Goal: Information Seeking & Learning: Learn about a topic

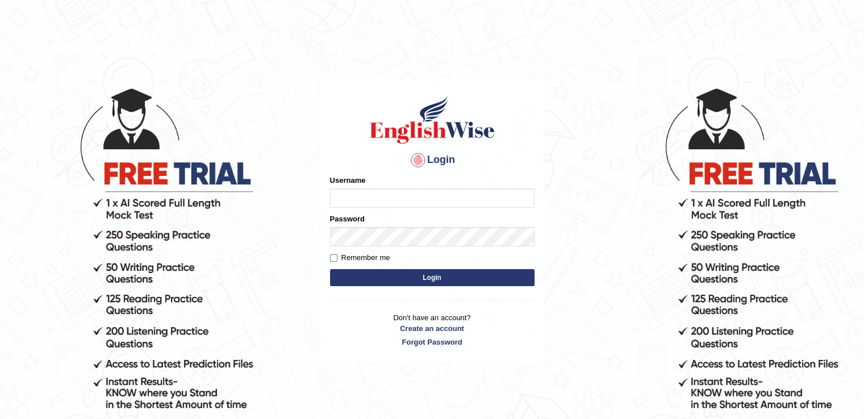
type input "RiffatM1"
click at [372, 276] on button "Login" at bounding box center [432, 277] width 205 height 17
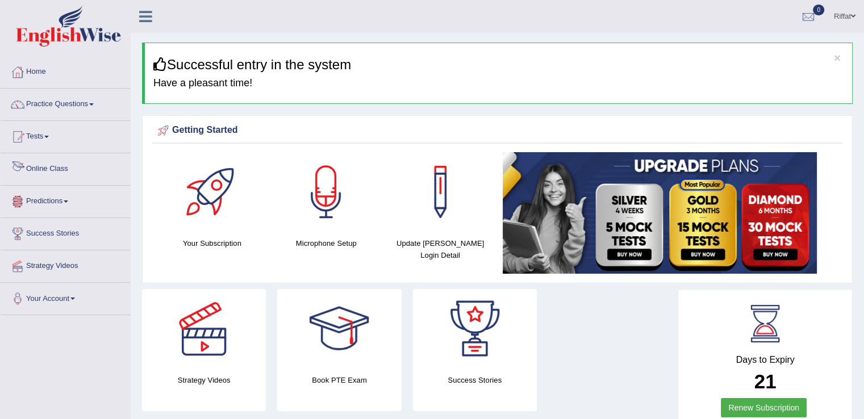
click at [65, 175] on link "Online Class" at bounding box center [66, 167] width 130 height 28
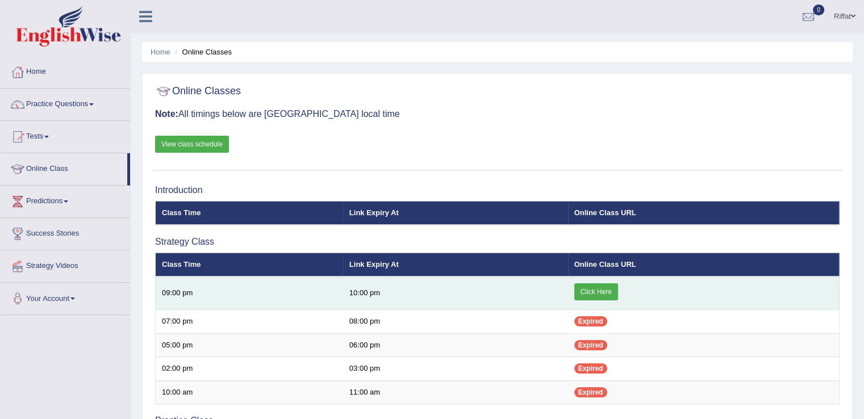
click at [604, 294] on link "Click Here" at bounding box center [597, 292] width 44 height 17
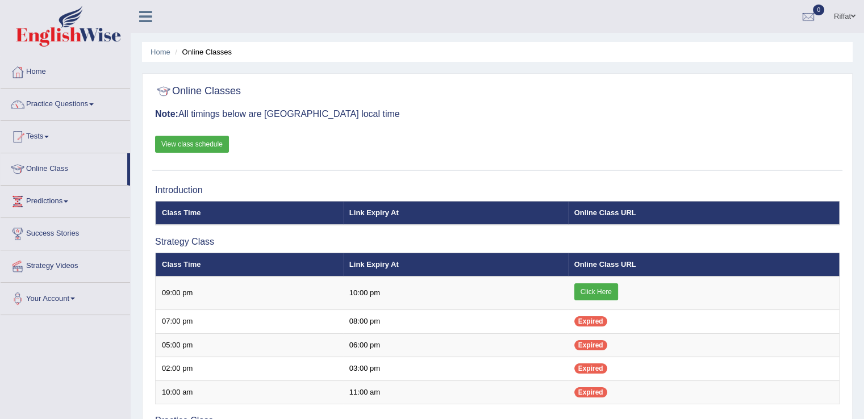
click at [195, 144] on link "View class schedule" at bounding box center [192, 144] width 74 height 17
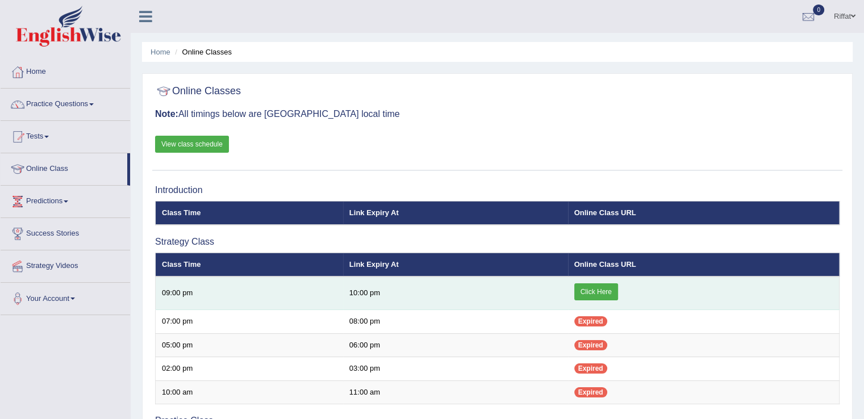
click at [584, 289] on link "Click Here" at bounding box center [597, 292] width 44 height 17
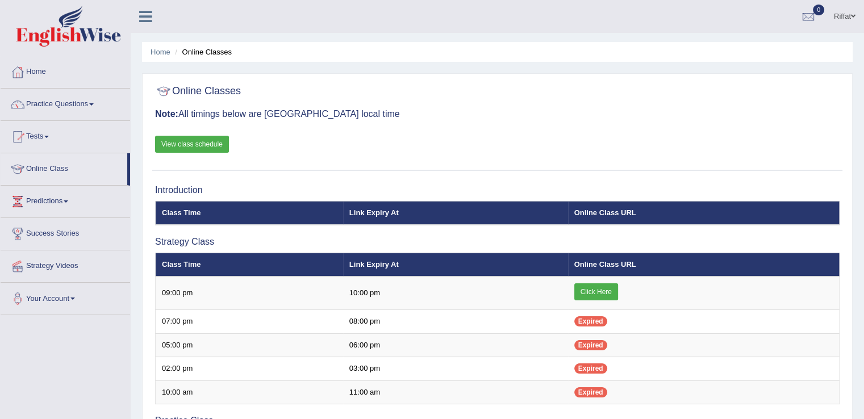
click at [205, 148] on link "View class schedule" at bounding box center [192, 144] width 74 height 17
click at [106, 99] on link "Practice Questions" at bounding box center [66, 103] width 130 height 28
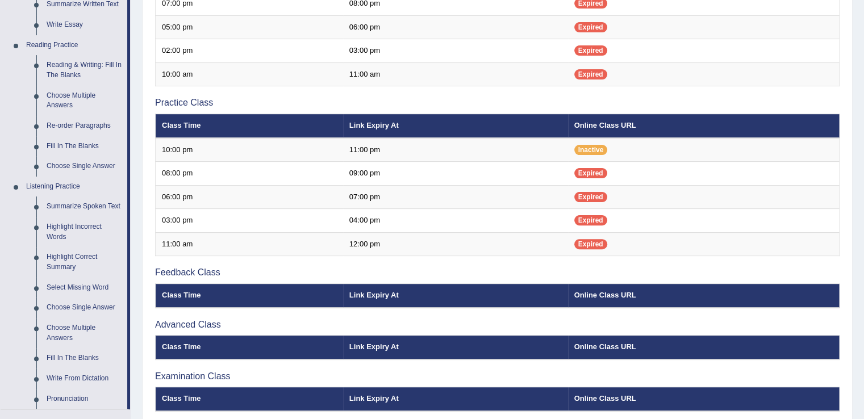
scroll to position [326, 0]
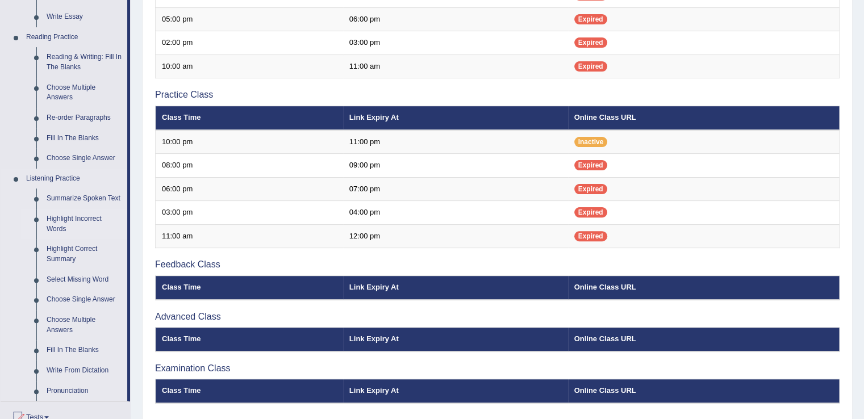
click at [82, 223] on link "Highlight Incorrect Words" at bounding box center [84, 224] width 86 height 30
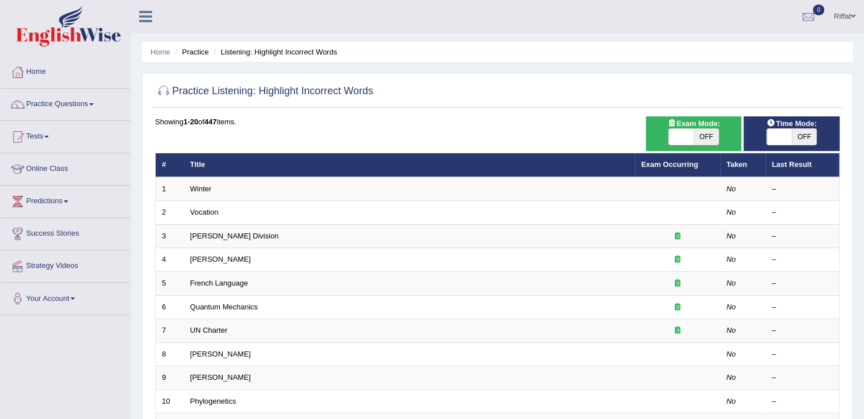
click at [708, 133] on span "OFF" at bounding box center [706, 137] width 25 height 16
checkbox input "true"
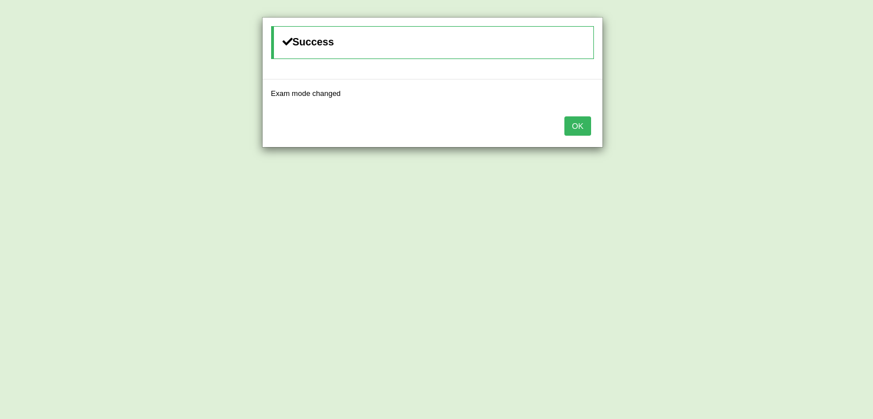
click at [588, 124] on button "OK" at bounding box center [577, 126] width 26 height 19
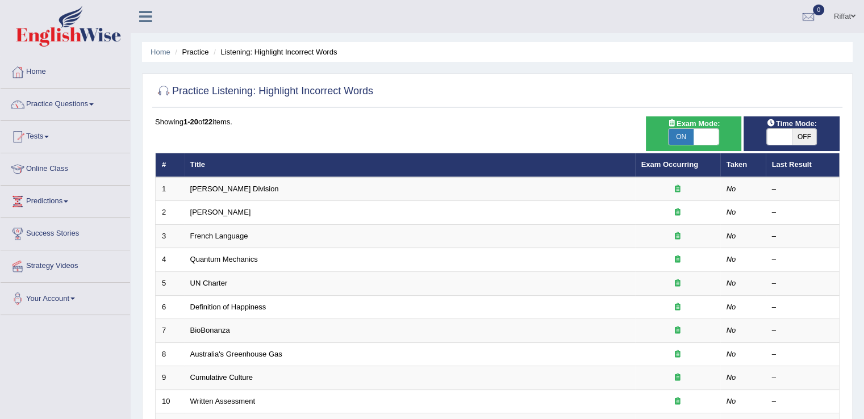
click at [806, 136] on span "OFF" at bounding box center [804, 137] width 25 height 16
checkbox input "true"
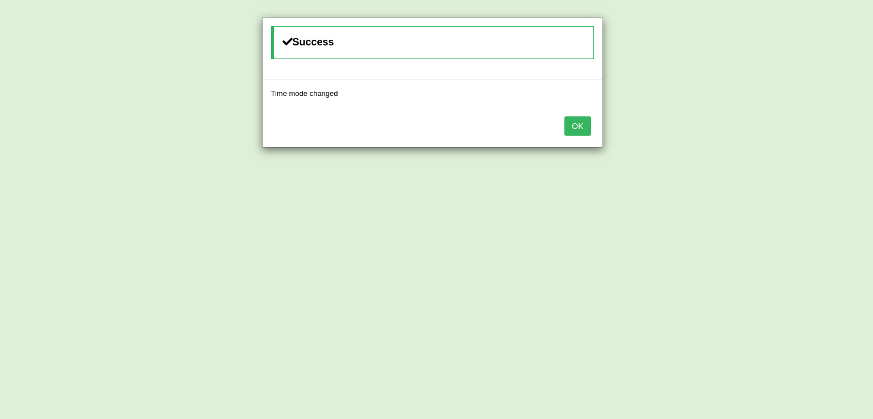
click at [579, 125] on button "OK" at bounding box center [577, 126] width 26 height 19
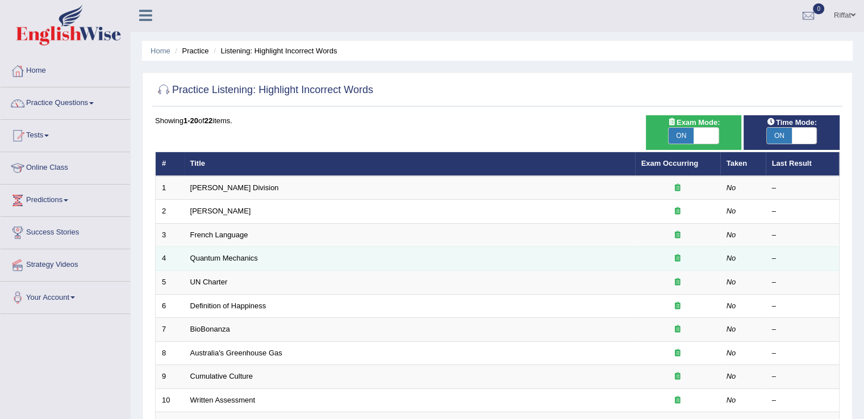
scroll to position [2, 0]
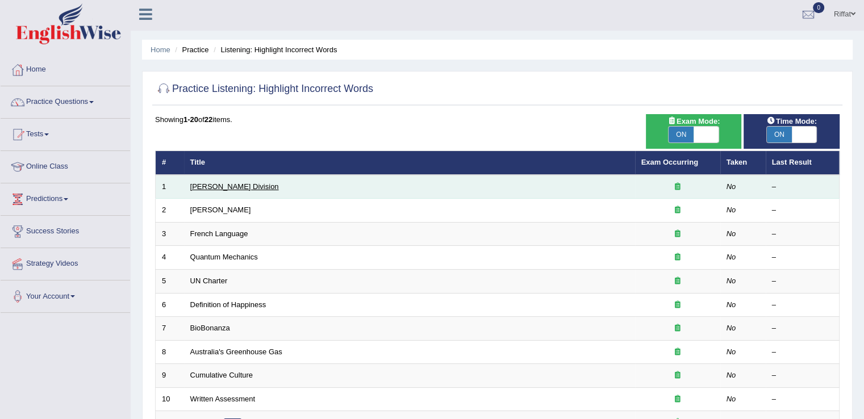
click at [211, 182] on link "[PERSON_NAME] Division" at bounding box center [234, 186] width 89 height 9
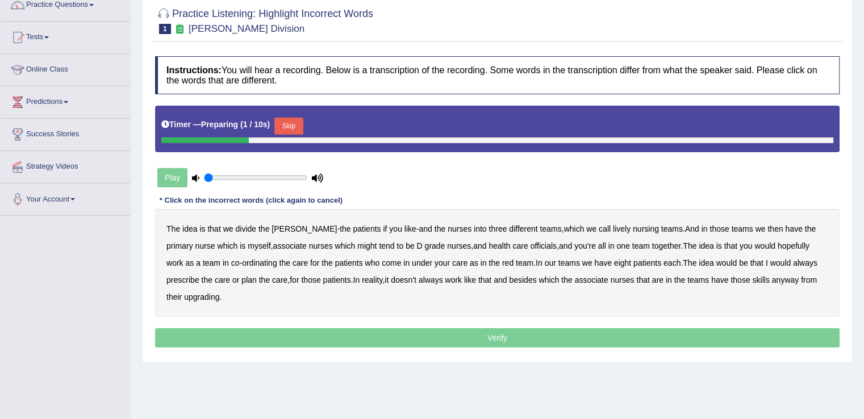
scroll to position [102, 0]
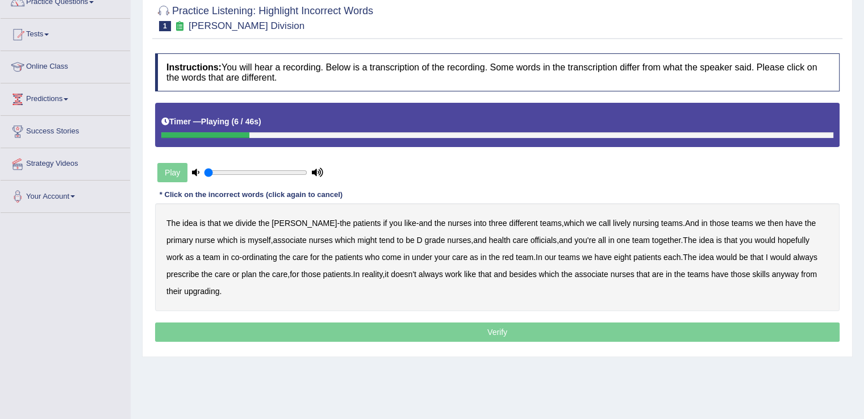
click at [281, 219] on b "[PERSON_NAME]" at bounding box center [304, 223] width 65 height 9
click at [357, 239] on b "might" at bounding box center [366, 240] width 19 height 9
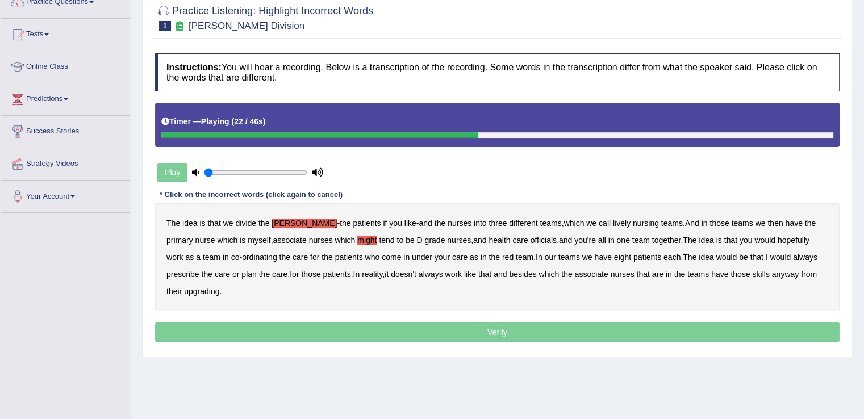
click at [425, 238] on b "grade" at bounding box center [435, 240] width 20 height 9
click at [793, 255] on b "always" at bounding box center [805, 257] width 24 height 9
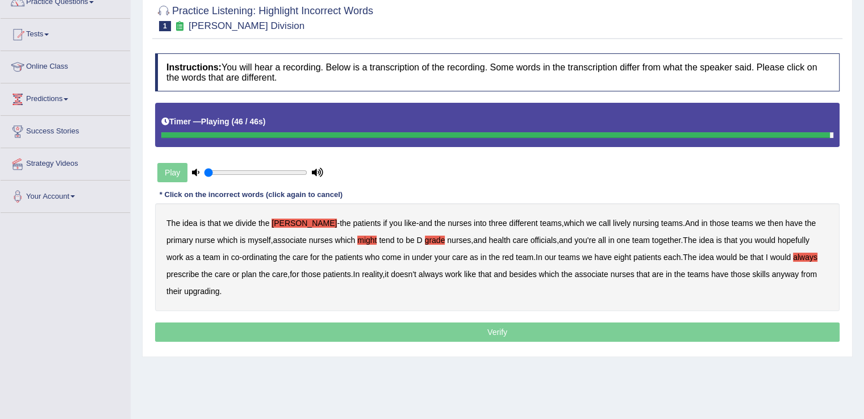
click at [575, 273] on b "associate" at bounding box center [592, 274] width 34 height 9
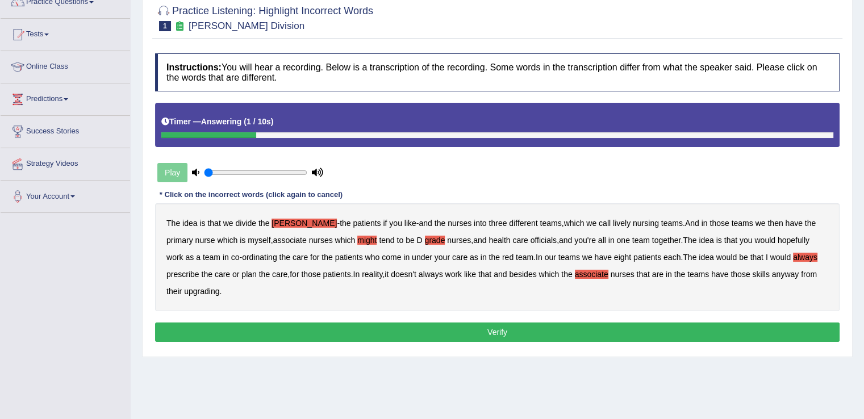
click at [538, 332] on button "Verify" at bounding box center [497, 332] width 685 height 19
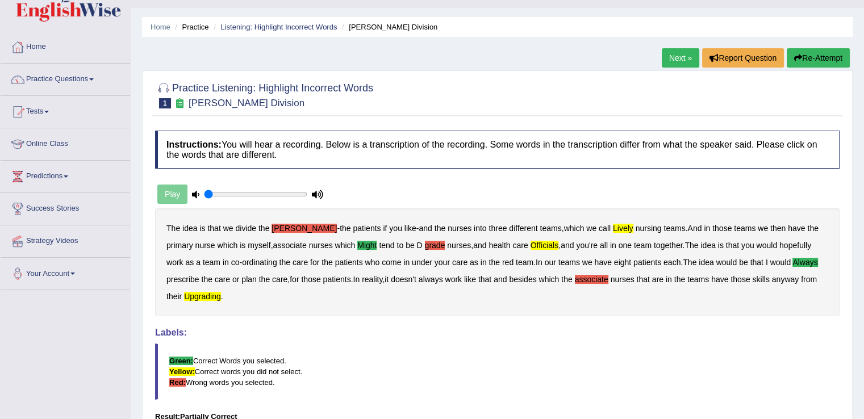
scroll to position [24, 0]
click at [819, 56] on button "Re-Attempt" at bounding box center [818, 58] width 63 height 19
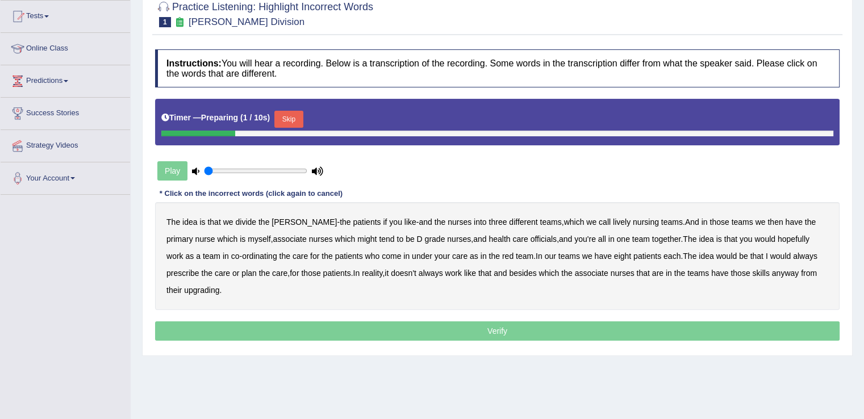
scroll to position [121, 0]
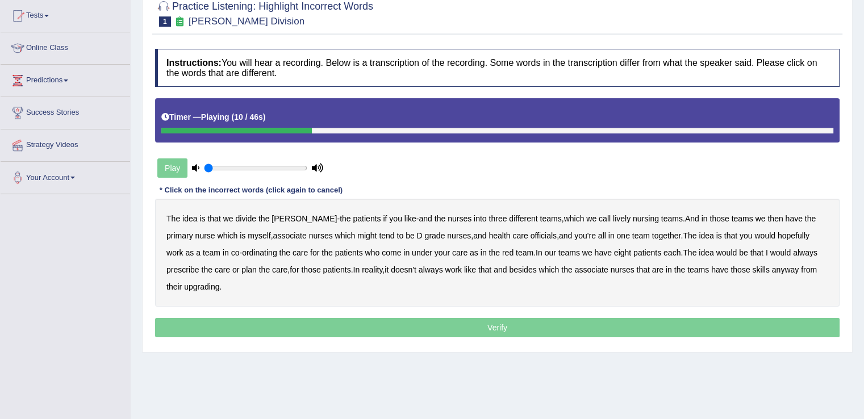
click at [613, 219] on b "lively" at bounding box center [622, 218] width 18 height 9
click at [357, 231] on b "might" at bounding box center [366, 235] width 19 height 9
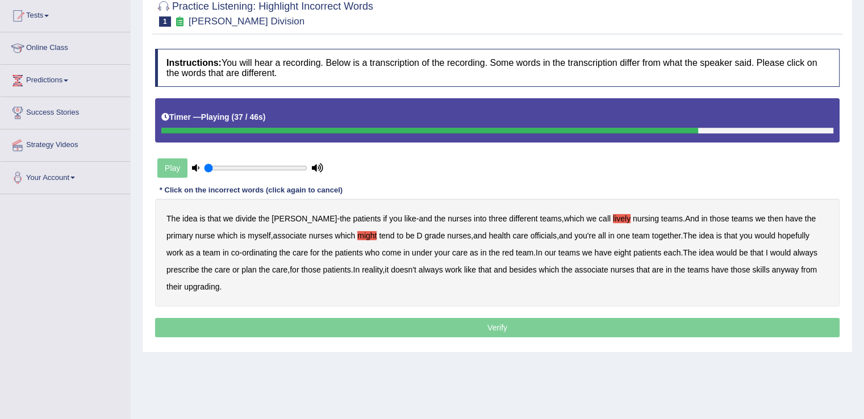
click at [793, 253] on b "always" at bounding box center [805, 252] width 24 height 9
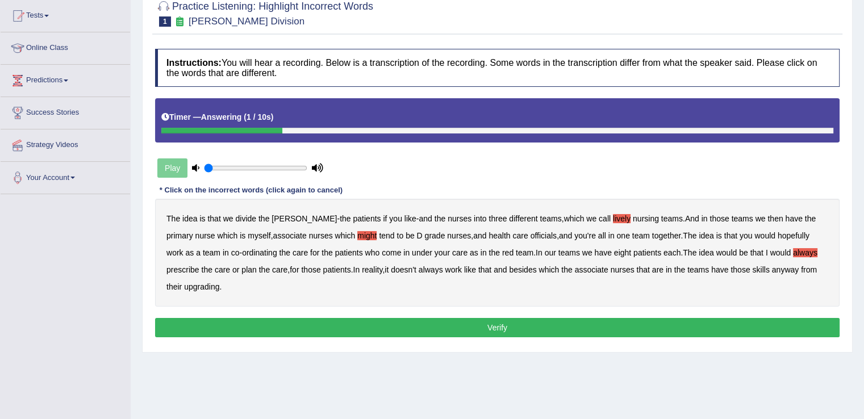
click at [638, 328] on button "Verify" at bounding box center [497, 327] width 685 height 19
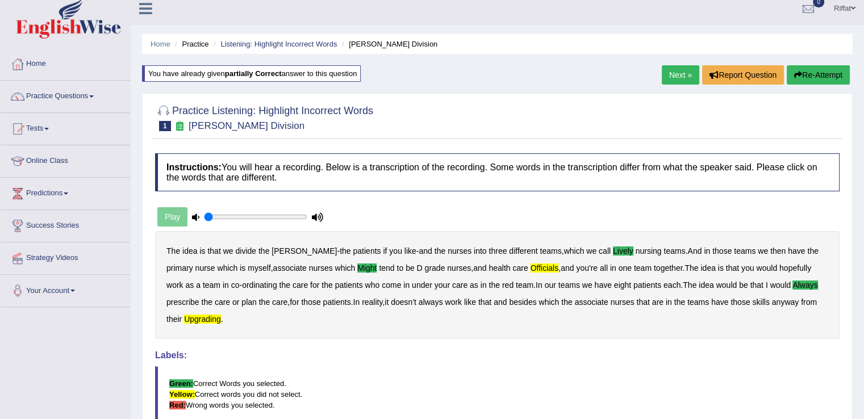
scroll to position [1, 0]
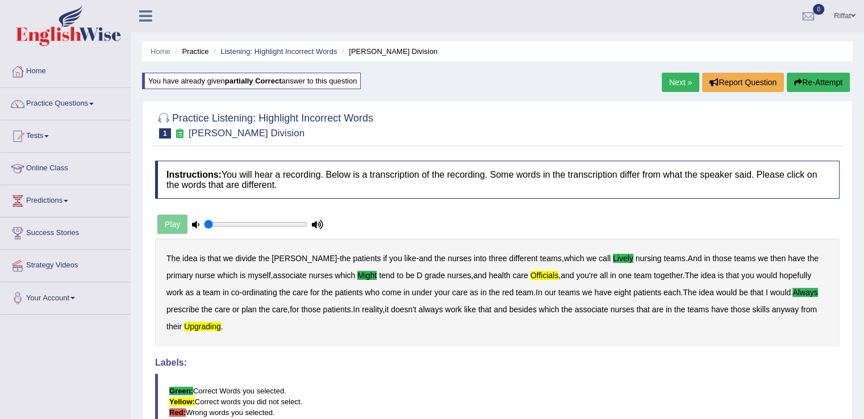
click at [677, 82] on link "Next »" at bounding box center [681, 82] width 38 height 19
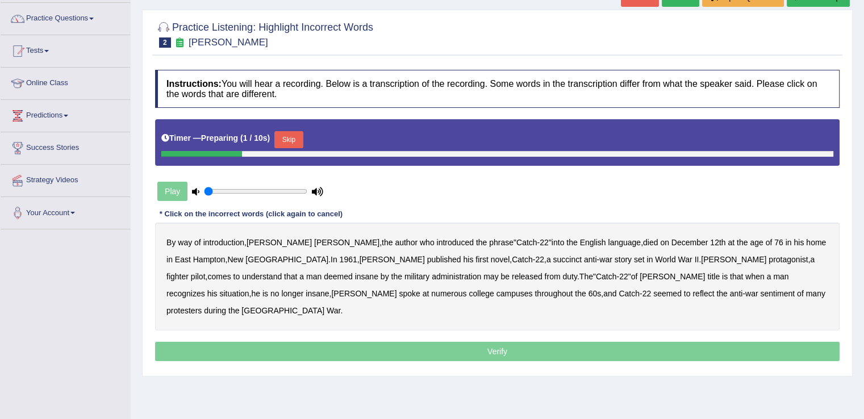
scroll to position [91, 0]
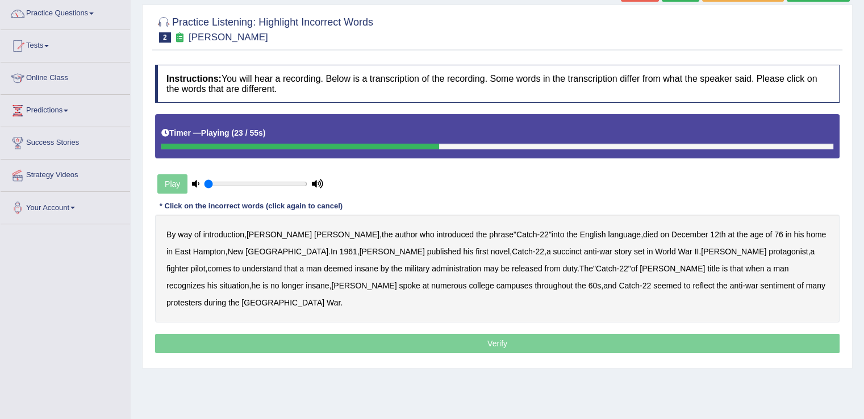
click at [553, 248] on b "succinct" at bounding box center [567, 251] width 29 height 9
click at [432, 266] on b "administration" at bounding box center [456, 268] width 49 height 9
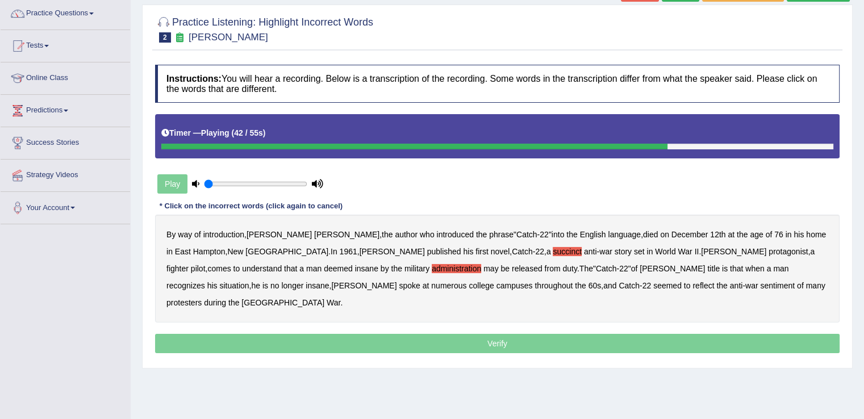
click at [249, 281] on b "situation" at bounding box center [234, 285] width 30 height 9
click at [693, 282] on b "reflect" at bounding box center [704, 285] width 22 height 9
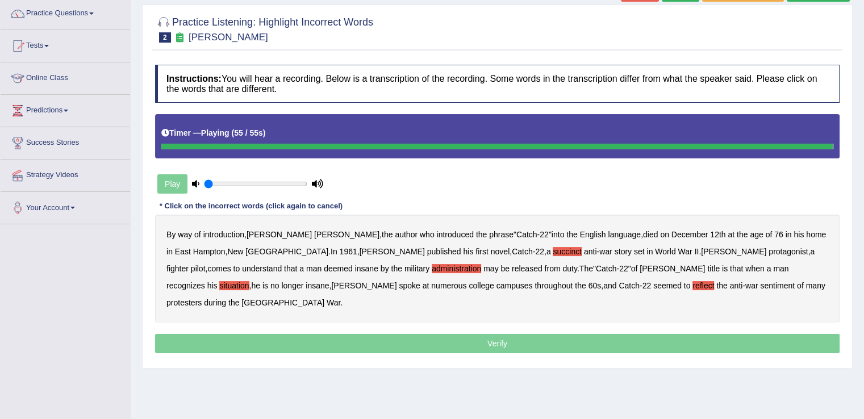
click at [455, 334] on p "Verify" at bounding box center [497, 343] width 685 height 19
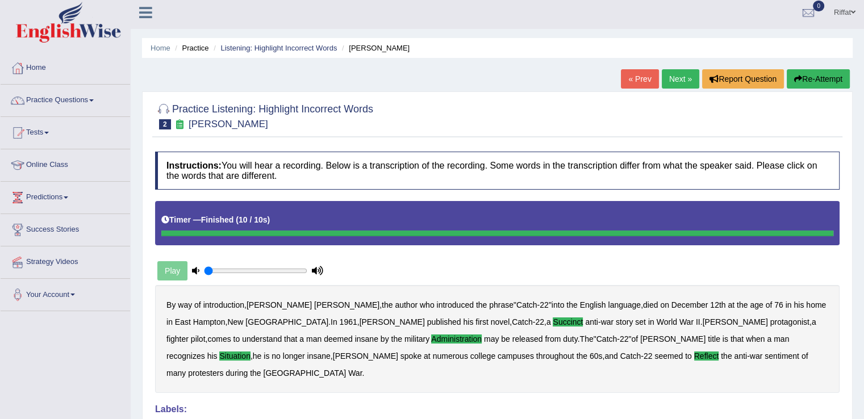
scroll to position [0, 0]
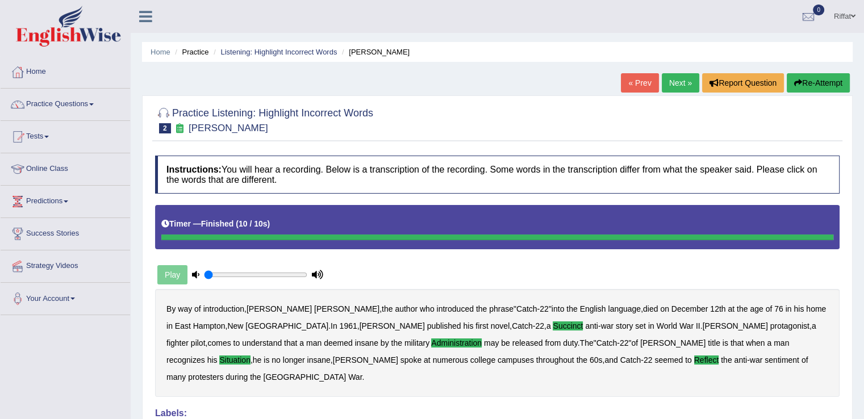
click at [677, 86] on link "Next »" at bounding box center [681, 82] width 38 height 19
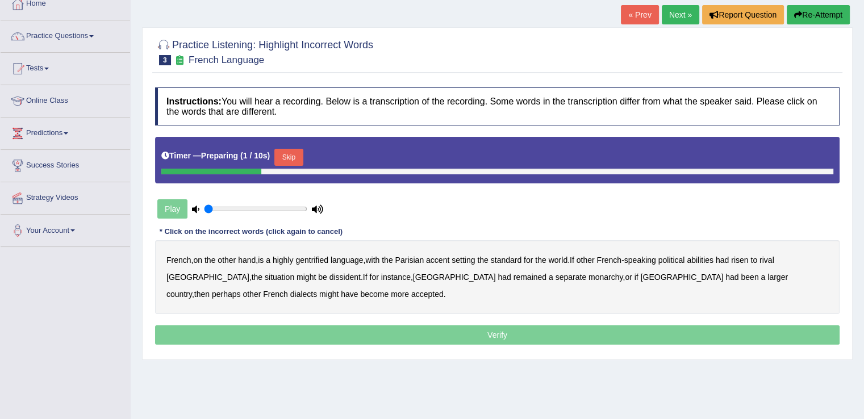
scroll to position [83, 0]
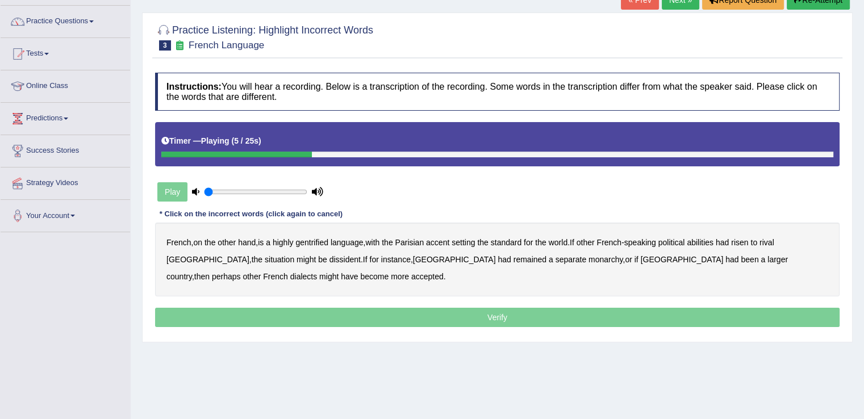
click at [314, 241] on b "gentrified" at bounding box center [312, 242] width 33 height 9
click at [712, 232] on div "French , on the other hand , is a highly gentrified language , with the Parisia…" at bounding box center [497, 260] width 685 height 74
click at [712, 239] on b "abilities" at bounding box center [700, 242] width 27 height 9
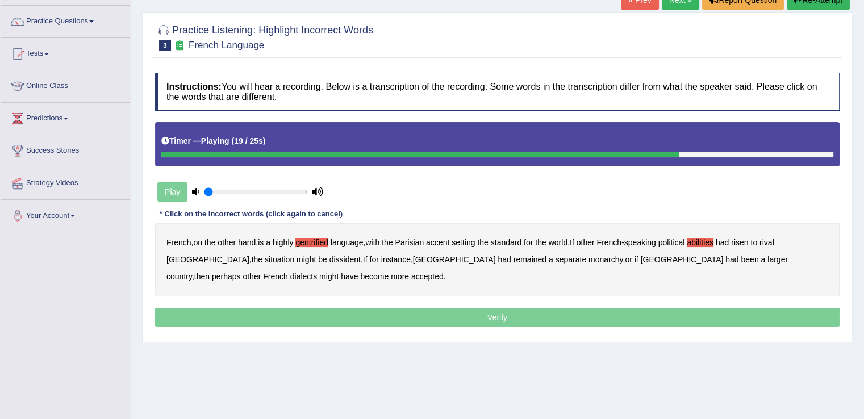
click at [589, 259] on b "monarchy" at bounding box center [606, 259] width 34 height 9
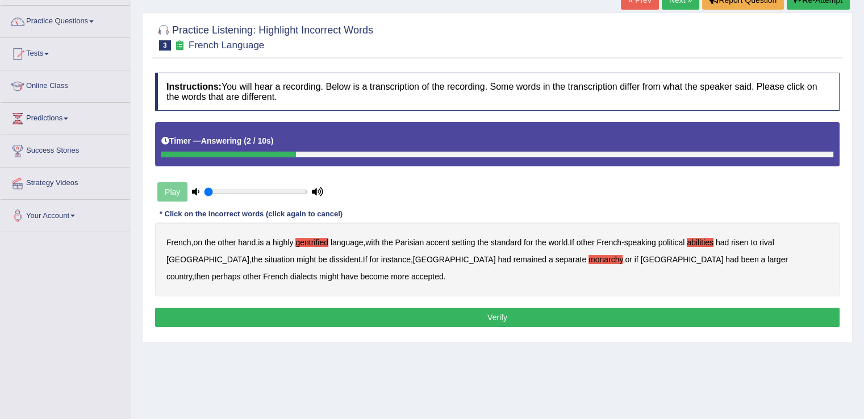
click at [273, 317] on button "Verify" at bounding box center [497, 317] width 685 height 19
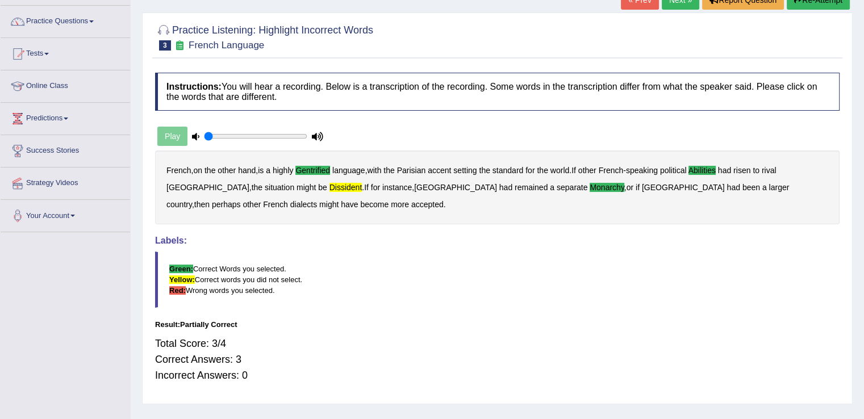
scroll to position [66, 0]
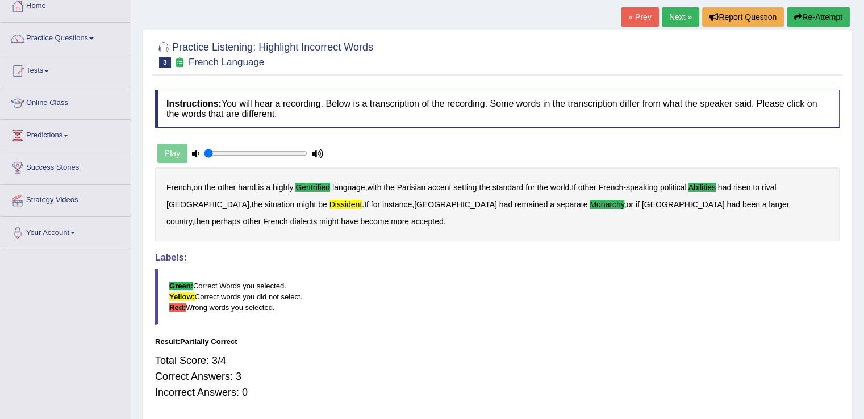
click at [682, 15] on link "Next »" at bounding box center [681, 16] width 38 height 19
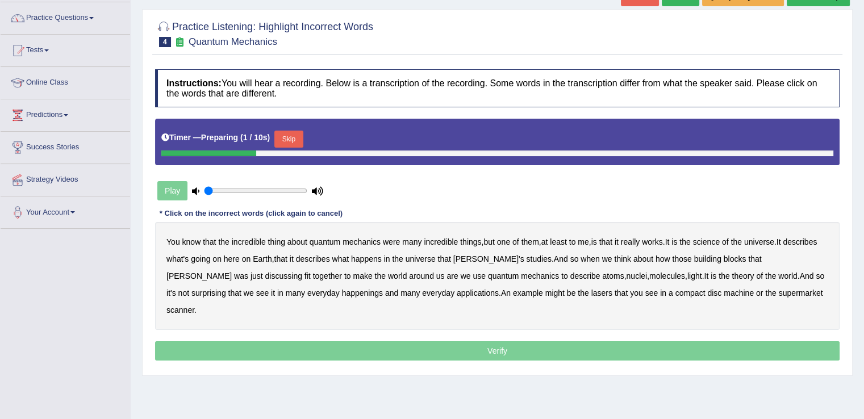
scroll to position [86, 0]
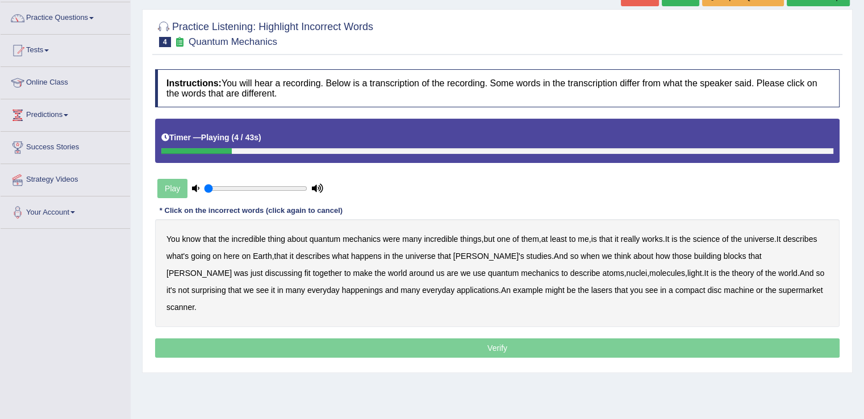
click at [389, 236] on b "were" at bounding box center [391, 239] width 17 height 9
click at [712, 235] on b "science" at bounding box center [706, 239] width 27 height 9
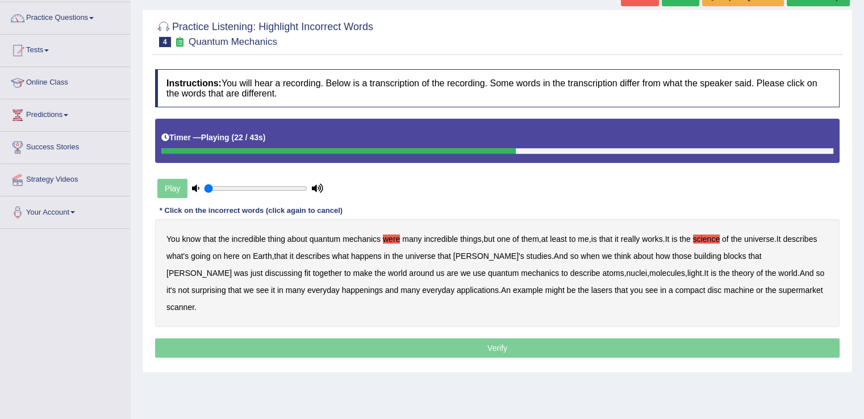
click at [302, 269] on b "discussing" at bounding box center [283, 273] width 37 height 9
click at [342, 290] on b "happenings" at bounding box center [362, 290] width 41 height 9
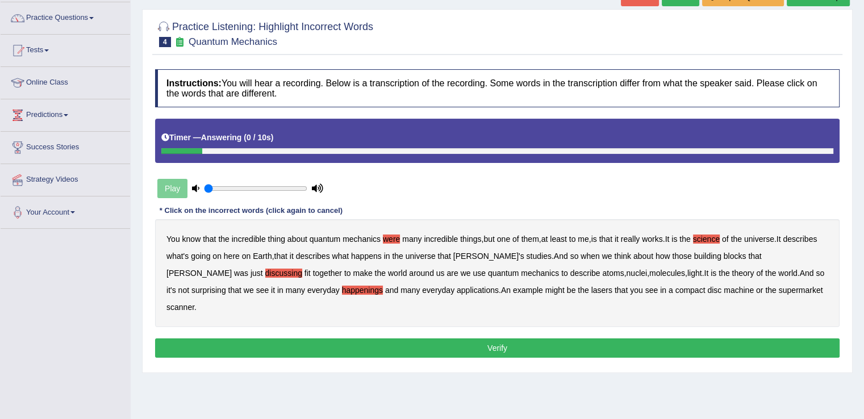
click at [264, 339] on button "Verify" at bounding box center [497, 348] width 685 height 19
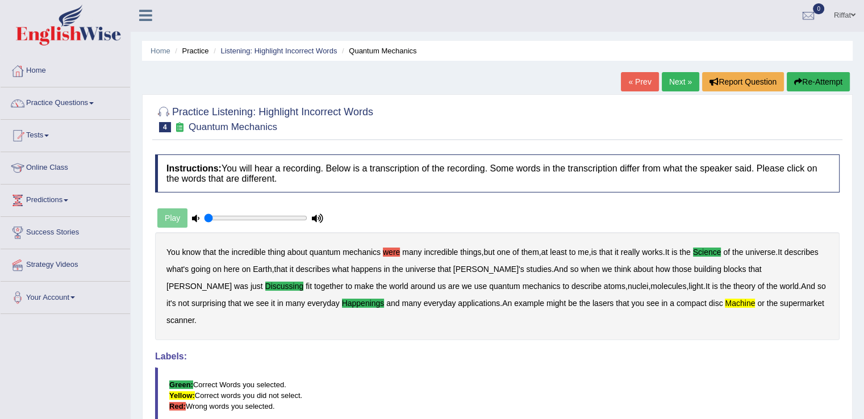
scroll to position [0, 0]
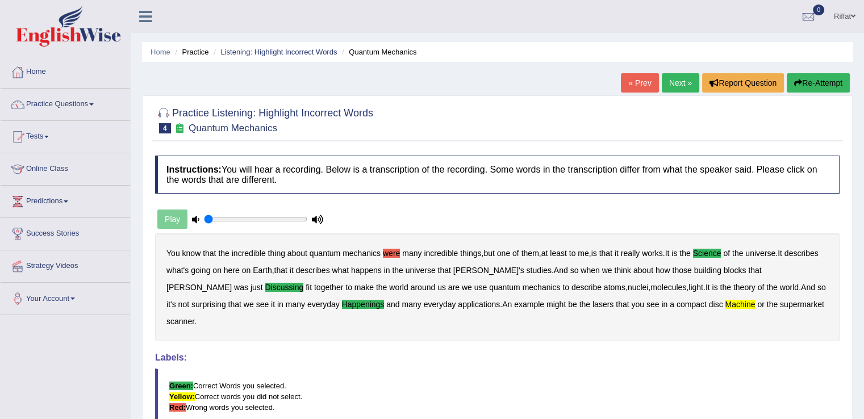
click at [668, 81] on link "Next »" at bounding box center [681, 82] width 38 height 19
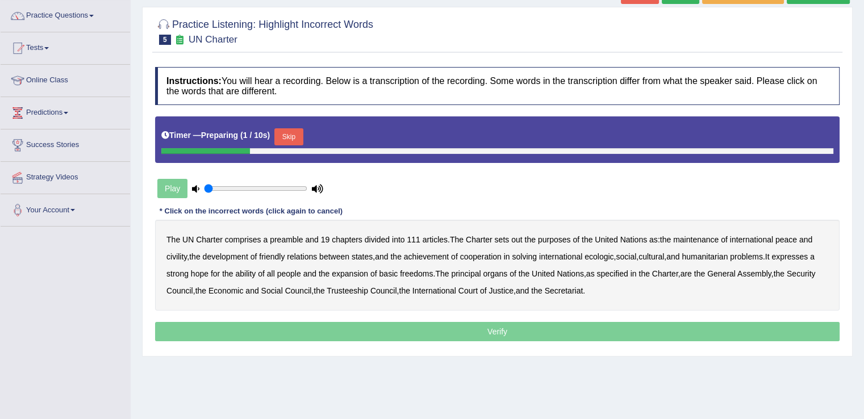
scroll to position [91, 0]
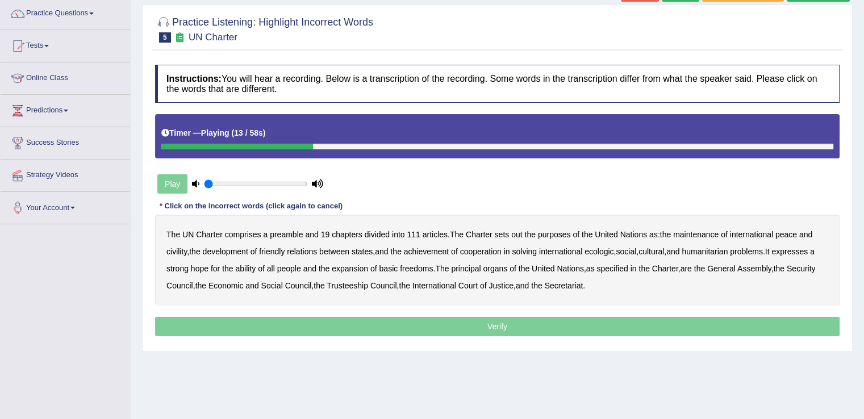
click at [521, 232] on b "out" at bounding box center [516, 234] width 11 height 9
click at [181, 253] on b "civility" at bounding box center [177, 251] width 20 height 9
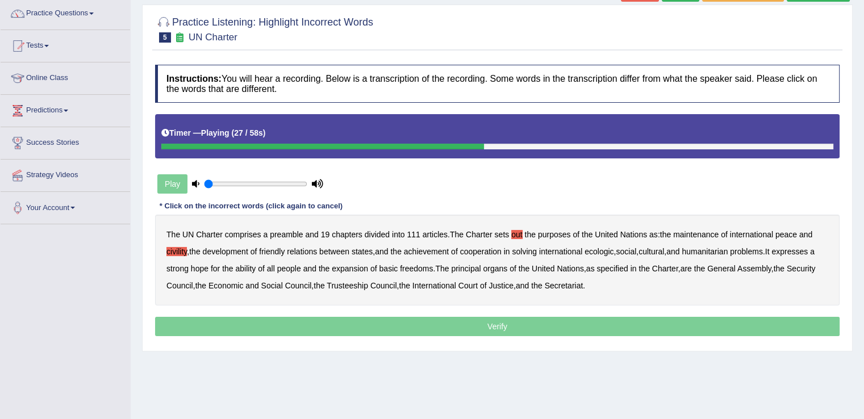
click at [603, 251] on b "ecologic" at bounding box center [599, 251] width 29 height 9
click at [249, 267] on b "ability" at bounding box center [245, 268] width 20 height 9
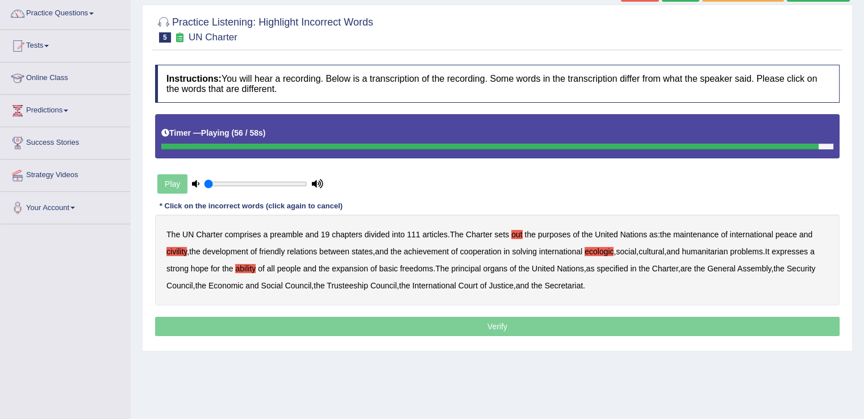
click at [427, 328] on p "Verify" at bounding box center [497, 326] width 685 height 19
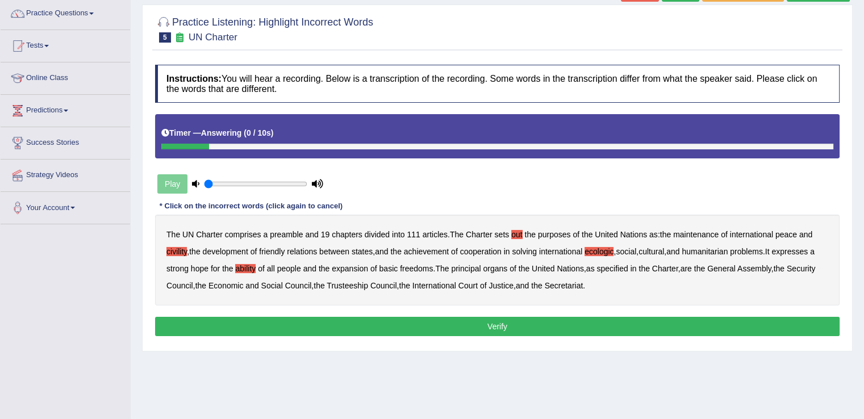
click at [427, 328] on button "Verify" at bounding box center [497, 326] width 685 height 19
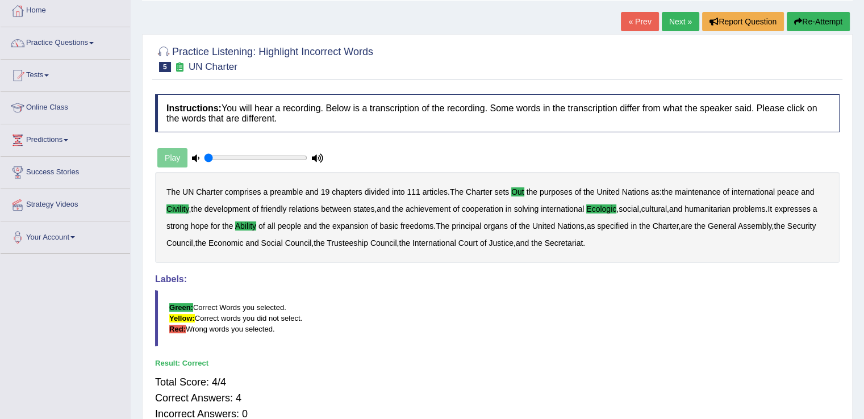
scroll to position [68, 0]
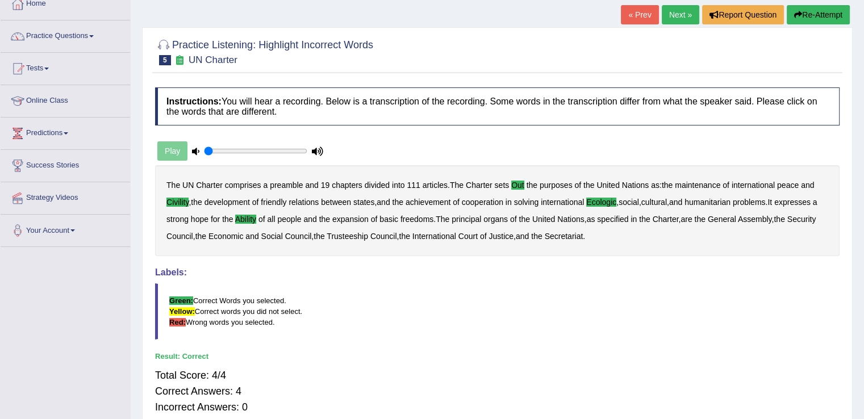
click at [679, 15] on link "Next »" at bounding box center [681, 14] width 38 height 19
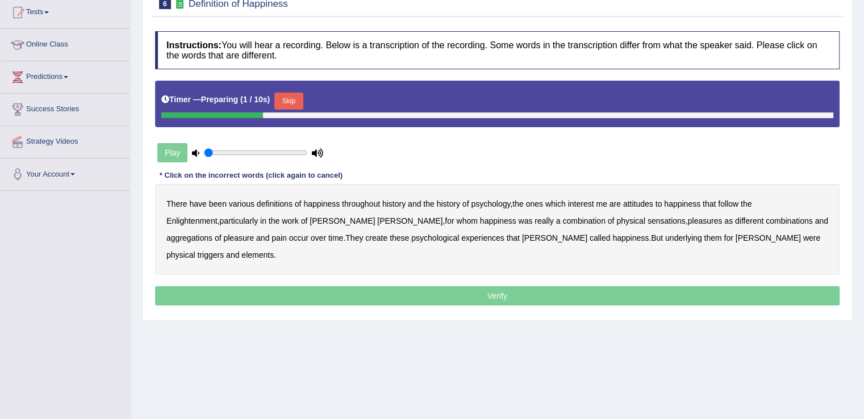
scroll to position [128, 0]
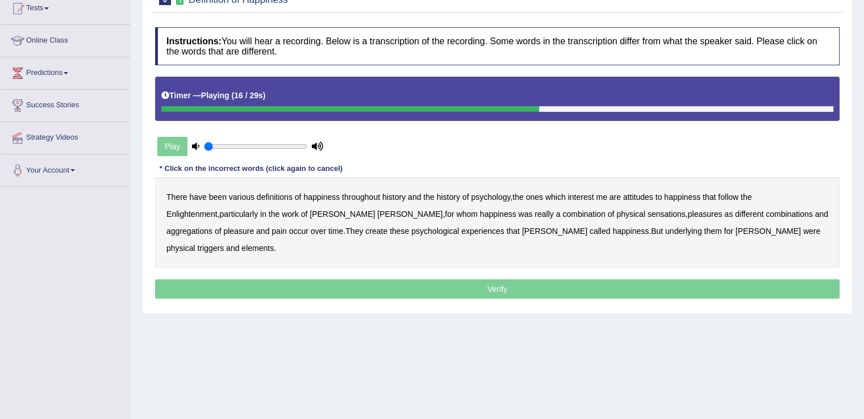
click at [648, 211] on b "sensations" at bounding box center [667, 214] width 38 height 9
click at [365, 230] on b "create" at bounding box center [376, 231] width 22 height 9
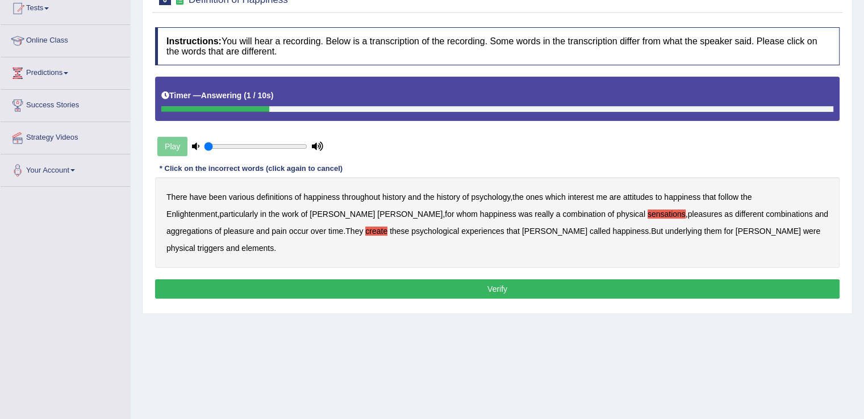
click at [274, 244] on b "elements" at bounding box center [258, 248] width 32 height 9
click at [685, 280] on button "Verify" at bounding box center [497, 289] width 685 height 19
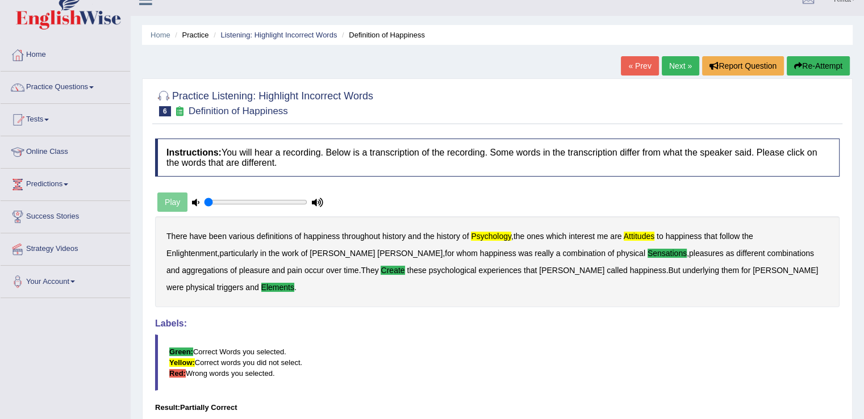
scroll to position [16, 0]
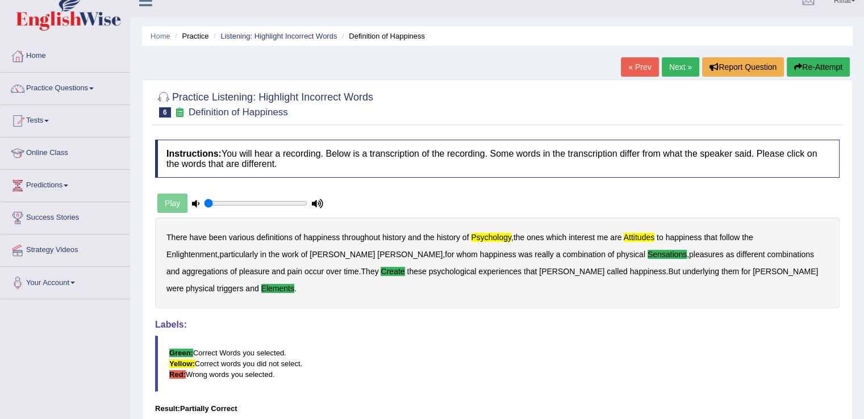
click at [675, 67] on link "Next »" at bounding box center [681, 66] width 38 height 19
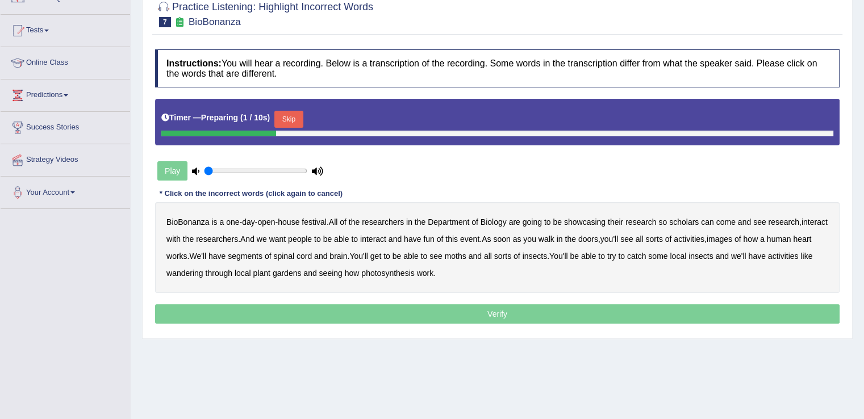
scroll to position [107, 0]
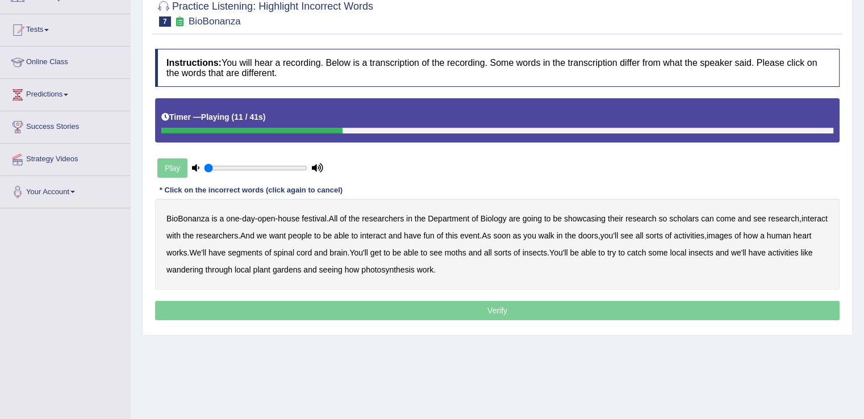
click at [689, 218] on b "scholars" at bounding box center [684, 218] width 30 height 9
click at [733, 239] on b "images" at bounding box center [720, 235] width 26 height 9
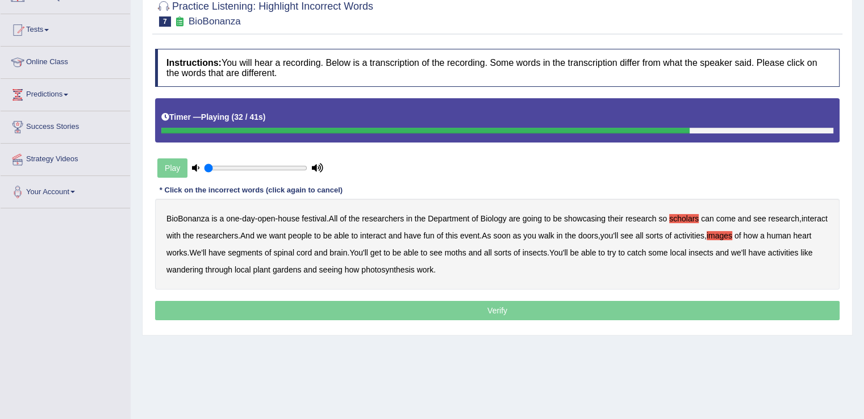
click at [467, 253] on b "moths" at bounding box center [456, 252] width 22 height 9
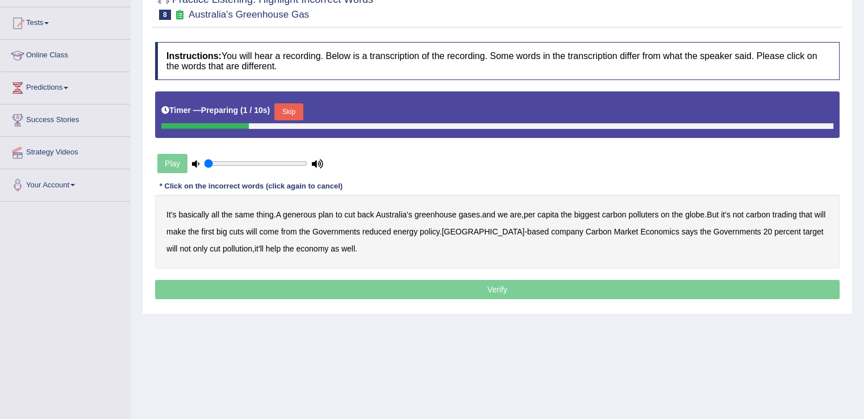
scroll to position [116, 0]
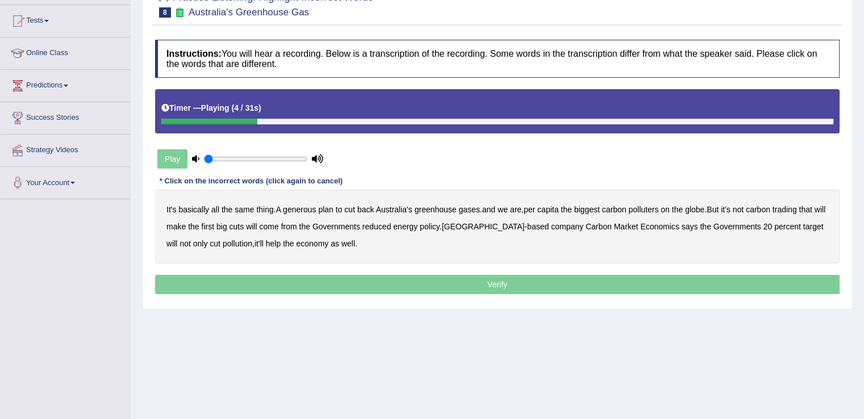
click at [302, 207] on b "generous" at bounding box center [299, 209] width 33 height 9
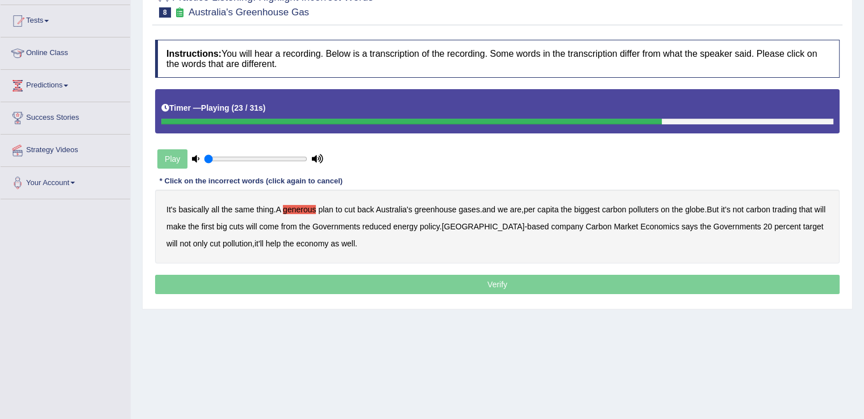
click at [440, 226] on b "policy" at bounding box center [430, 226] width 20 height 9
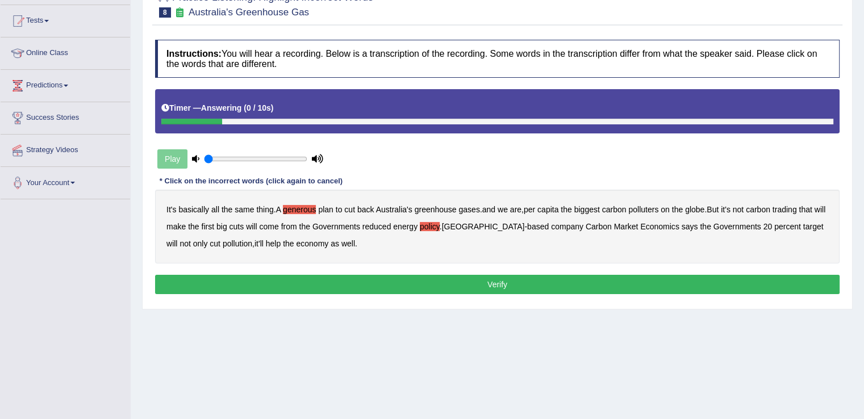
scroll to position [0, 0]
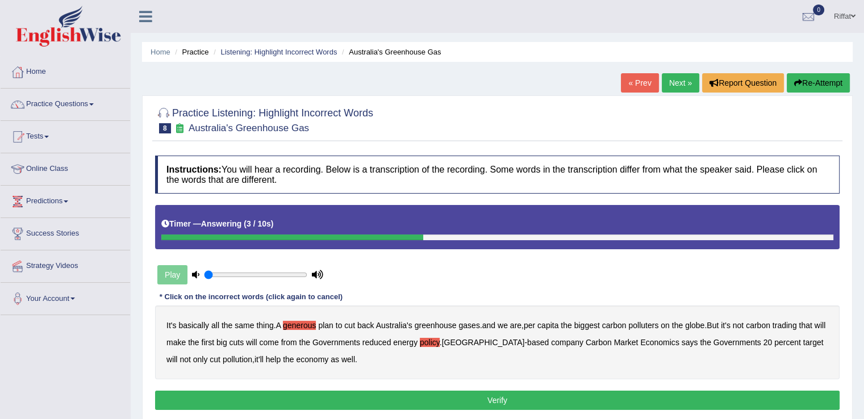
click at [809, 85] on button "Re-Attempt" at bounding box center [818, 82] width 63 height 19
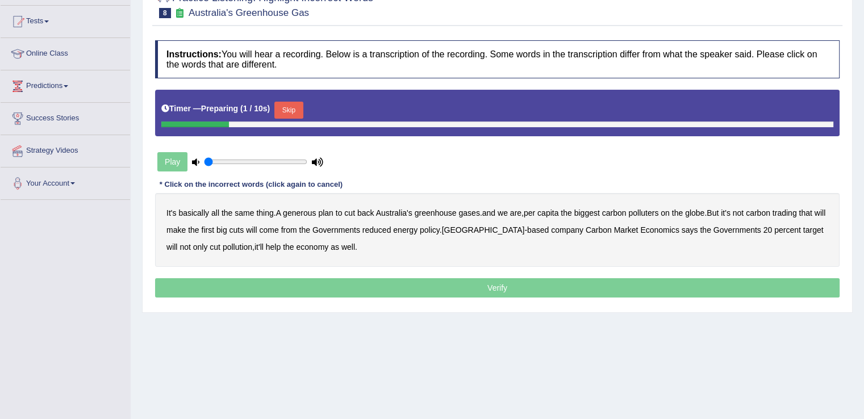
scroll to position [122, 0]
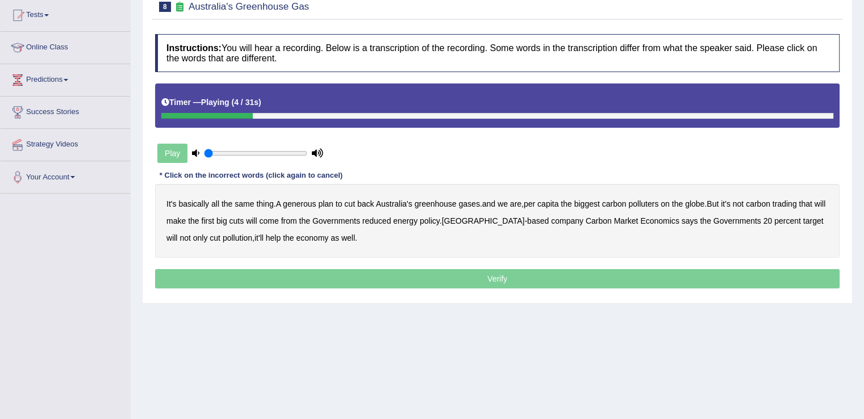
click at [309, 205] on b "generous" at bounding box center [299, 203] width 33 height 9
click at [696, 203] on b "globe" at bounding box center [694, 203] width 19 height 9
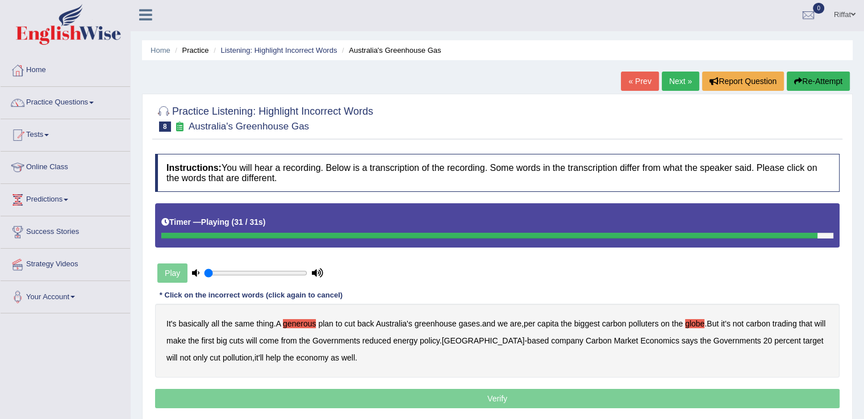
scroll to position [0, 0]
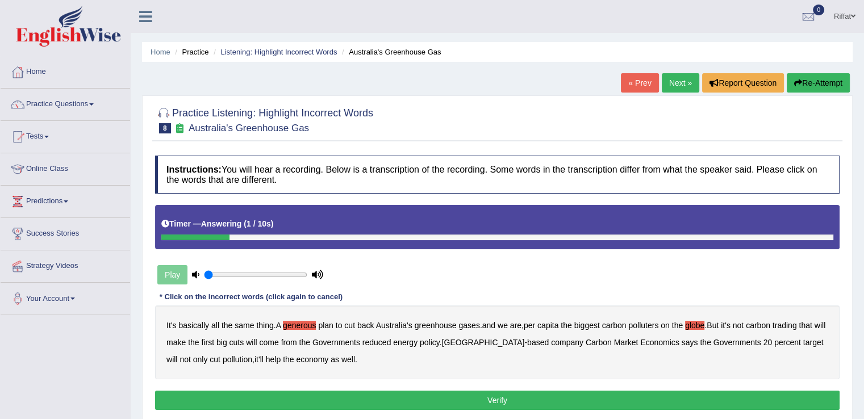
click at [823, 85] on button "Re-Attempt" at bounding box center [818, 82] width 63 height 19
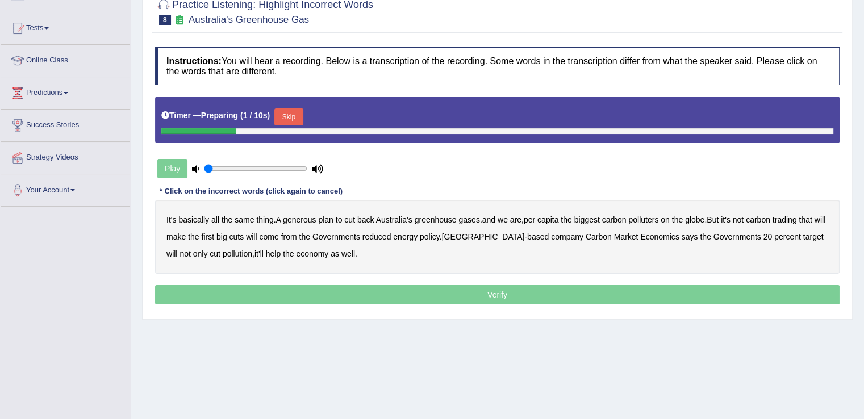
scroll to position [111, 0]
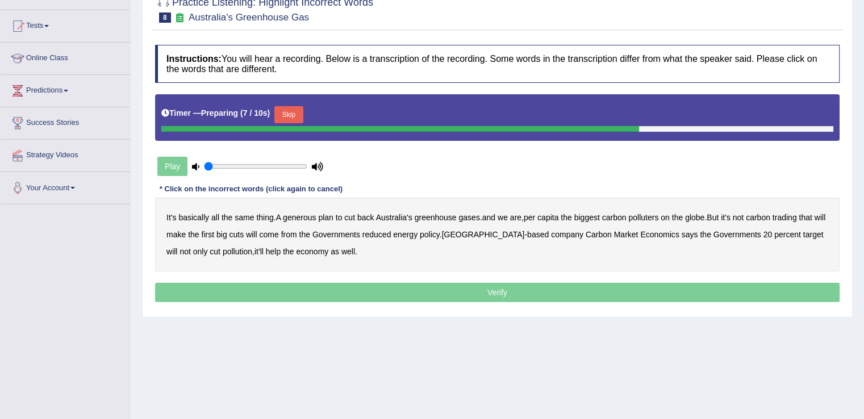
click at [373, 255] on div "It's basically all the same thing . A generous plan to cut back Australia's gre…" at bounding box center [497, 235] width 685 height 74
click at [373, 253] on div "It's basically all the same thing . A generous plan to cut back Australia's gre…" at bounding box center [497, 235] width 685 height 74
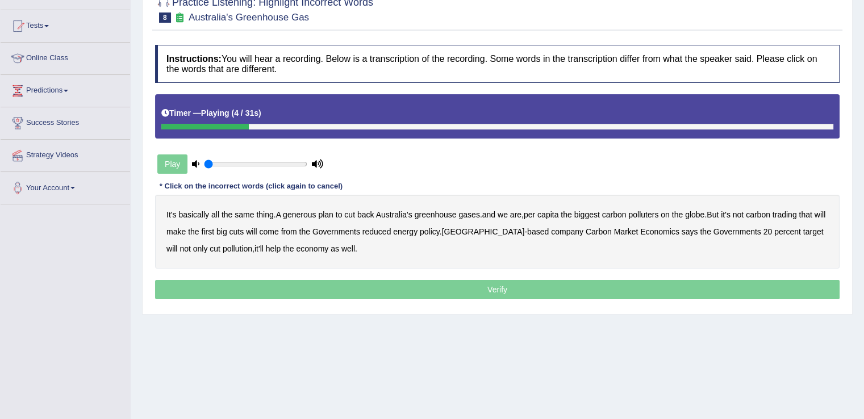
click at [305, 214] on b "generous" at bounding box center [299, 214] width 33 height 9
click at [697, 214] on b "globe" at bounding box center [694, 214] width 19 height 9
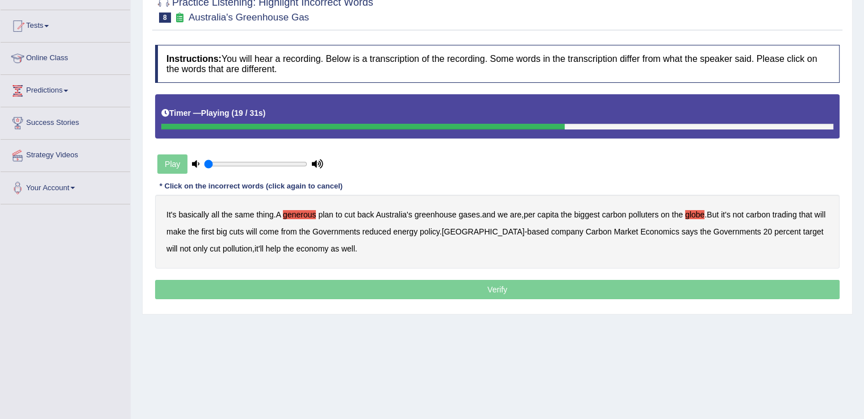
click at [275, 230] on b "come" at bounding box center [268, 231] width 19 height 9
click at [440, 230] on b "policy" at bounding box center [430, 231] width 20 height 9
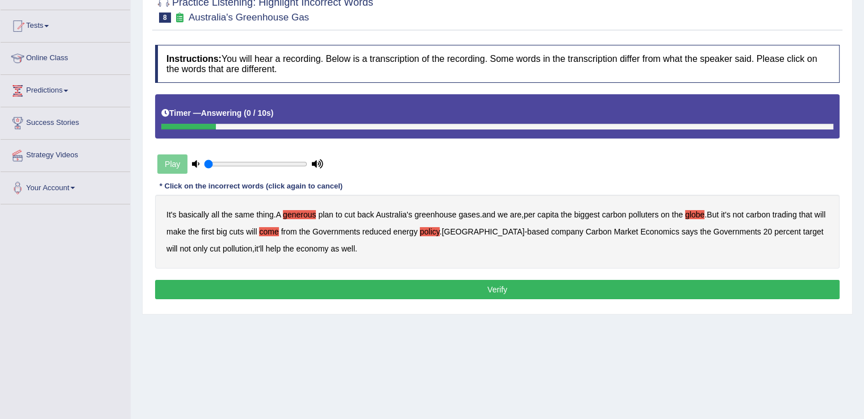
click at [392, 227] on b "reduced" at bounding box center [377, 231] width 29 height 9
click at [402, 287] on button "Verify" at bounding box center [497, 289] width 685 height 19
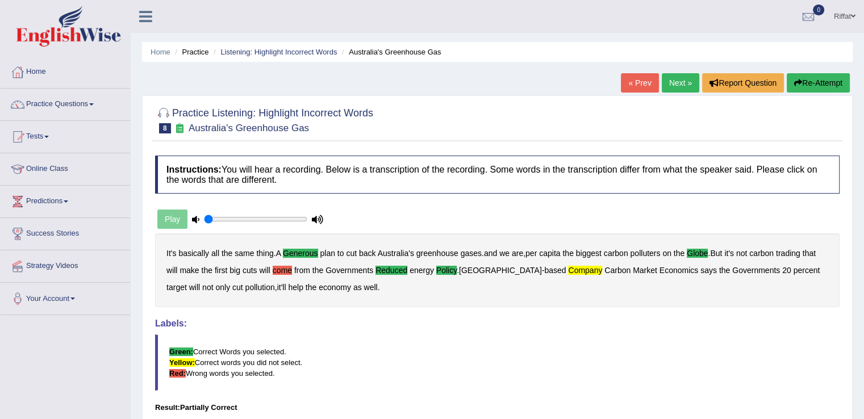
scroll to position [0, 0]
click at [674, 85] on link "Next »" at bounding box center [681, 82] width 38 height 19
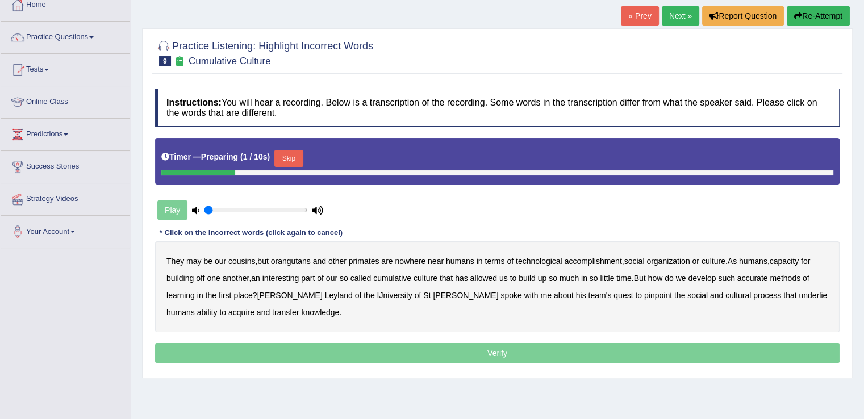
scroll to position [68, 0]
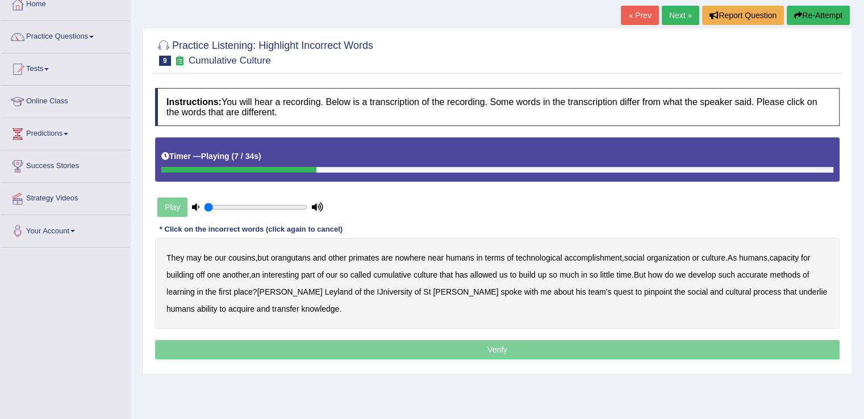
click at [587, 253] on b "accomplishment" at bounding box center [593, 257] width 57 height 9
click at [394, 271] on b "cumulative" at bounding box center [392, 275] width 38 height 9
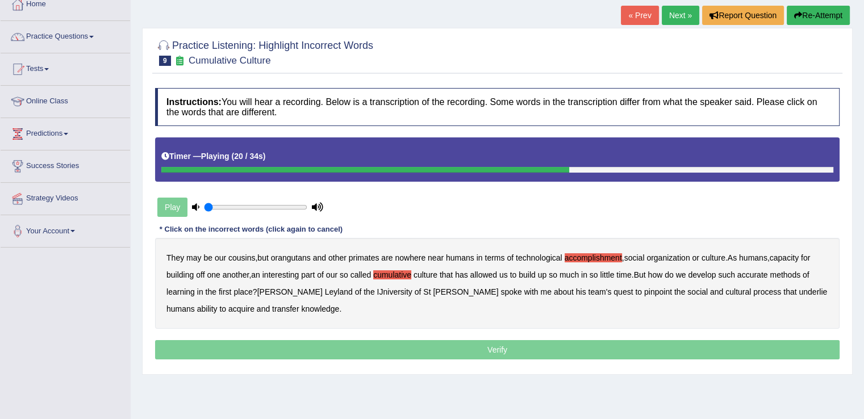
click at [611, 273] on b "little" at bounding box center [607, 275] width 14 height 9
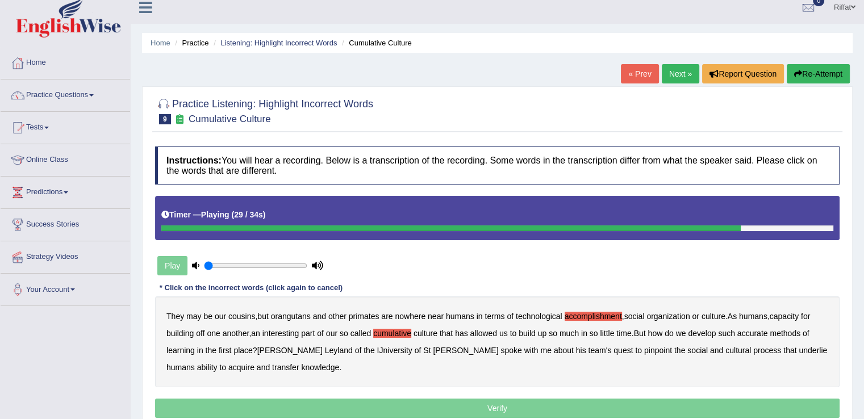
scroll to position [9, 0]
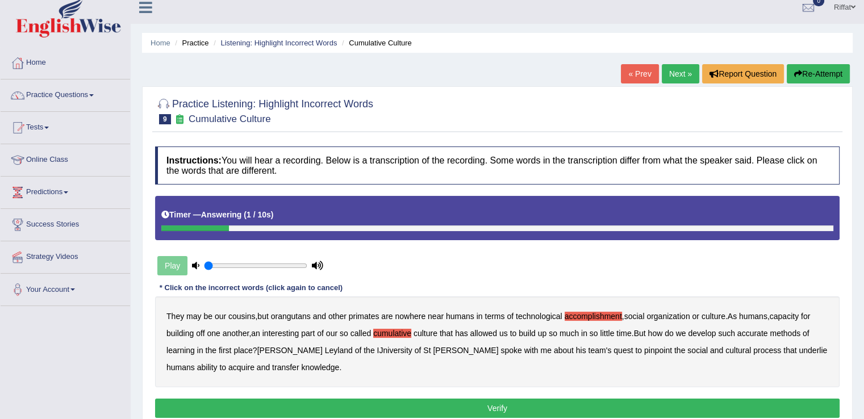
click at [824, 70] on button "Re-Attempt" at bounding box center [818, 73] width 63 height 19
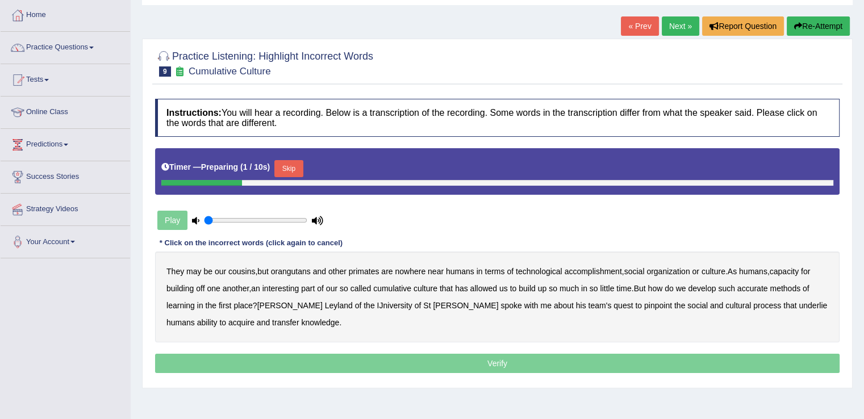
scroll to position [57, 0]
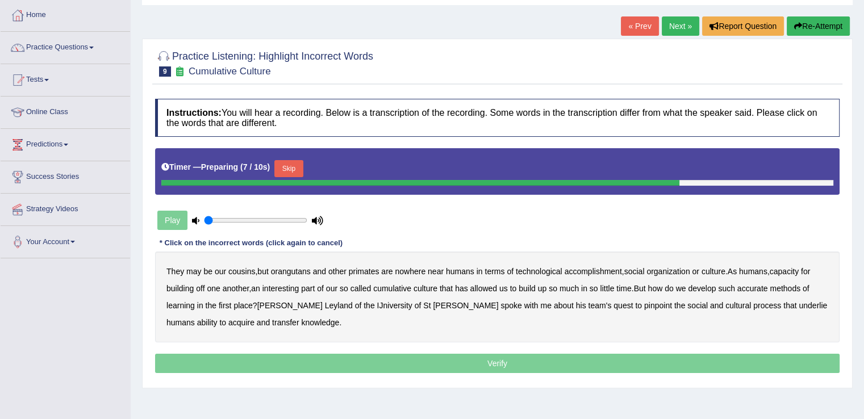
click at [327, 285] on div "They may be our cousins , but orangutans and other primates are nowhere near hu…" at bounding box center [497, 297] width 685 height 91
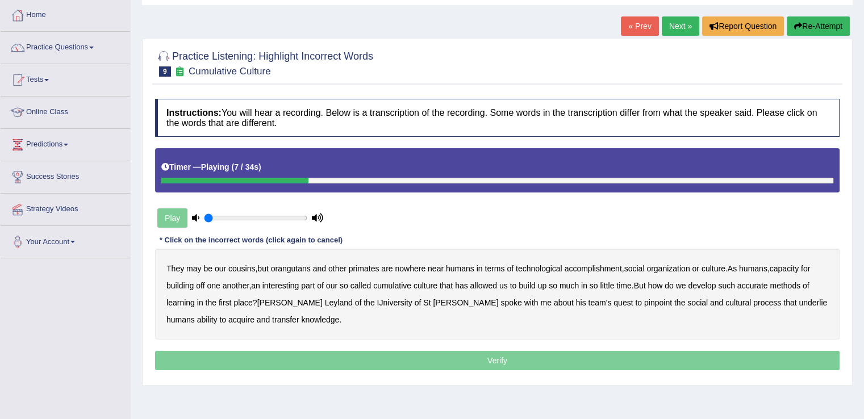
click at [597, 269] on b "accomplishment" at bounding box center [593, 268] width 57 height 9
click at [278, 283] on b "interesting" at bounding box center [281, 285] width 37 height 9
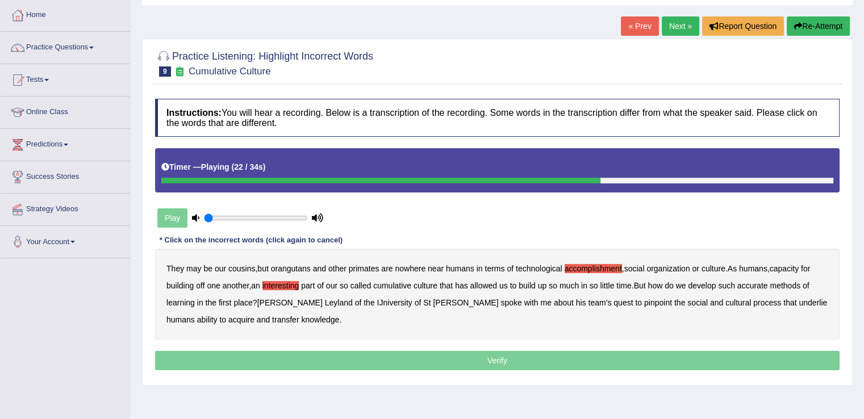
click at [754, 285] on b "accurate" at bounding box center [753, 285] width 31 height 9
click at [726, 301] on b "cultural" at bounding box center [739, 302] width 26 height 9
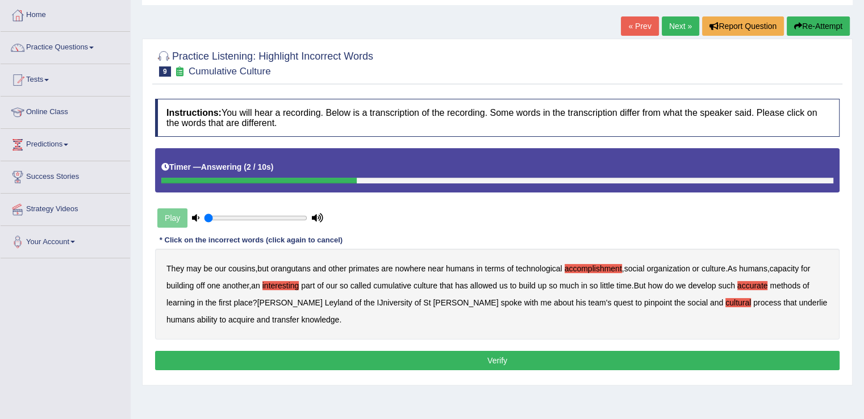
click at [247, 367] on button "Verify" at bounding box center [497, 360] width 685 height 19
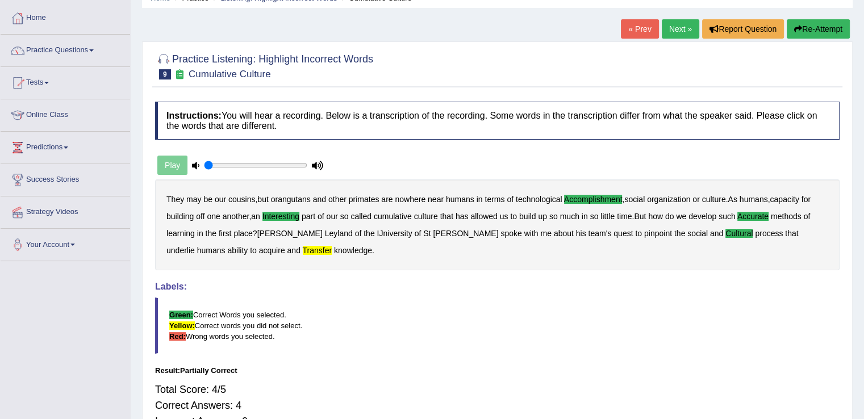
scroll to position [50, 0]
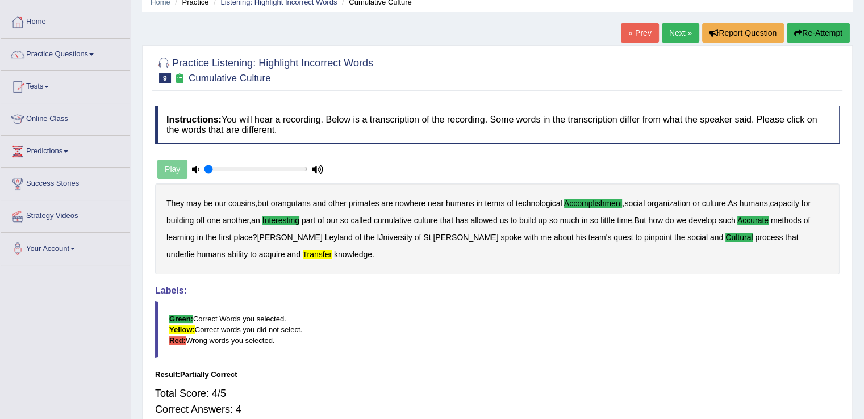
click at [671, 32] on link "Next »" at bounding box center [681, 32] width 38 height 19
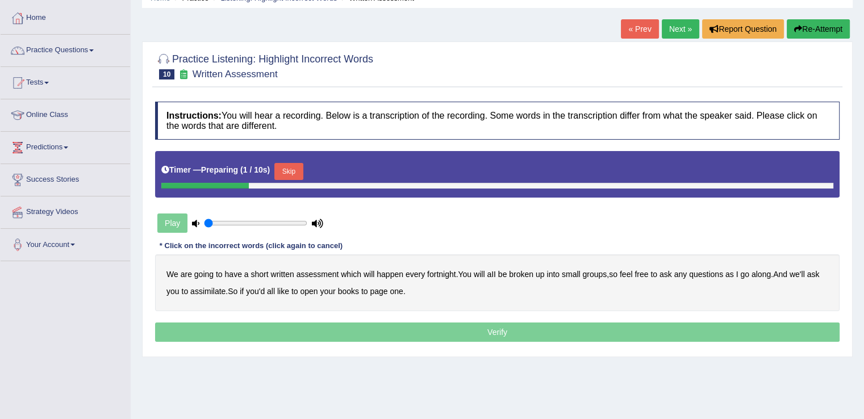
scroll to position [55, 0]
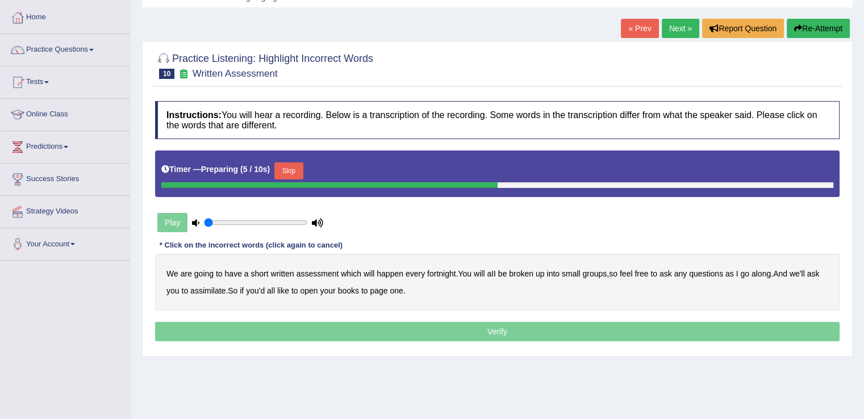
click at [333, 297] on div "We are going to have a short written assessment which will happen every fortnig…" at bounding box center [497, 282] width 685 height 57
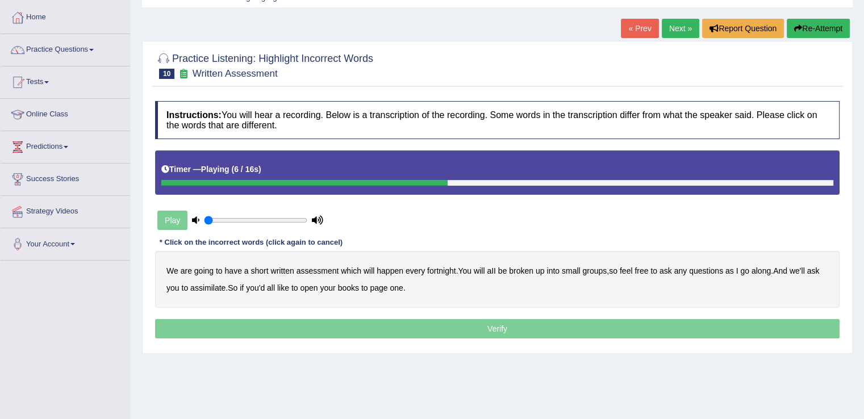
click at [519, 269] on b "broken" at bounding box center [521, 271] width 24 height 9
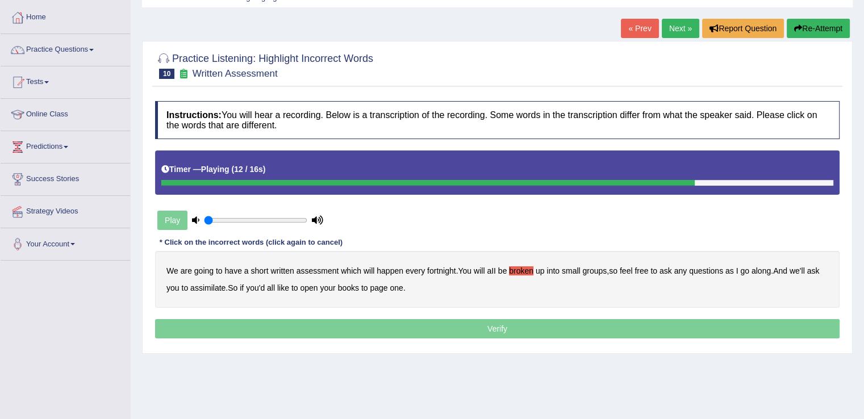
click at [801, 271] on b "we'll" at bounding box center [797, 271] width 15 height 9
click at [196, 287] on b "assimilate" at bounding box center [207, 288] width 35 height 9
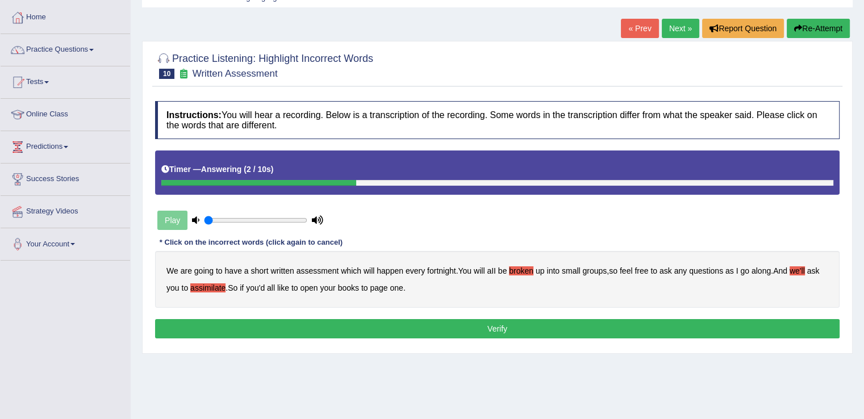
click at [243, 329] on button "Verify" at bounding box center [497, 328] width 685 height 19
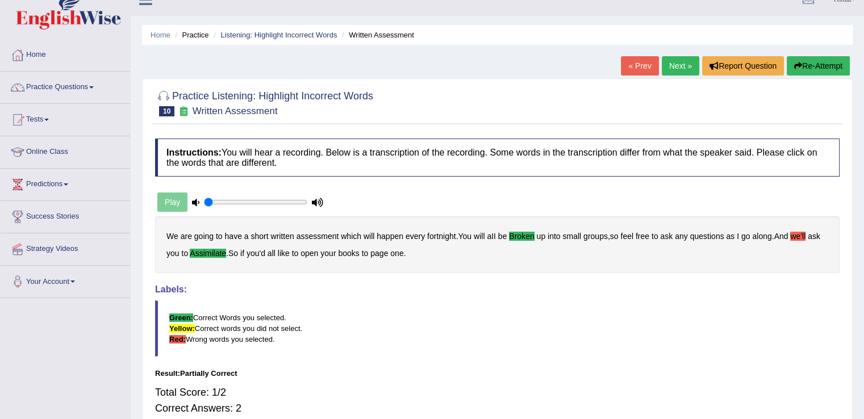
scroll to position [2, 0]
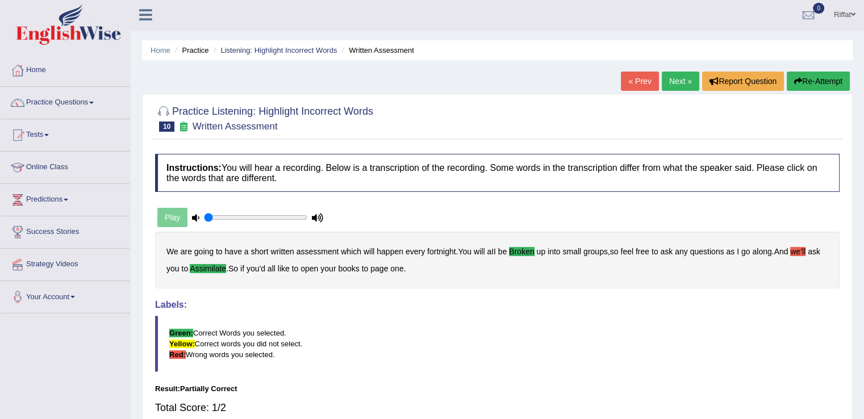
click at [682, 82] on link "Next »" at bounding box center [681, 81] width 38 height 19
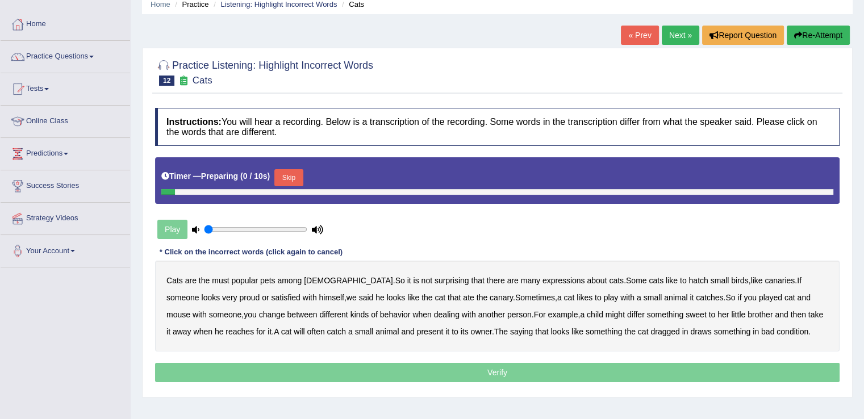
scroll to position [48, 0]
click at [648, 30] on link "« Prev" at bounding box center [640, 35] width 38 height 19
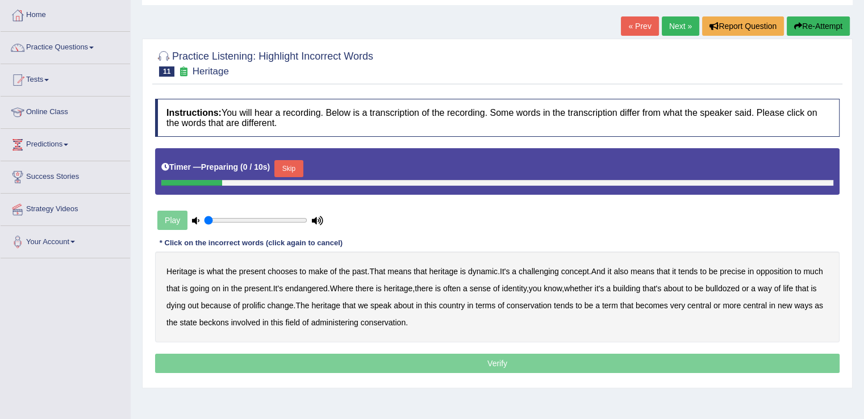
scroll to position [75, 0]
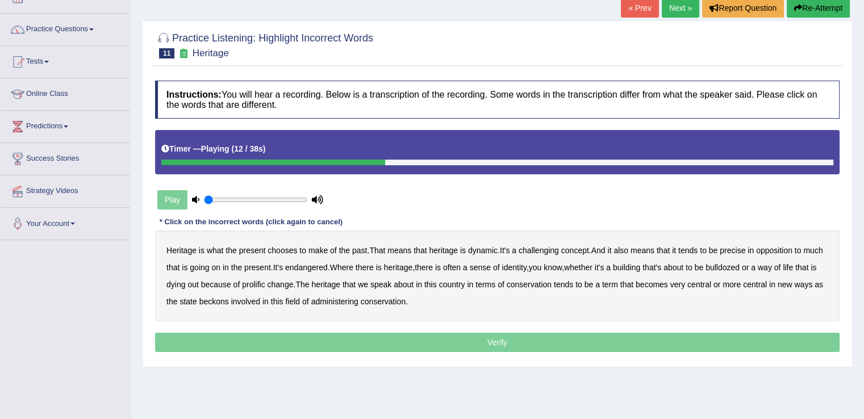
click at [539, 251] on b "challenging" at bounding box center [539, 250] width 40 height 9
click at [802, 10] on button "Re-Attempt" at bounding box center [818, 7] width 63 height 19
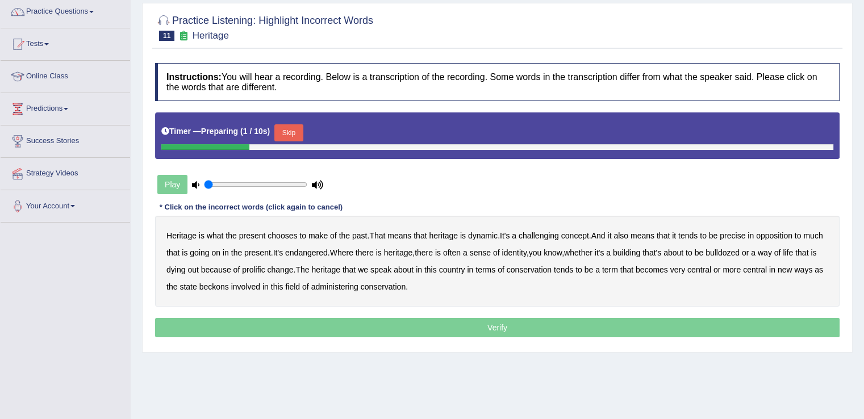
scroll to position [98, 0]
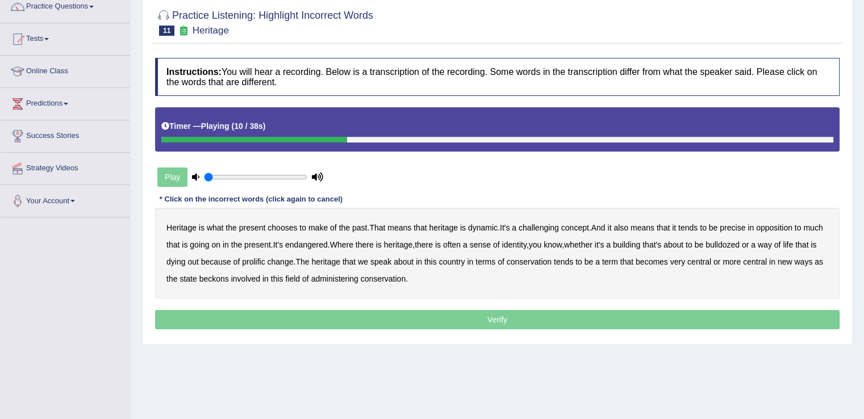
click at [539, 223] on b "challenging" at bounding box center [539, 227] width 40 height 9
click at [732, 223] on b "precise" at bounding box center [733, 227] width 26 height 9
click at [526, 240] on b "identity" at bounding box center [514, 244] width 24 height 9
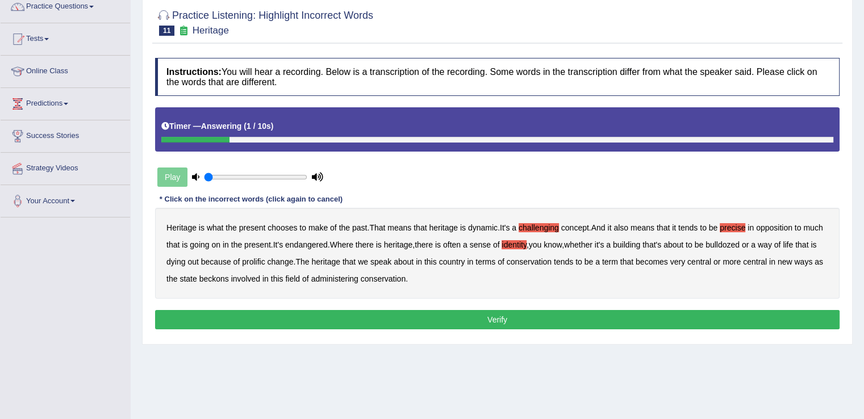
click at [574, 314] on button "Verify" at bounding box center [497, 319] width 685 height 19
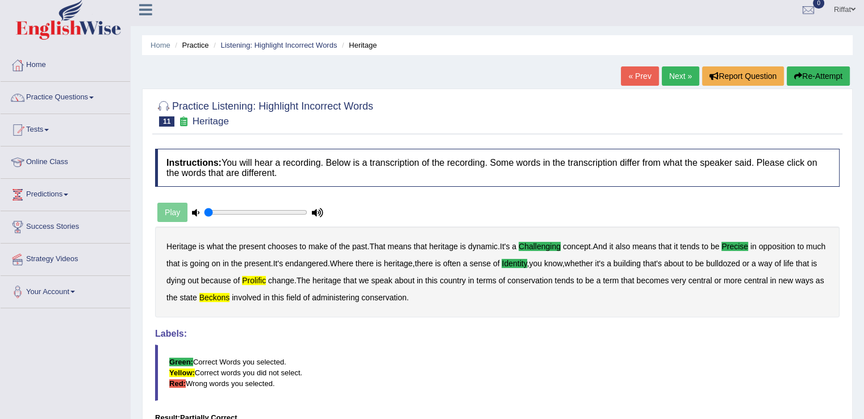
scroll to position [4, 0]
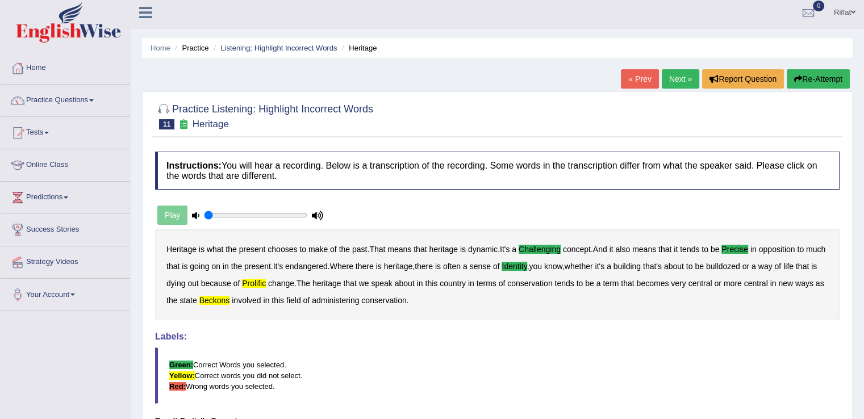
click at [676, 82] on link "Next »" at bounding box center [681, 78] width 38 height 19
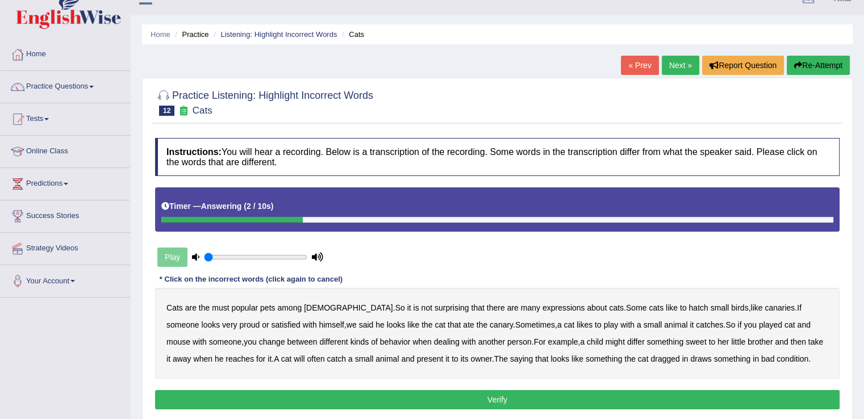
scroll to position [13, 0]
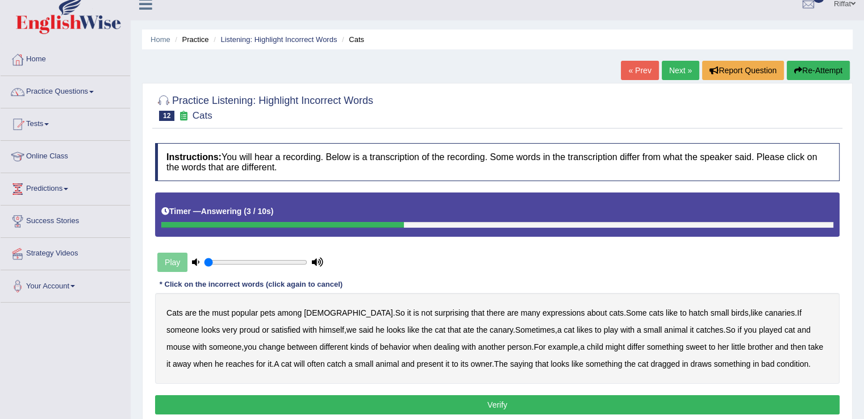
click at [814, 71] on button "Re-Attempt" at bounding box center [818, 70] width 63 height 19
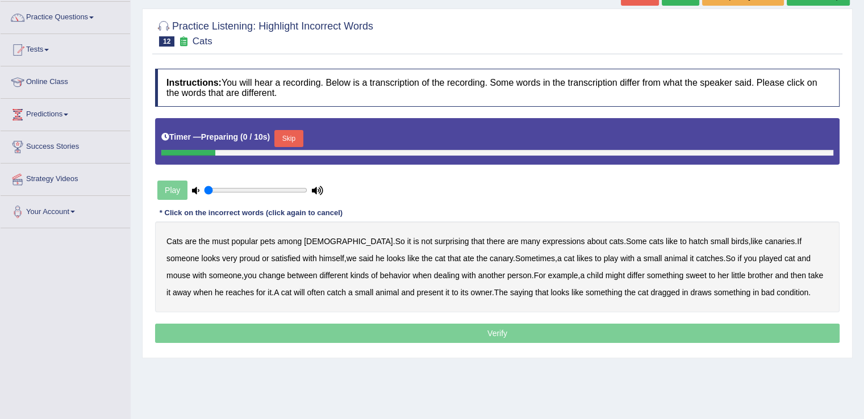
scroll to position [89, 0]
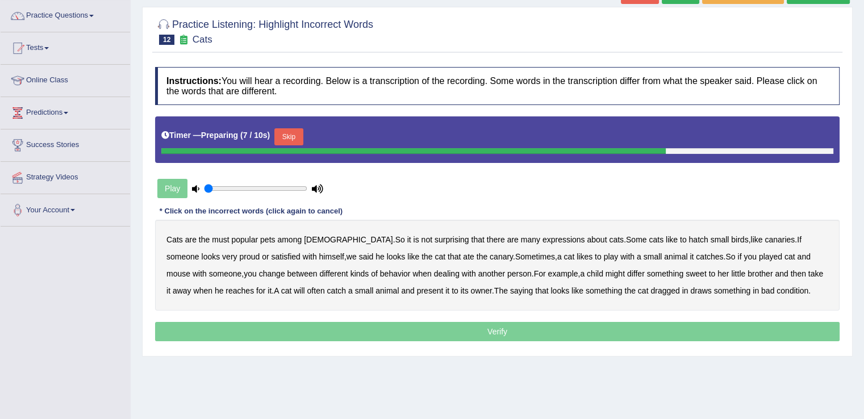
click at [614, 405] on div "Home Practice Listening: Highlight Incorrect Words Cats « Prev Next » Report Qu…" at bounding box center [498, 195] width 734 height 568
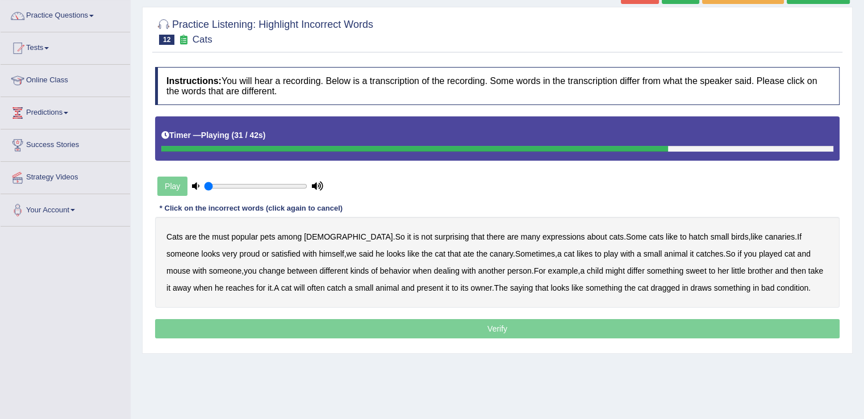
click at [601, 264] on div "Cats are the must popular pets among [DEMOGRAPHIC_DATA] . So it is not surprisi…" at bounding box center [497, 262] width 685 height 91
click at [627, 267] on b "differ" at bounding box center [636, 271] width 18 height 9
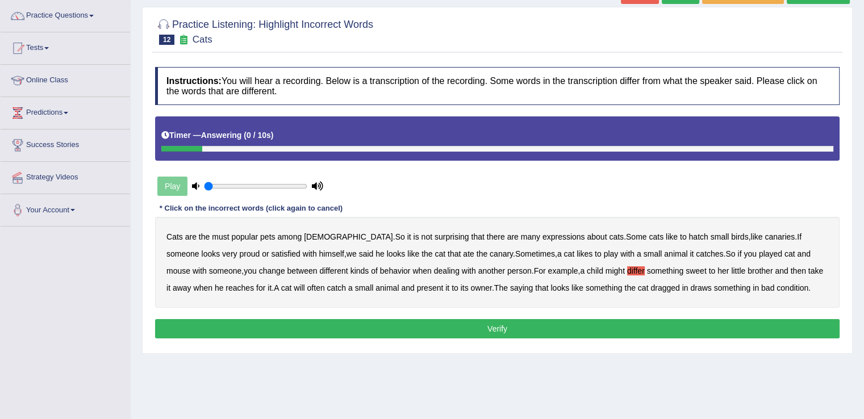
click at [690, 285] on b "draws" at bounding box center [700, 288] width 21 height 9
click at [613, 324] on button "Verify" at bounding box center [497, 328] width 685 height 19
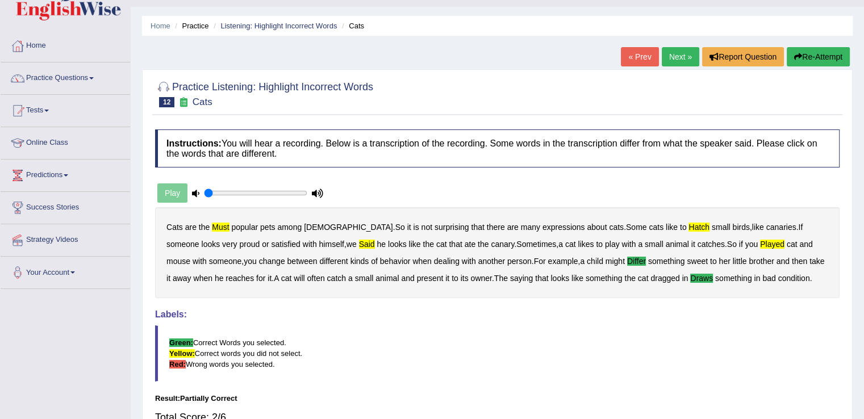
scroll to position [16, 0]
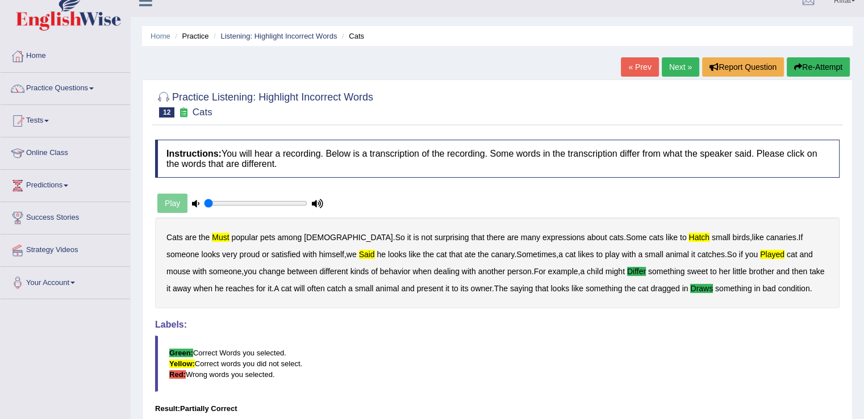
click at [673, 71] on link "Next »" at bounding box center [681, 66] width 38 height 19
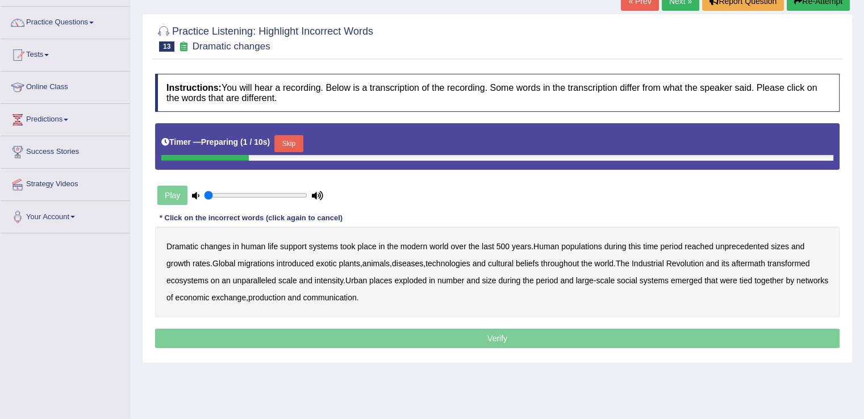
scroll to position [84, 0]
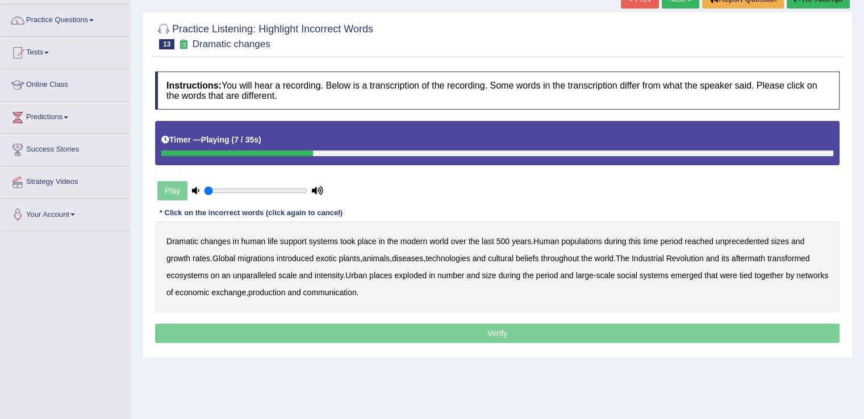
click at [581, 242] on b "populations" at bounding box center [581, 241] width 41 height 9
click at [421, 257] on b "diseases" at bounding box center [407, 258] width 31 height 9
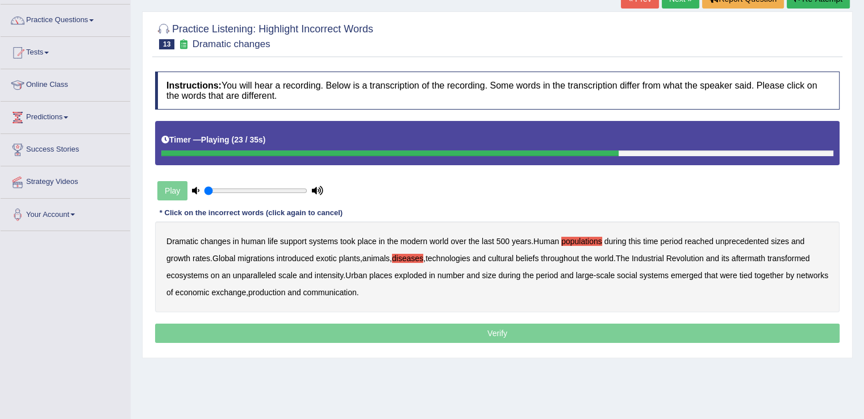
click at [191, 274] on b "ecosystems" at bounding box center [188, 275] width 42 height 9
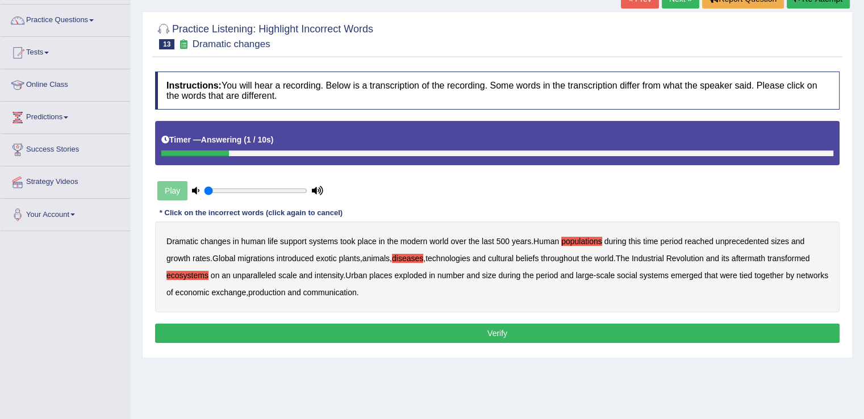
click at [285, 290] on b "production" at bounding box center [266, 292] width 37 height 9
click at [304, 332] on button "Verify" at bounding box center [497, 333] width 685 height 19
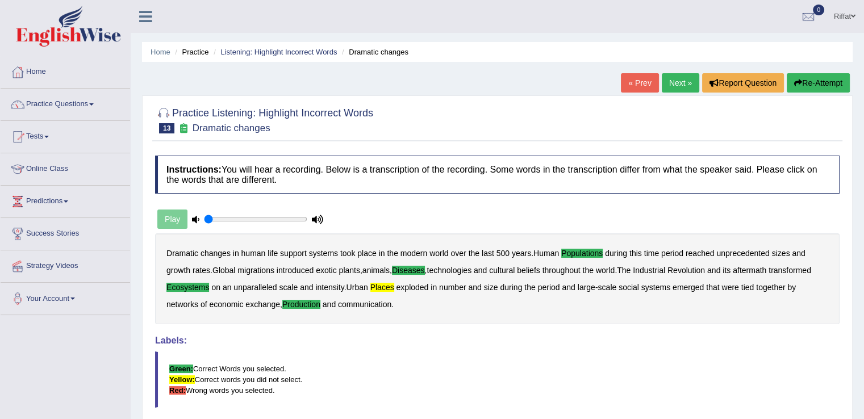
scroll to position [0, 0]
click at [677, 85] on link "Next »" at bounding box center [681, 82] width 38 height 19
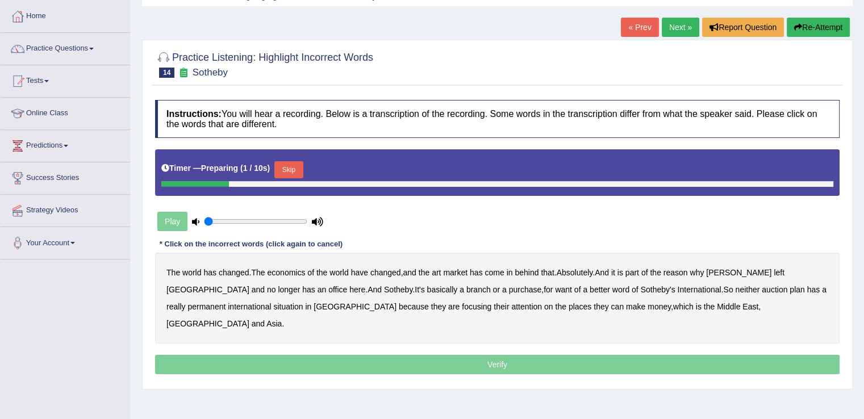
scroll to position [57, 0]
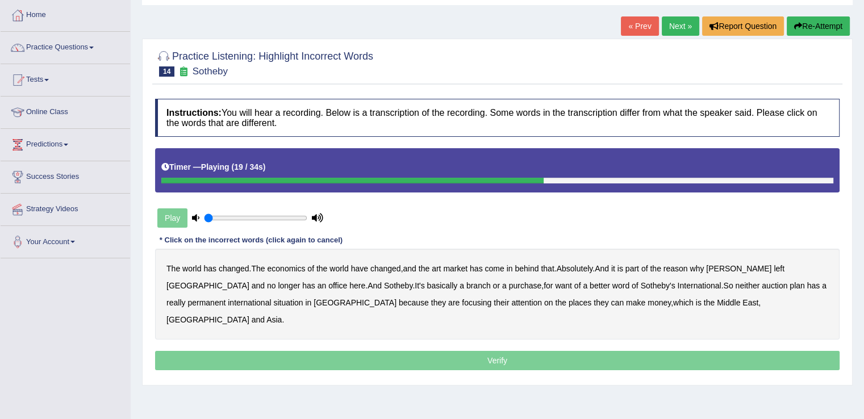
click at [509, 285] on b "purchase" at bounding box center [525, 285] width 33 height 9
click at [790, 284] on b "plan" at bounding box center [797, 285] width 15 height 9
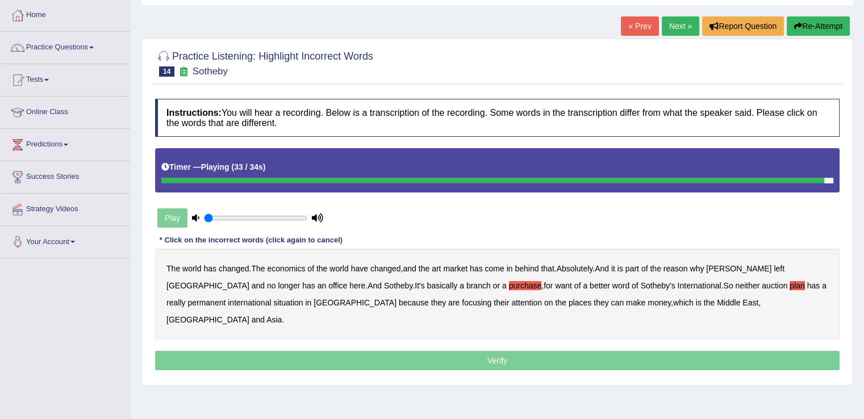
scroll to position [0, 0]
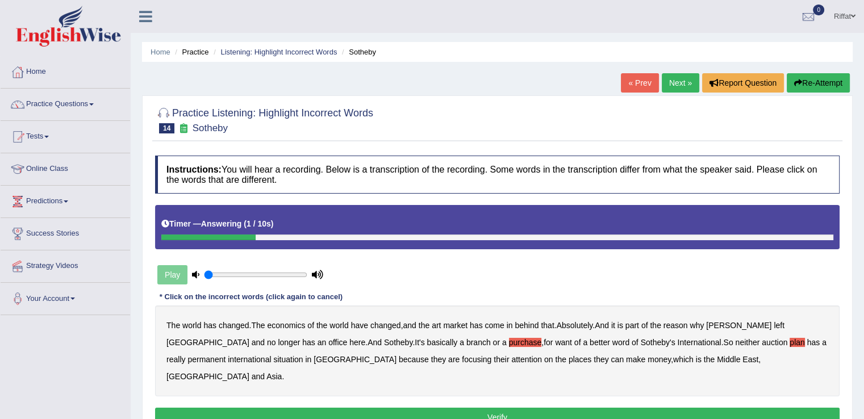
click at [816, 84] on button "Re-Attempt" at bounding box center [818, 82] width 63 height 19
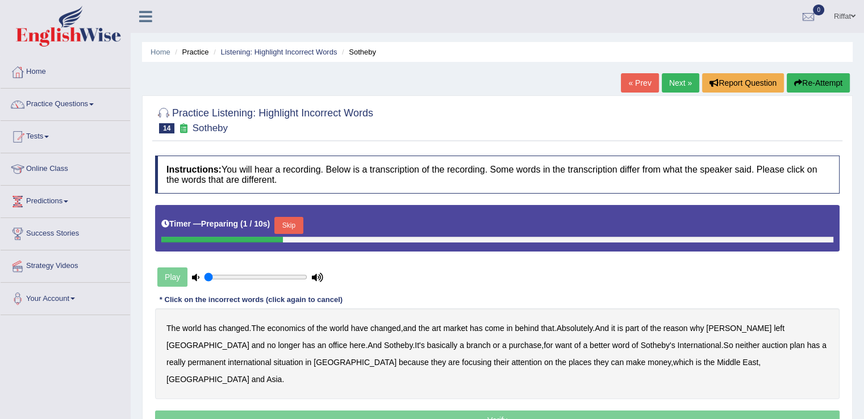
scroll to position [70, 0]
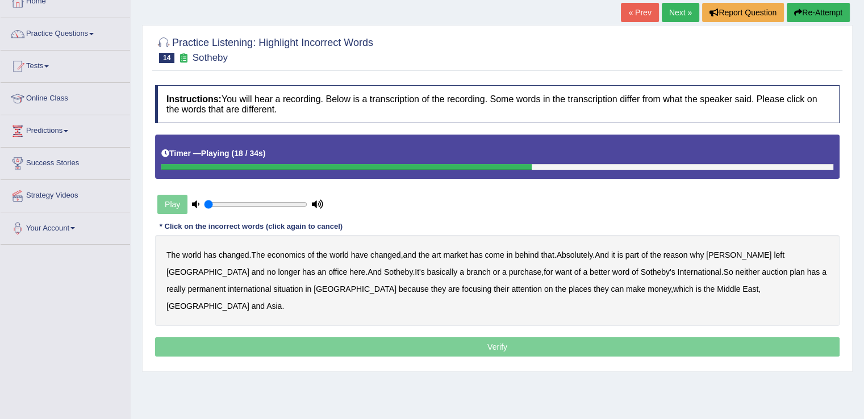
click at [416, 265] on div "The world has changed . The economics of the world have changed , and the art m…" at bounding box center [497, 280] width 685 height 91
click at [509, 273] on b "purchase" at bounding box center [525, 272] width 33 height 9
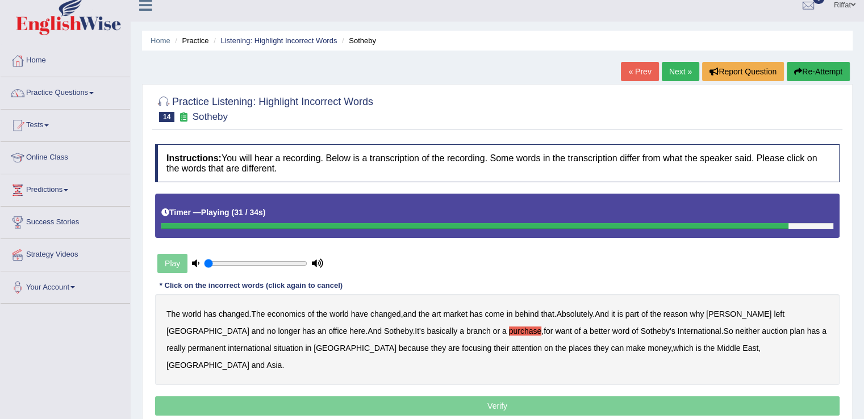
scroll to position [11, 0]
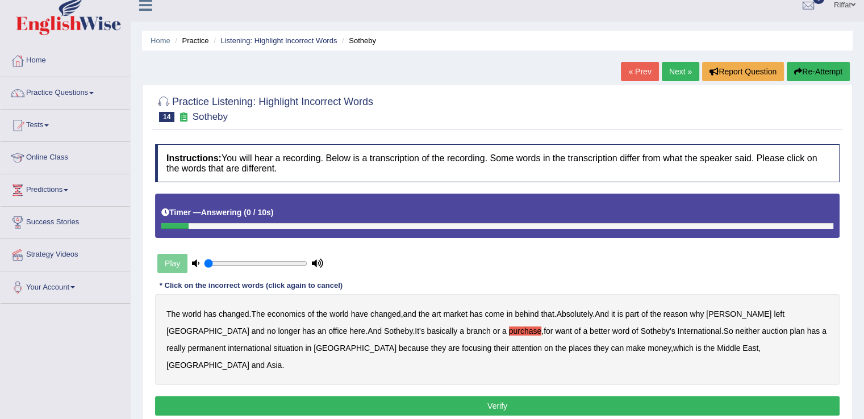
click at [817, 69] on button "Re-Attempt" at bounding box center [818, 71] width 63 height 19
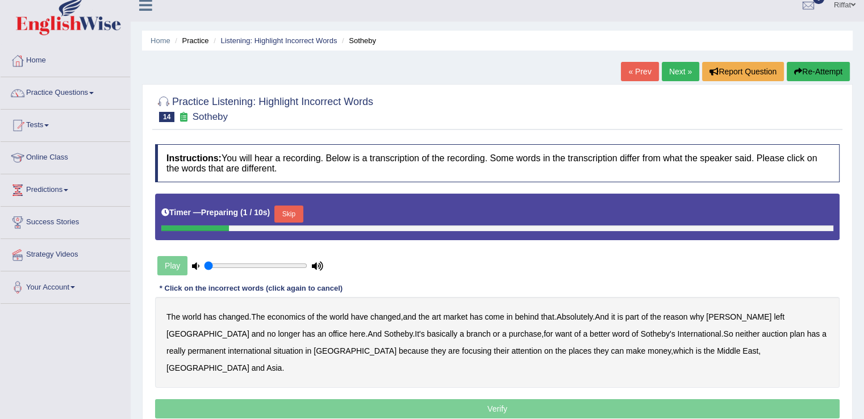
scroll to position [47, 0]
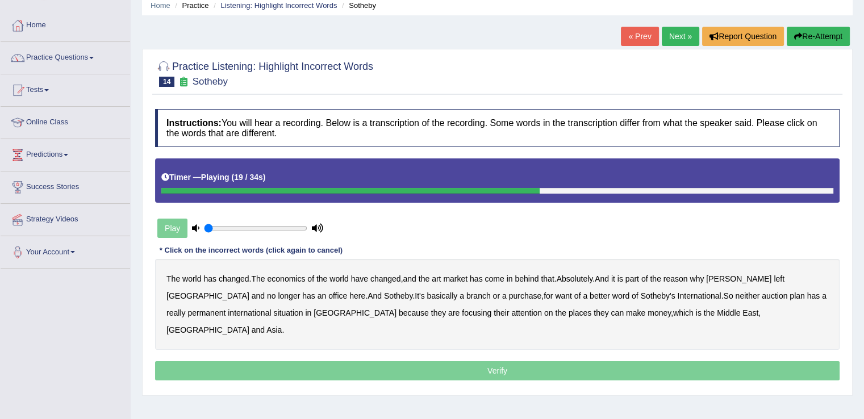
click at [509, 298] on b "purchase" at bounding box center [525, 296] width 33 height 9
click at [790, 293] on b "plan" at bounding box center [797, 296] width 15 height 9
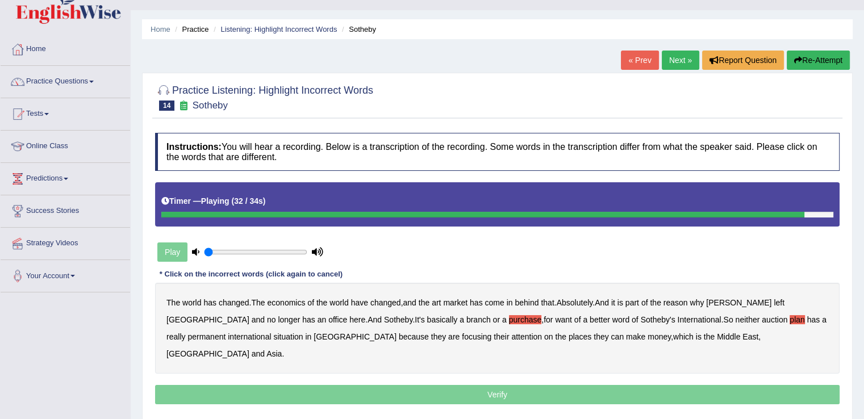
scroll to position [18, 0]
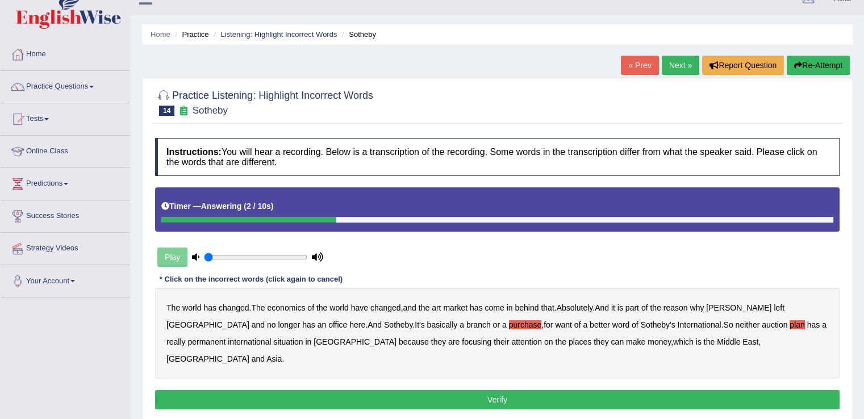
click at [828, 64] on button "Re-Attempt" at bounding box center [818, 65] width 63 height 19
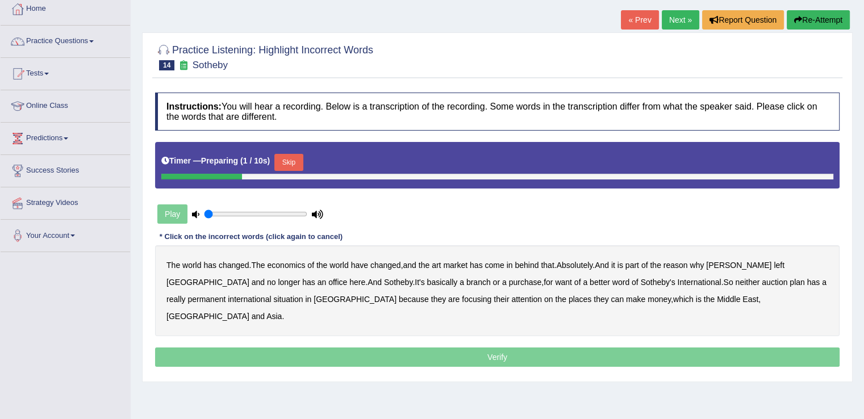
scroll to position [64, 0]
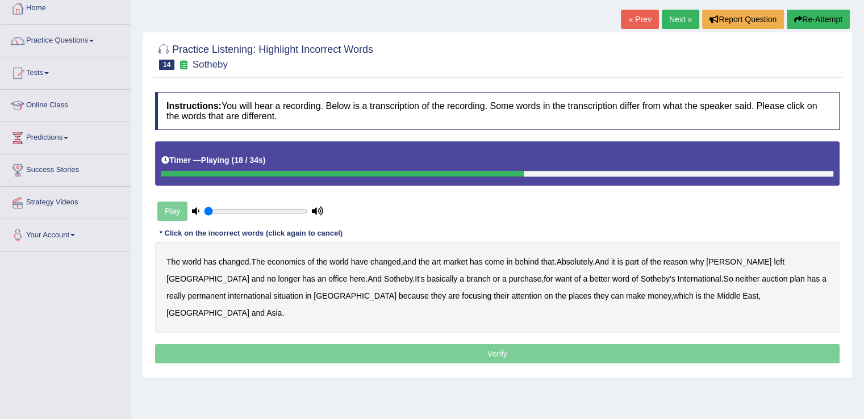
click at [509, 278] on b "purchase" at bounding box center [525, 278] width 33 height 9
click at [790, 276] on b "plan" at bounding box center [797, 278] width 15 height 9
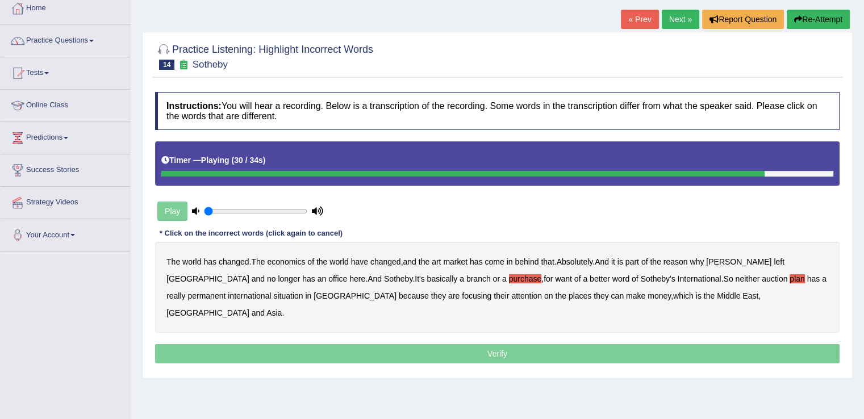
click at [273, 294] on b "situation" at bounding box center [288, 296] width 30 height 9
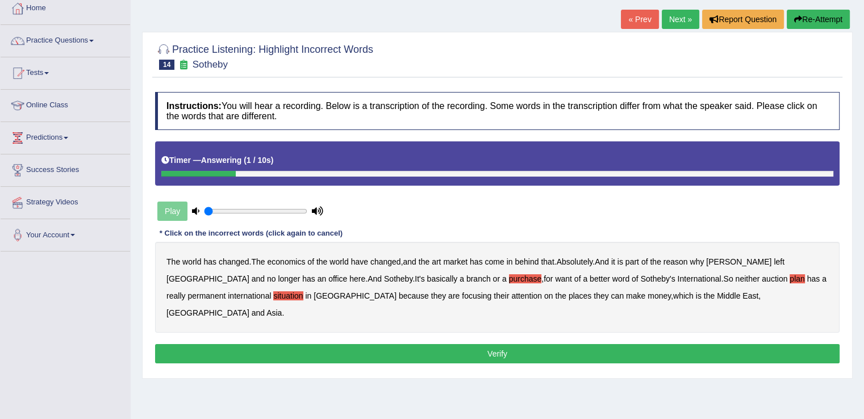
click at [361, 344] on button "Verify" at bounding box center [497, 353] width 685 height 19
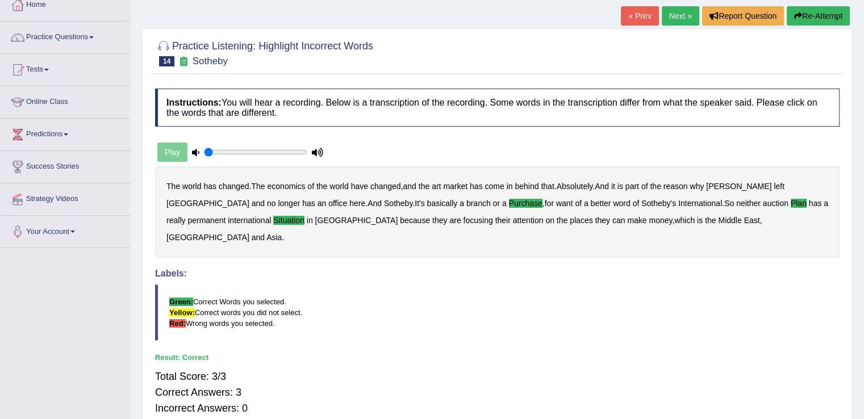
scroll to position [0, 0]
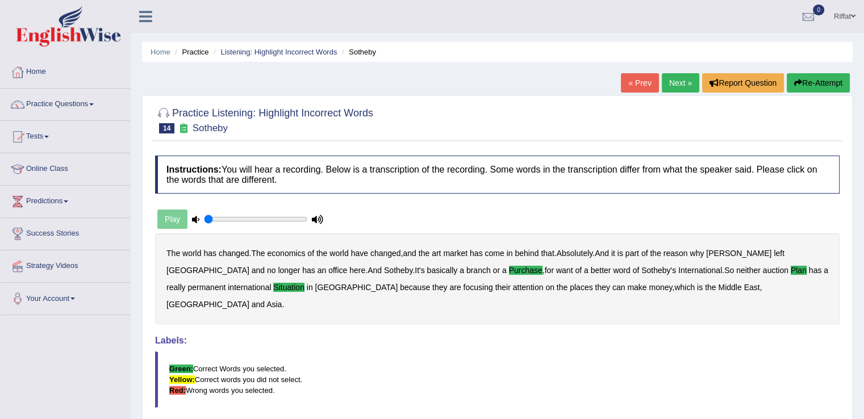
click at [672, 85] on link "Next »" at bounding box center [681, 82] width 38 height 19
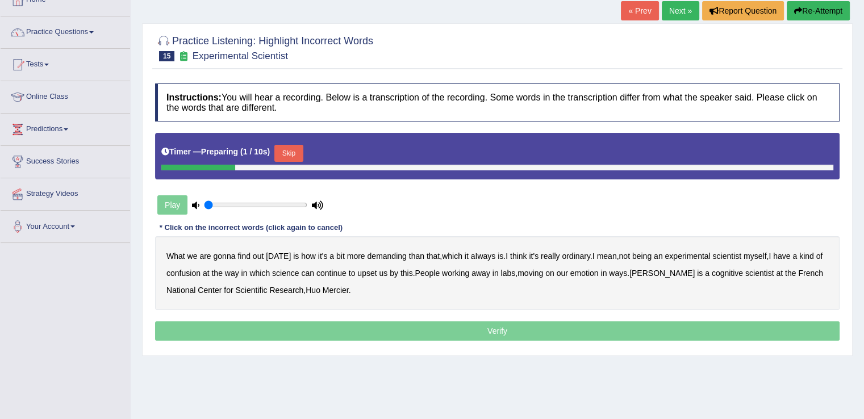
scroll to position [73, 0]
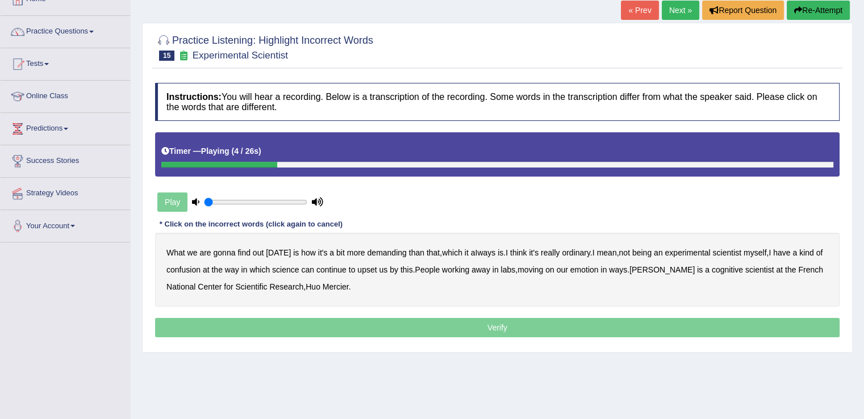
click at [373, 254] on b "demanding" at bounding box center [386, 252] width 39 height 9
click at [575, 249] on b "ordinary" at bounding box center [576, 252] width 28 height 9
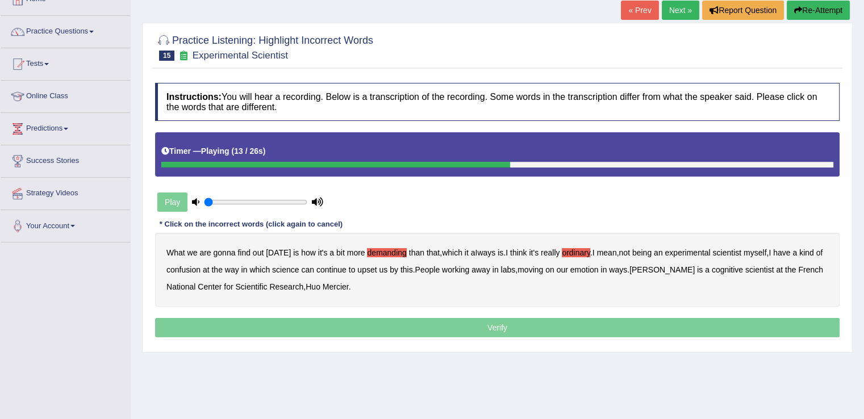
click at [184, 265] on b "confusion" at bounding box center [184, 269] width 34 height 9
click at [368, 269] on b "upset" at bounding box center [366, 269] width 19 height 9
click at [588, 269] on b "emotion" at bounding box center [585, 269] width 28 height 9
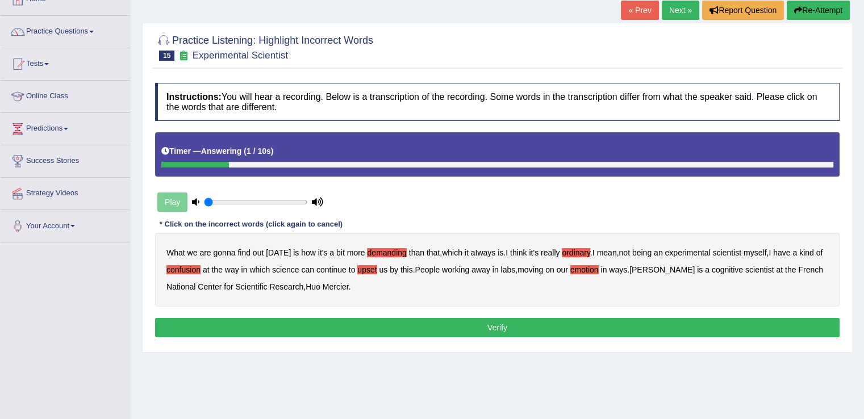
click at [513, 328] on button "Verify" at bounding box center [497, 327] width 685 height 19
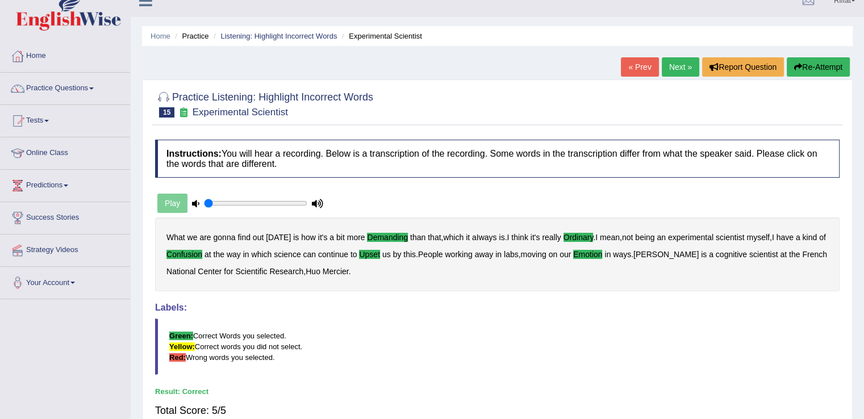
scroll to position [0, 0]
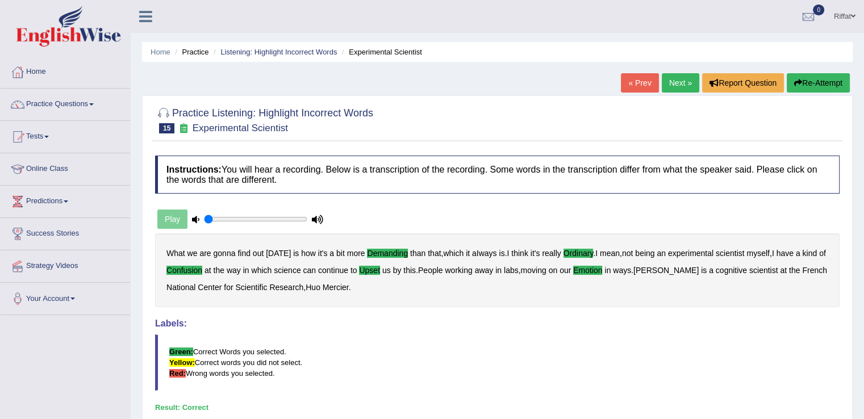
click at [673, 82] on link "Next »" at bounding box center [681, 82] width 38 height 19
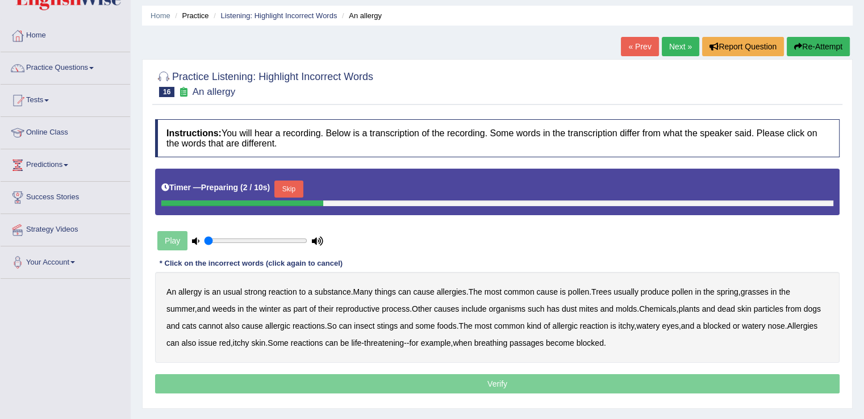
scroll to position [42, 0]
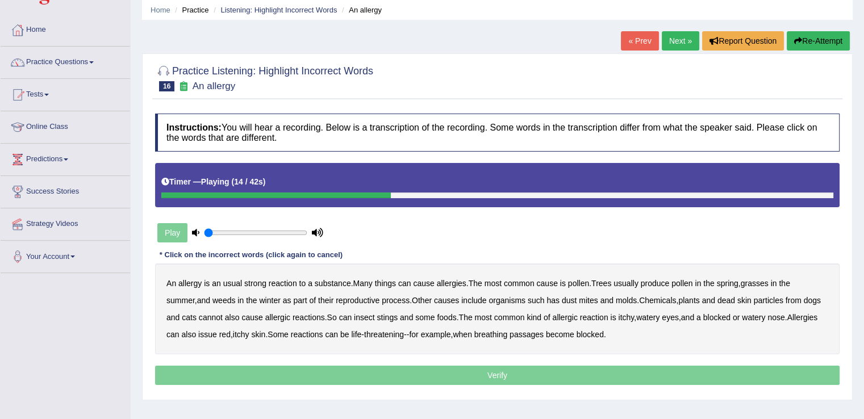
click at [271, 298] on b "winter" at bounding box center [269, 300] width 21 height 9
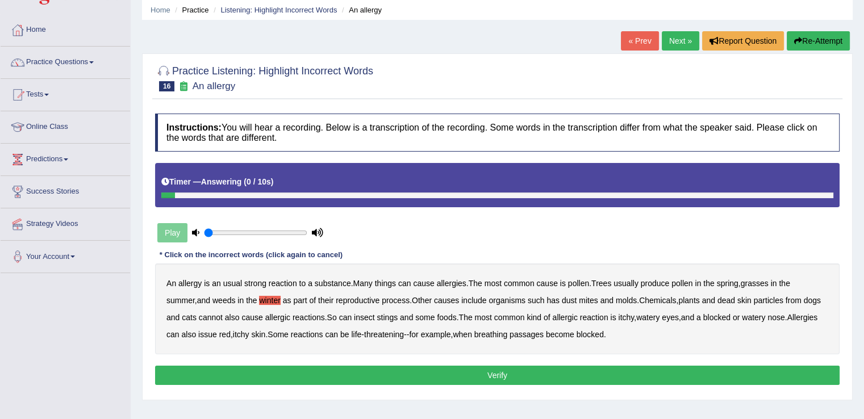
scroll to position [7, 0]
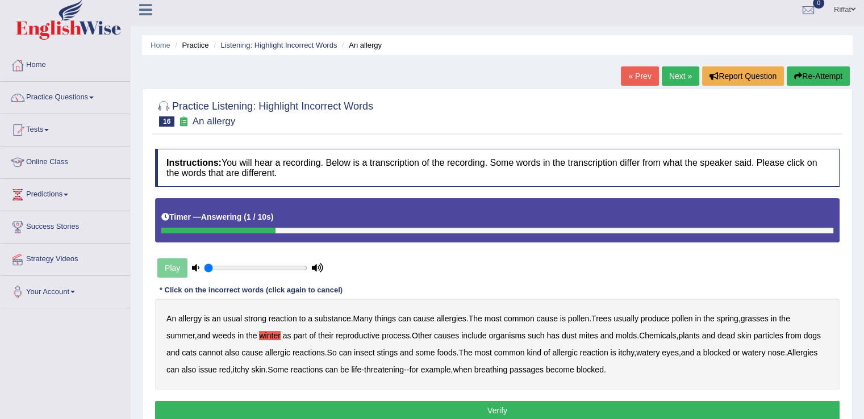
click at [818, 71] on button "Re-Attempt" at bounding box center [818, 75] width 63 height 19
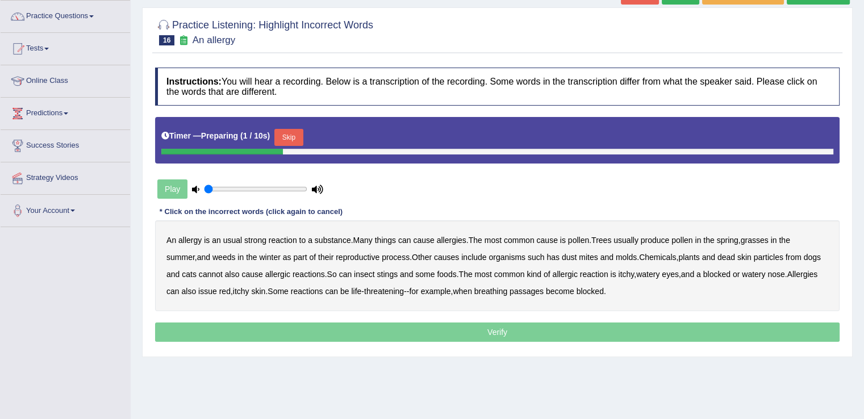
scroll to position [89, 0]
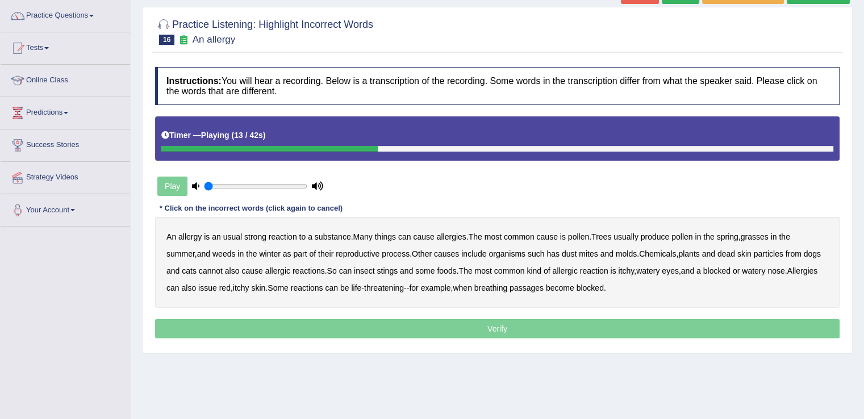
click at [274, 253] on b "winter" at bounding box center [269, 253] width 21 height 9
click at [223, 269] on b "cannot" at bounding box center [211, 271] width 24 height 9
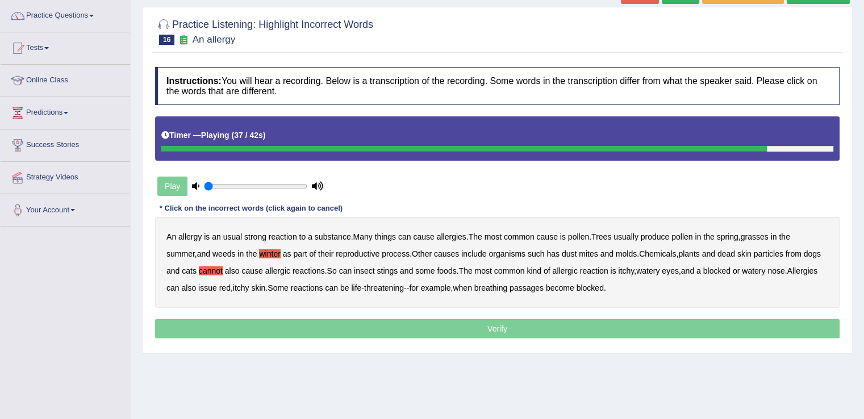
click at [217, 285] on b "issue" at bounding box center [207, 288] width 19 height 9
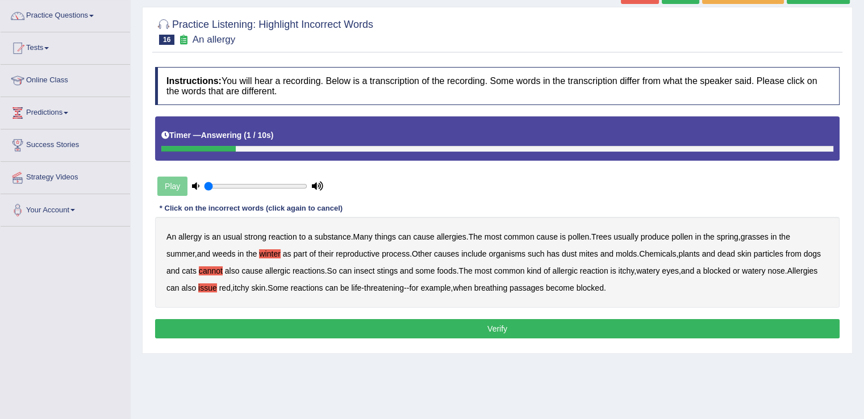
click at [284, 327] on button "Verify" at bounding box center [497, 328] width 685 height 19
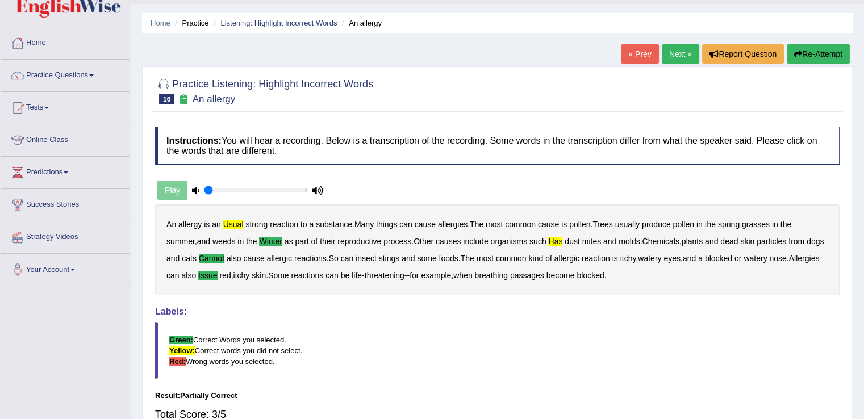
scroll to position [27, 0]
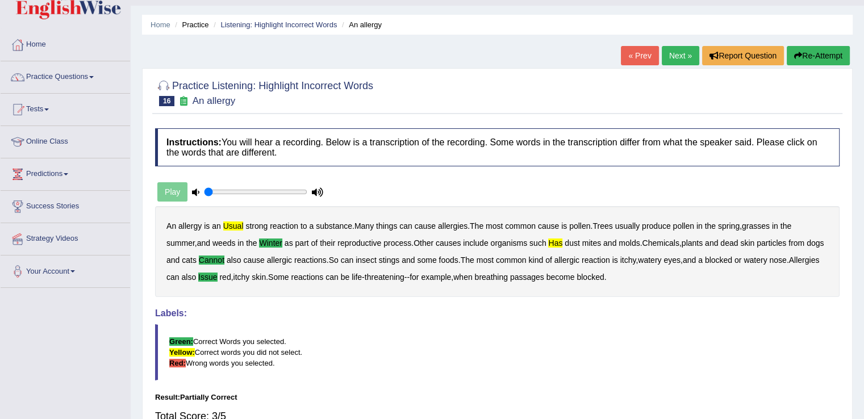
click at [673, 58] on link "Next »" at bounding box center [681, 55] width 38 height 19
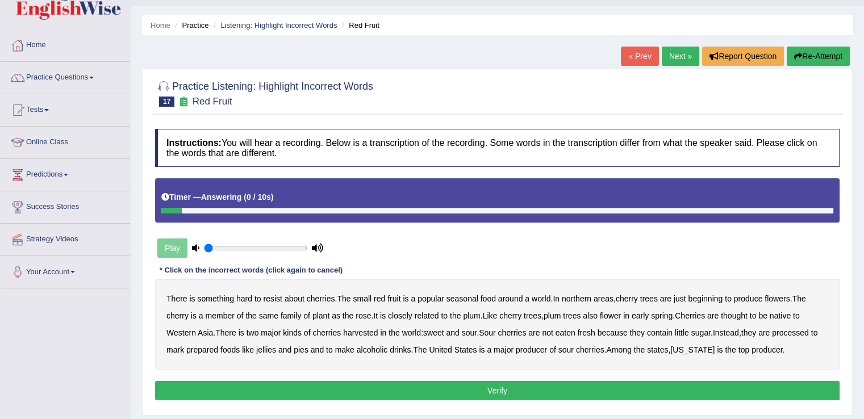
scroll to position [26, 0]
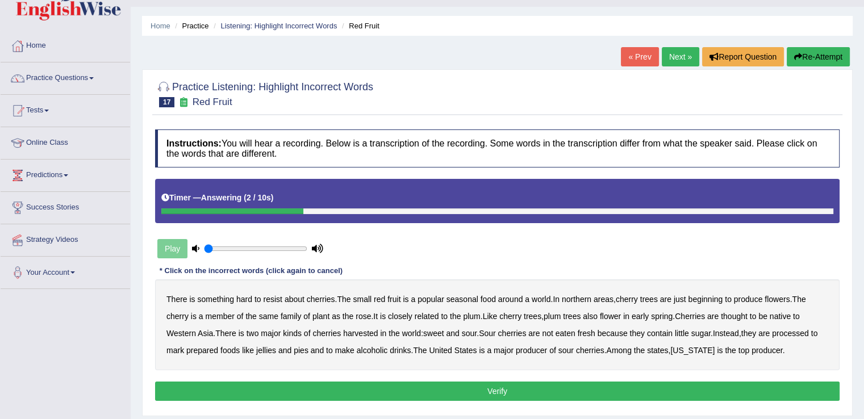
click at [806, 53] on button "Re-Attempt" at bounding box center [818, 56] width 63 height 19
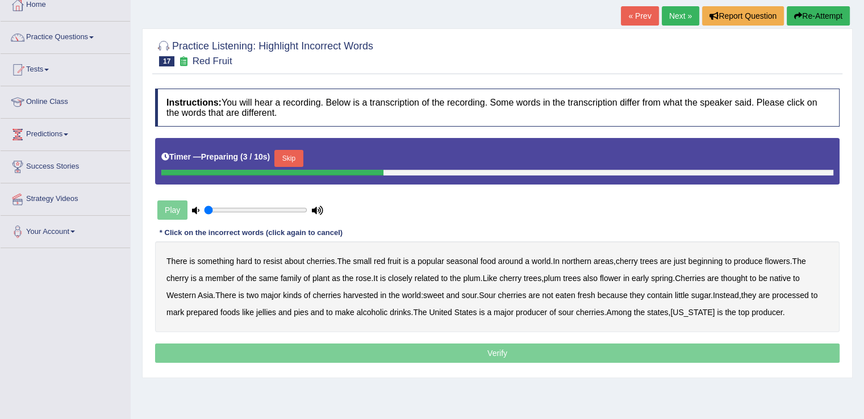
scroll to position [78, 0]
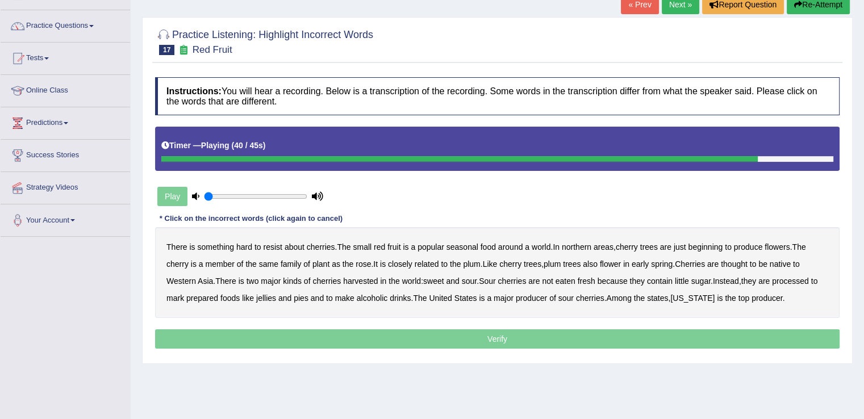
click at [184, 298] on b "mark" at bounding box center [176, 298] width 18 height 9
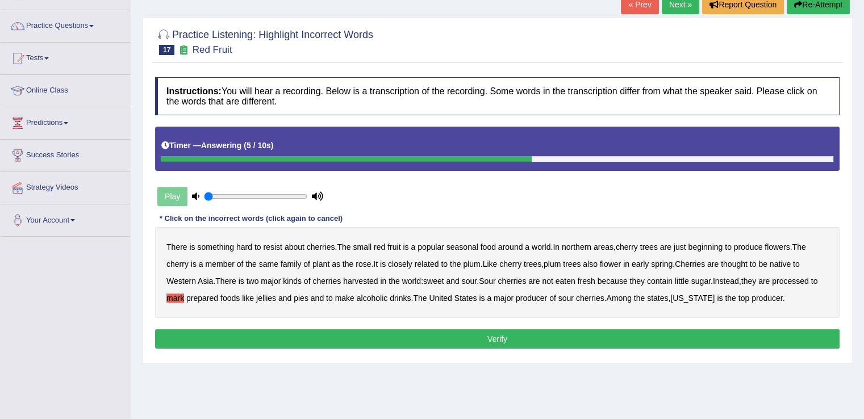
click at [232, 332] on button "Verify" at bounding box center [497, 339] width 685 height 19
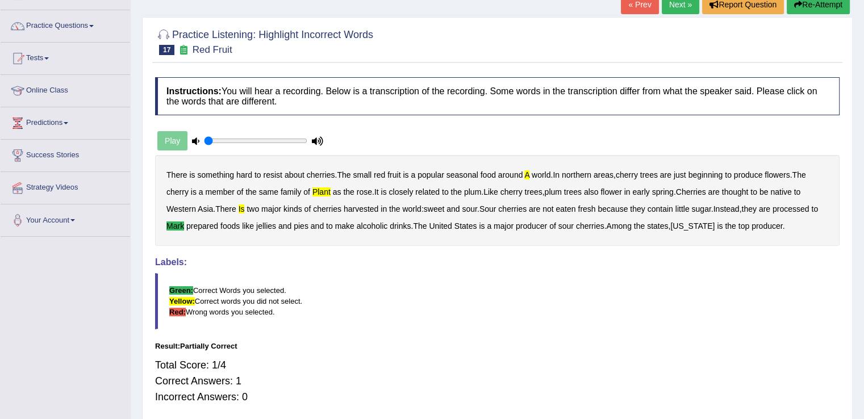
click at [178, 142] on div "Play" at bounding box center [240, 141] width 170 height 28
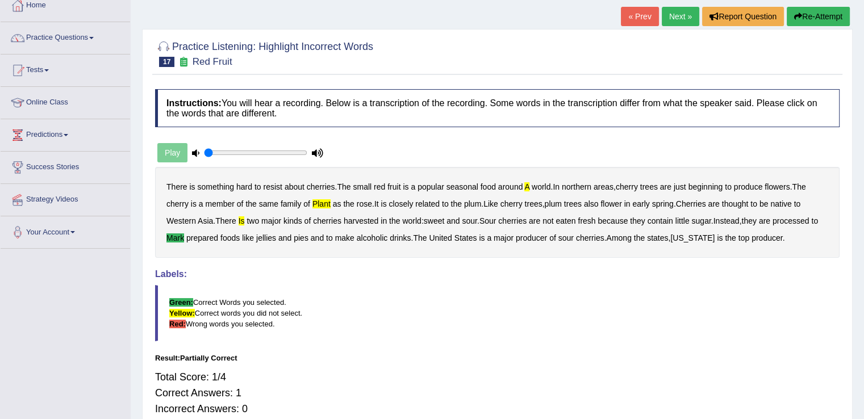
scroll to position [68, 0]
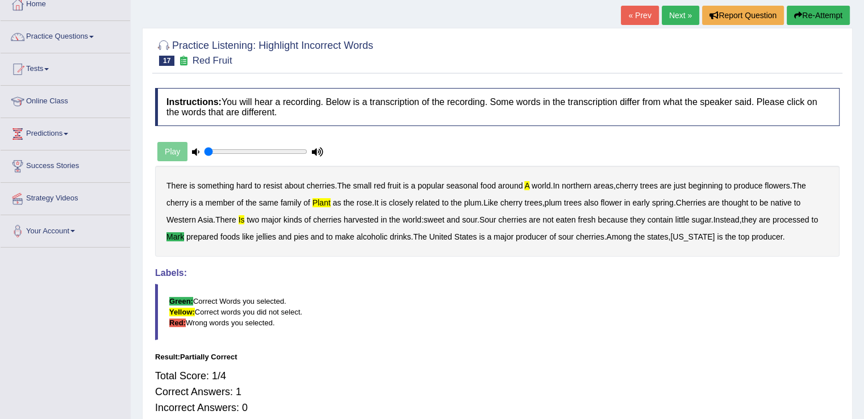
click at [173, 146] on div "Play" at bounding box center [240, 152] width 170 height 28
click at [194, 148] on icon at bounding box center [195, 151] width 7 height 7
click at [812, 20] on button "Re-Attempt" at bounding box center [818, 15] width 63 height 19
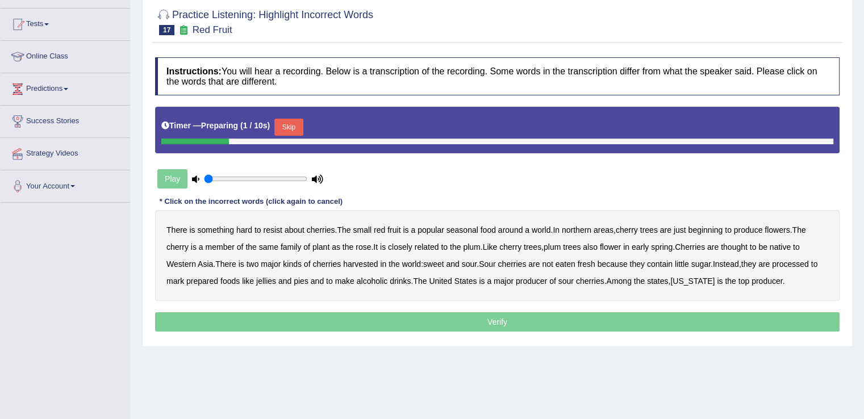
scroll to position [114, 0]
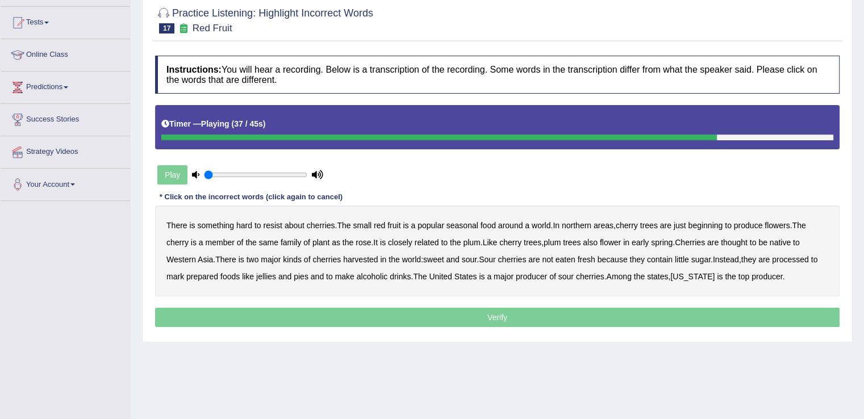
click at [184, 278] on b "mark" at bounding box center [176, 276] width 18 height 9
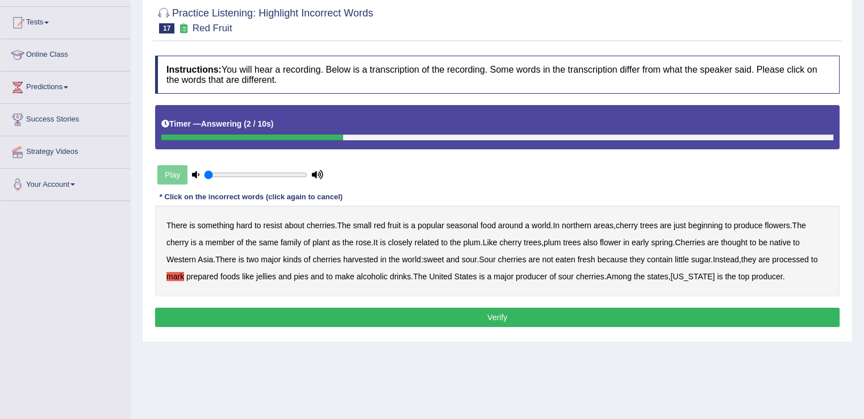
click at [274, 319] on button "Verify" at bounding box center [497, 317] width 685 height 19
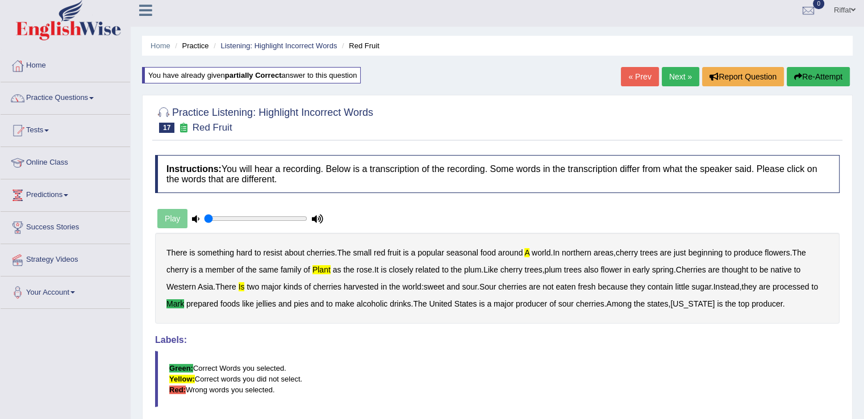
scroll to position [6, 0]
click at [818, 73] on button "Re-Attempt" at bounding box center [818, 77] width 63 height 19
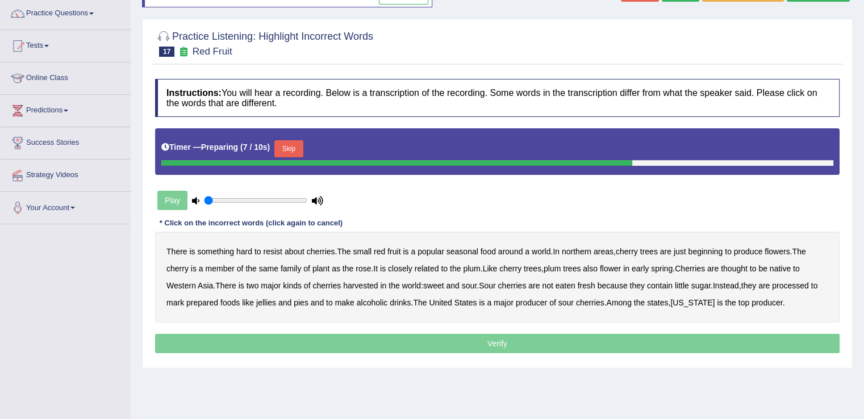
scroll to position [93, 0]
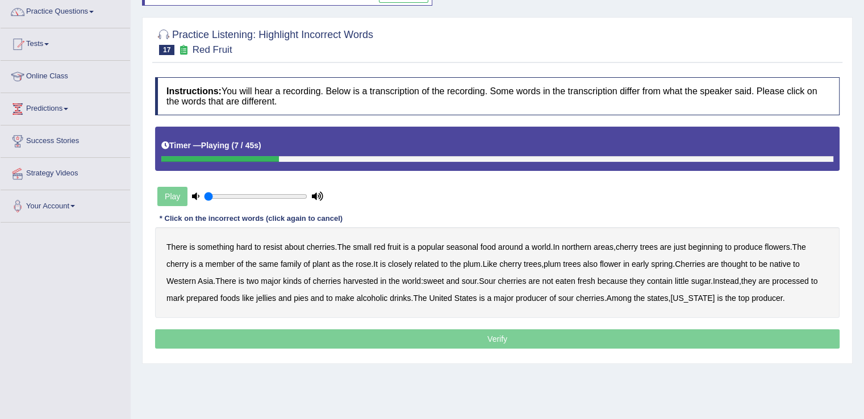
click at [530, 246] on b "a" at bounding box center [527, 247] width 5 height 9
click at [244, 280] on b "is" at bounding box center [242, 281] width 6 height 9
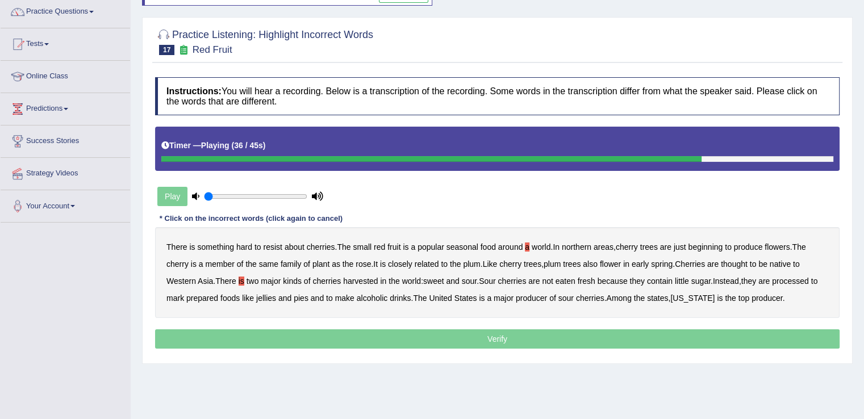
click at [184, 297] on b "mark" at bounding box center [176, 298] width 18 height 9
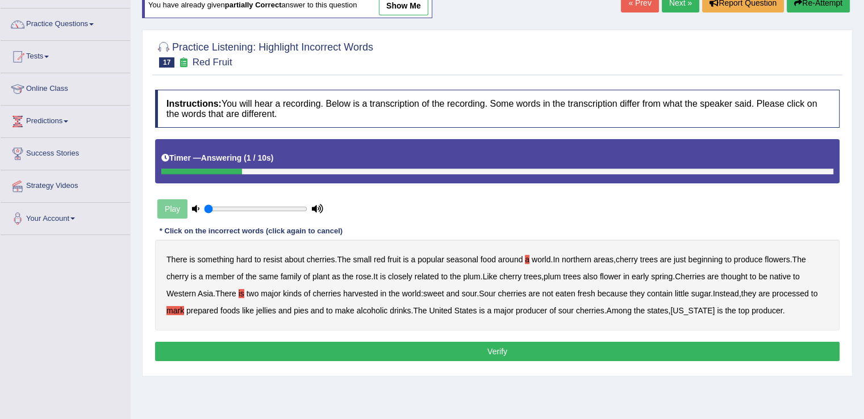
scroll to position [81, 0]
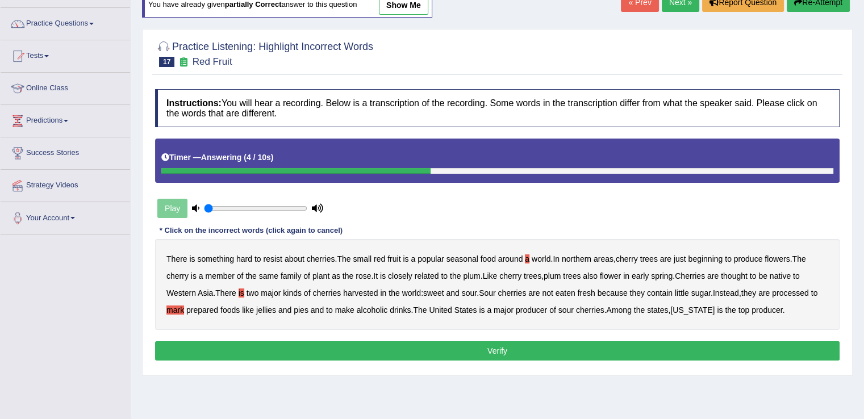
click at [292, 350] on button "Verify" at bounding box center [497, 351] width 685 height 19
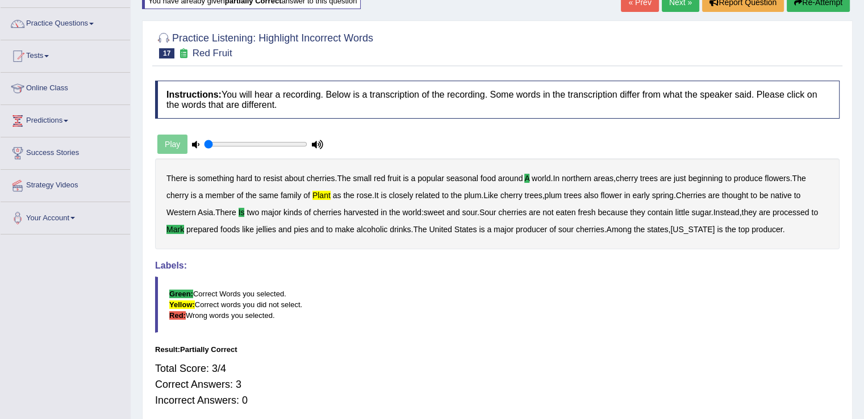
scroll to position [0, 0]
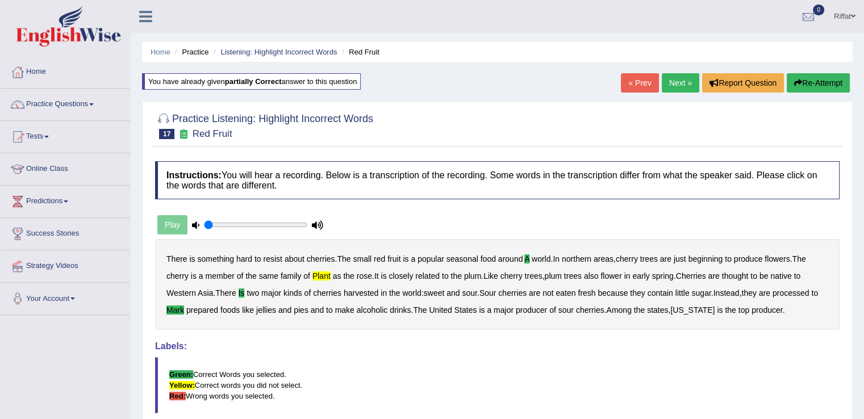
click at [678, 82] on link "Next »" at bounding box center [681, 82] width 38 height 19
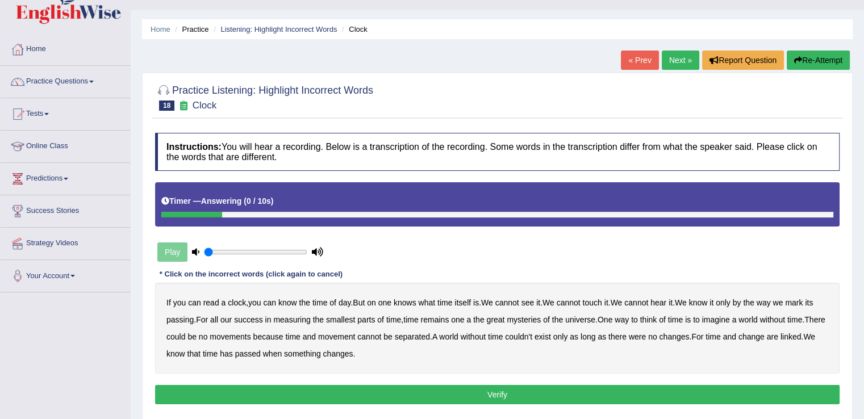
scroll to position [22, 0]
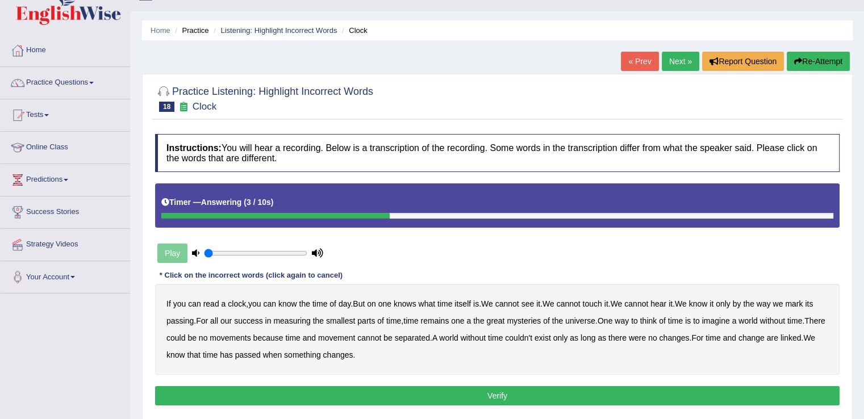
click at [818, 62] on button "Re-Attempt" at bounding box center [818, 61] width 63 height 19
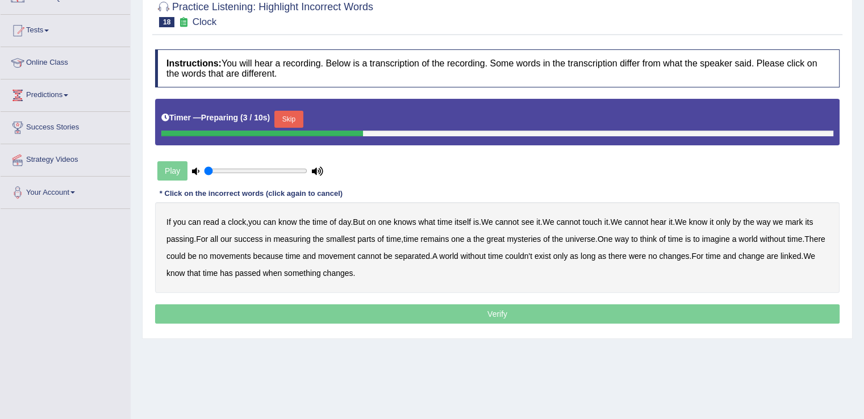
scroll to position [113, 0]
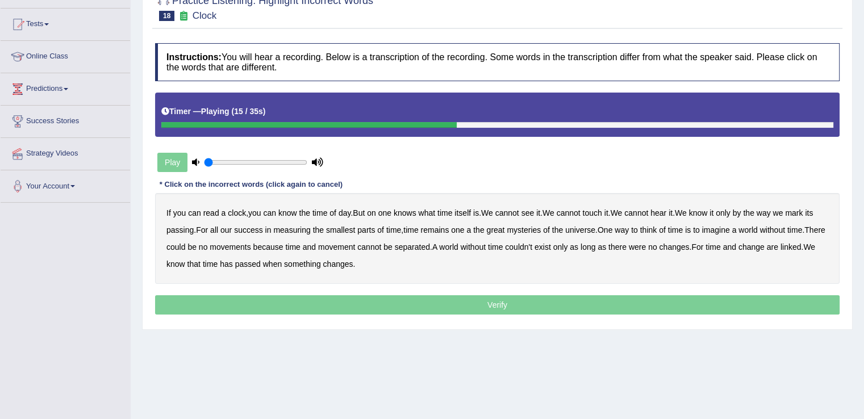
click at [232, 228] on b "our" at bounding box center [225, 230] width 11 height 9
click at [471, 230] on b "a" at bounding box center [469, 230] width 5 height 9
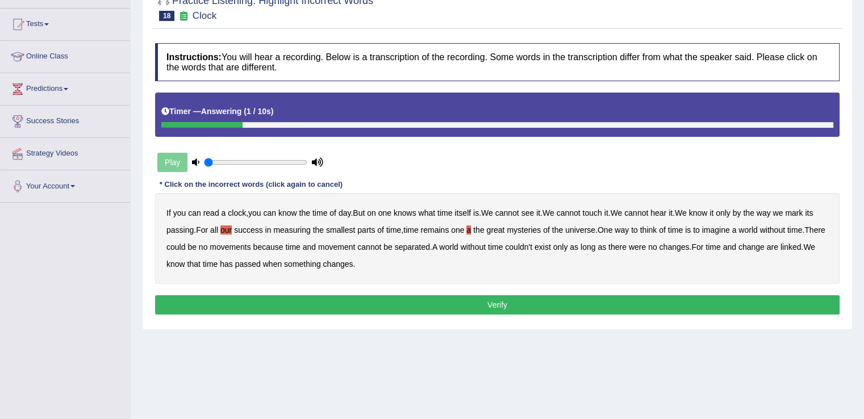
click at [443, 302] on button "Verify" at bounding box center [497, 305] width 685 height 19
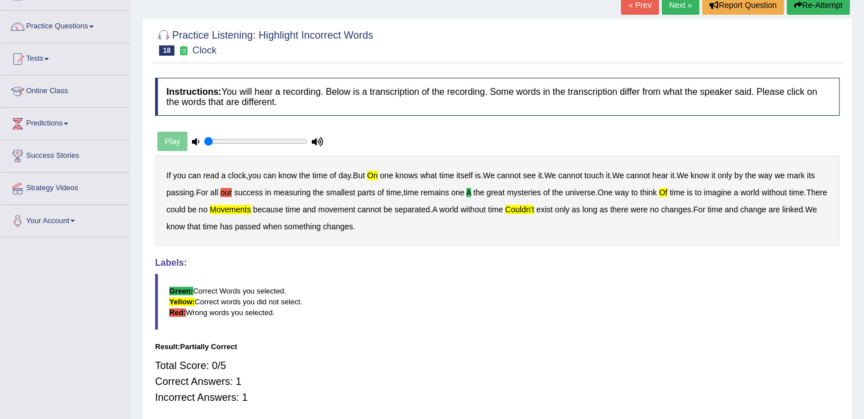
scroll to position [55, 0]
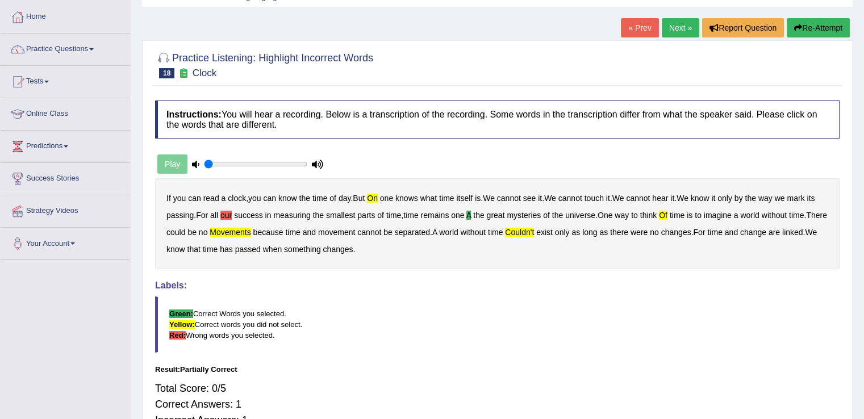
click at [812, 28] on button "Re-Attempt" at bounding box center [818, 27] width 63 height 19
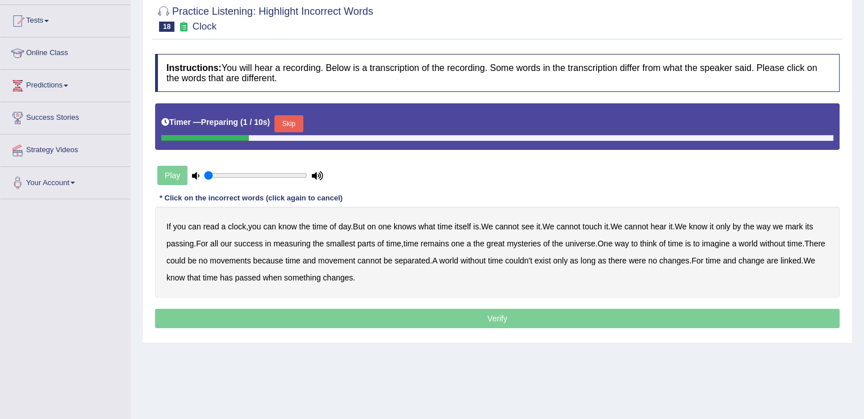
scroll to position [117, 0]
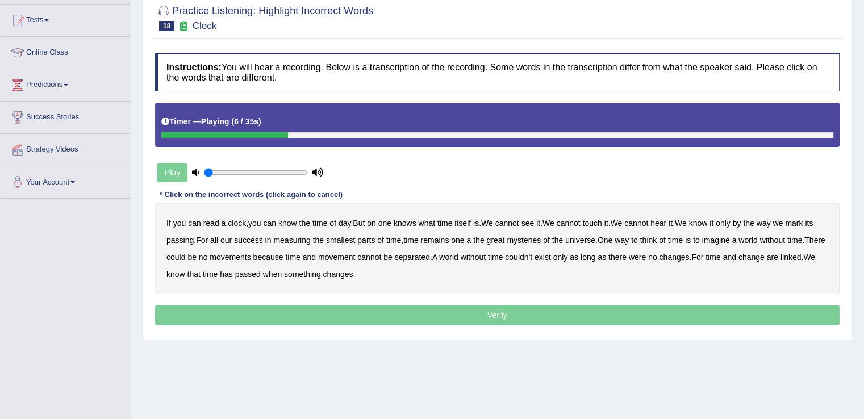
click at [376, 224] on b "on" at bounding box center [371, 223] width 9 height 9
click at [232, 239] on b "our" at bounding box center [225, 240] width 11 height 9
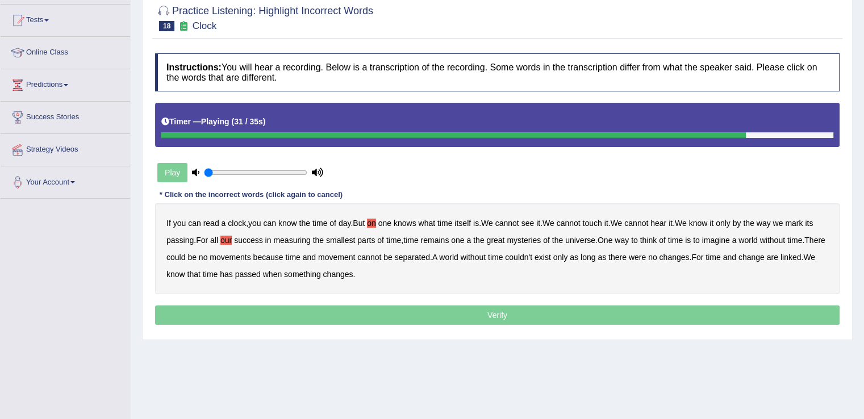
click at [532, 253] on b "couldn't" at bounding box center [518, 257] width 27 height 9
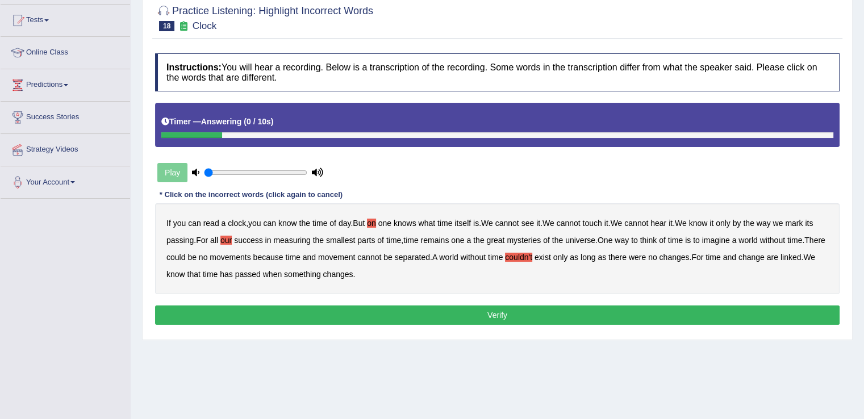
click at [489, 317] on button "Verify" at bounding box center [497, 315] width 685 height 19
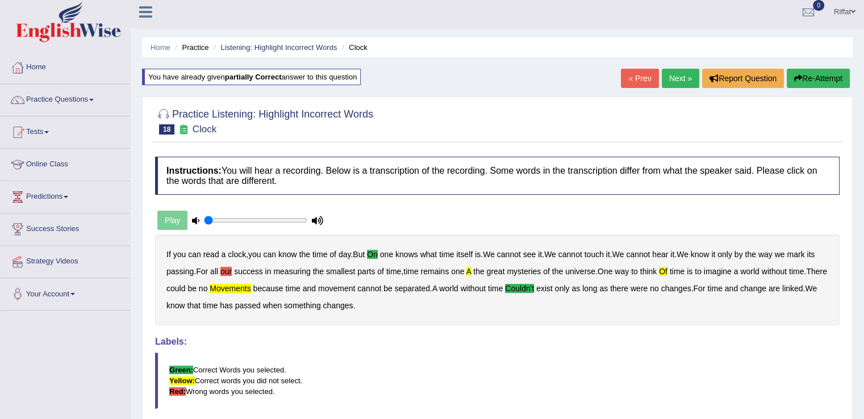
scroll to position [0, 0]
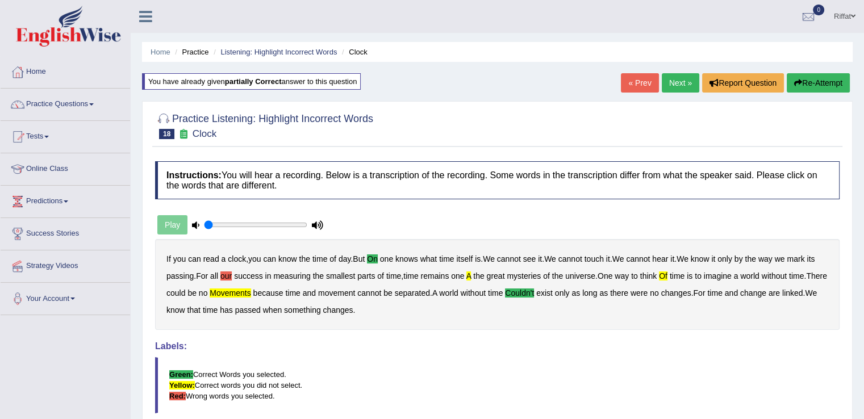
click at [673, 85] on link "Next »" at bounding box center [681, 82] width 38 height 19
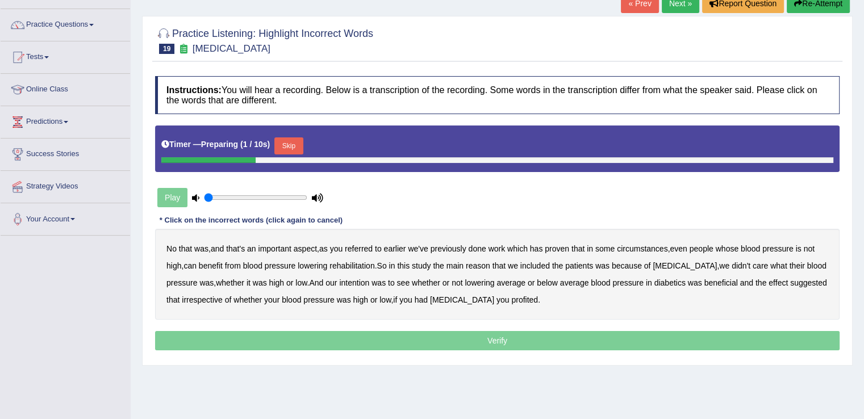
scroll to position [81, 0]
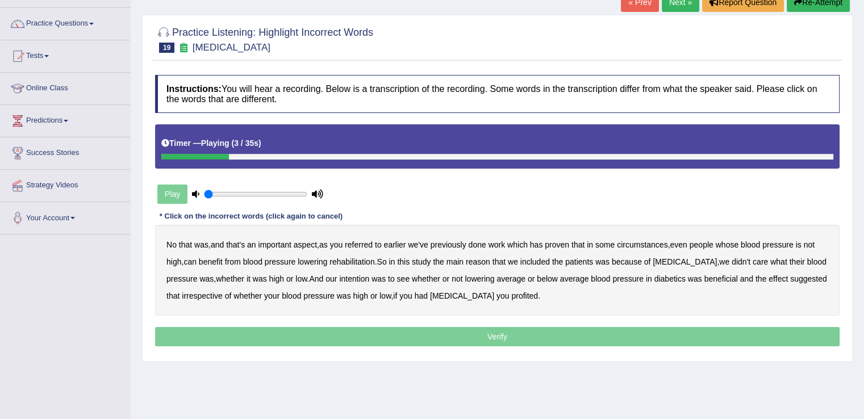
click at [238, 243] on b "that's" at bounding box center [235, 244] width 19 height 9
click at [643, 247] on b "circumstances" at bounding box center [642, 244] width 51 height 9
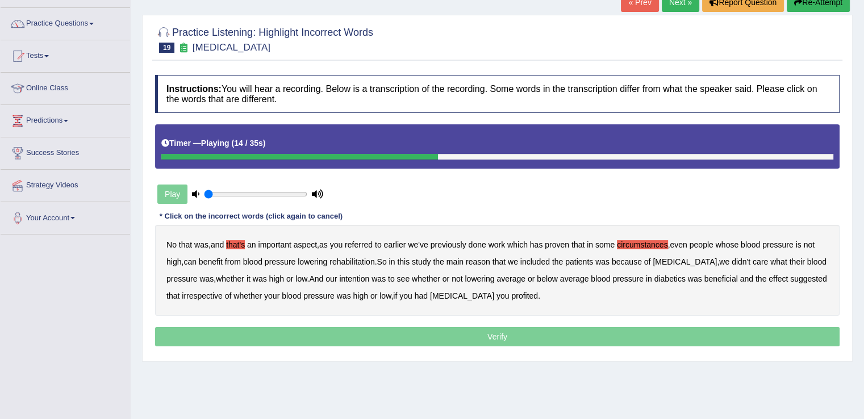
click at [368, 261] on b "rehabilitation" at bounding box center [352, 261] width 45 height 9
click at [355, 277] on b "intention" at bounding box center [354, 278] width 30 height 9
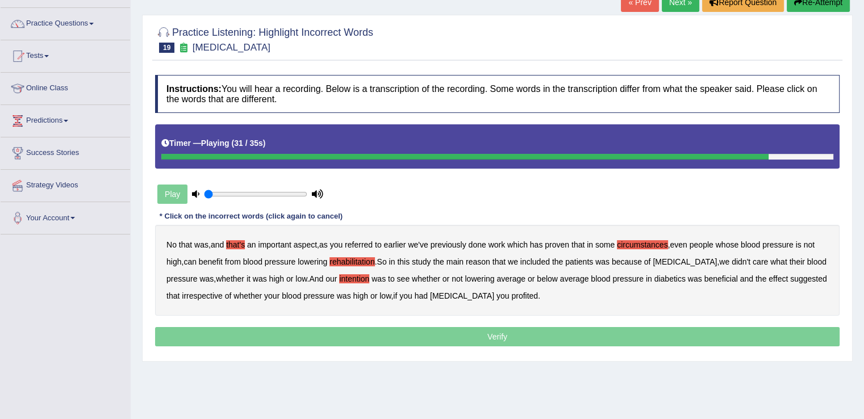
click at [781, 278] on b "effect" at bounding box center [778, 278] width 19 height 9
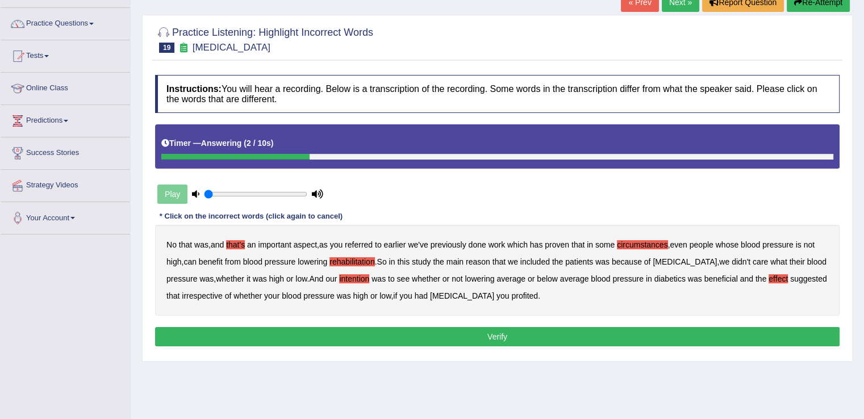
click at [536, 294] on b "profited" at bounding box center [524, 296] width 27 height 9
click at [527, 332] on button "Verify" at bounding box center [497, 336] width 685 height 19
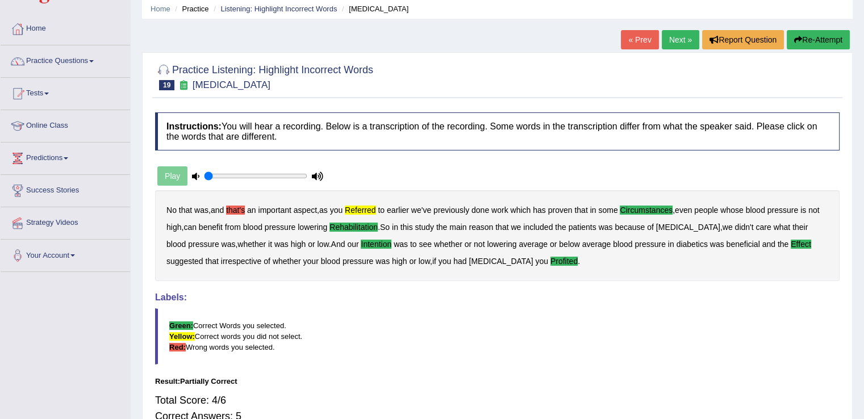
scroll to position [0, 0]
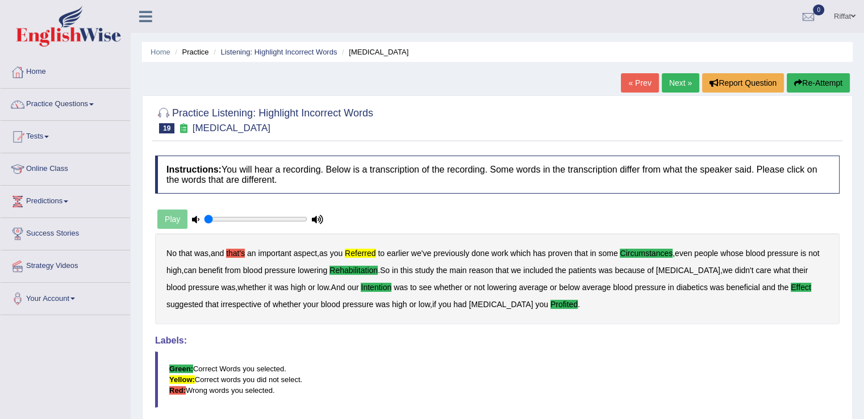
click at [684, 81] on link "Next »" at bounding box center [681, 82] width 38 height 19
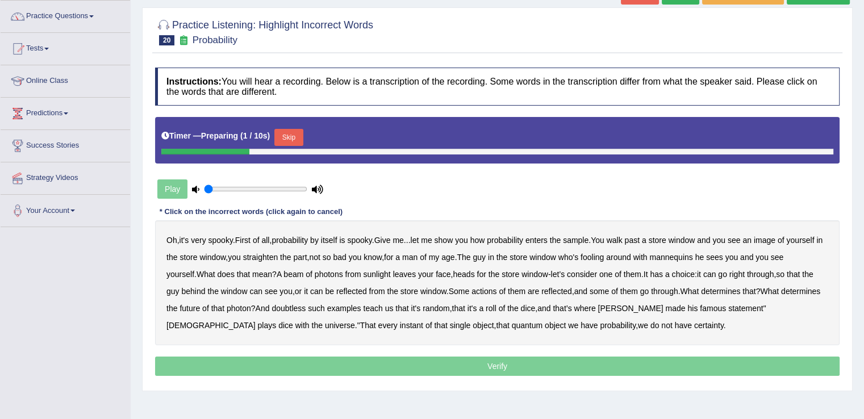
scroll to position [89, 0]
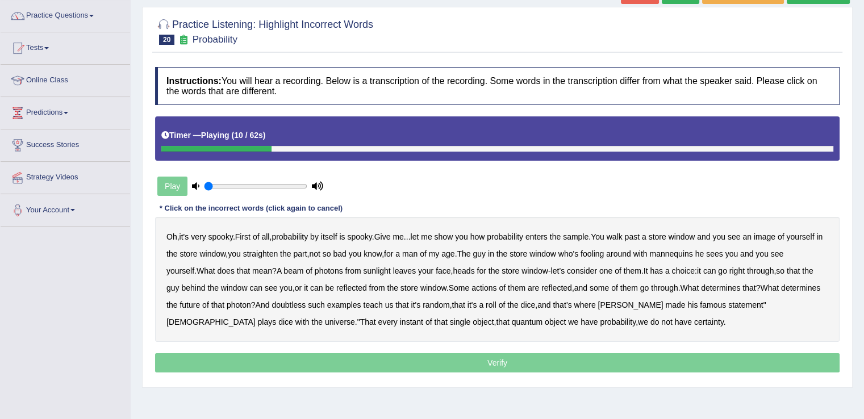
click at [577, 236] on b "sample" at bounding box center [576, 236] width 26 height 9
click at [303, 272] on b "beam" at bounding box center [294, 271] width 20 height 9
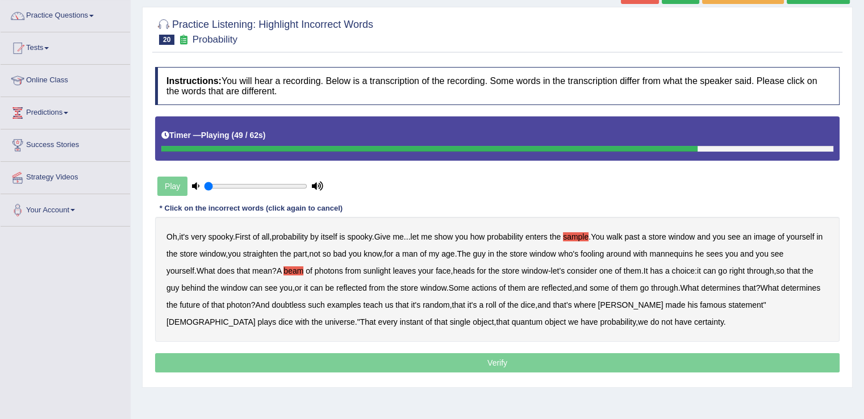
click at [306, 305] on b "doubtless" at bounding box center [289, 305] width 34 height 9
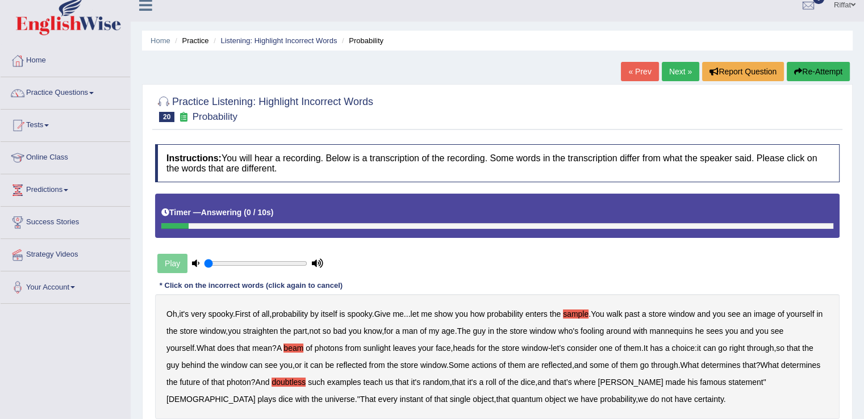
scroll to position [0, 0]
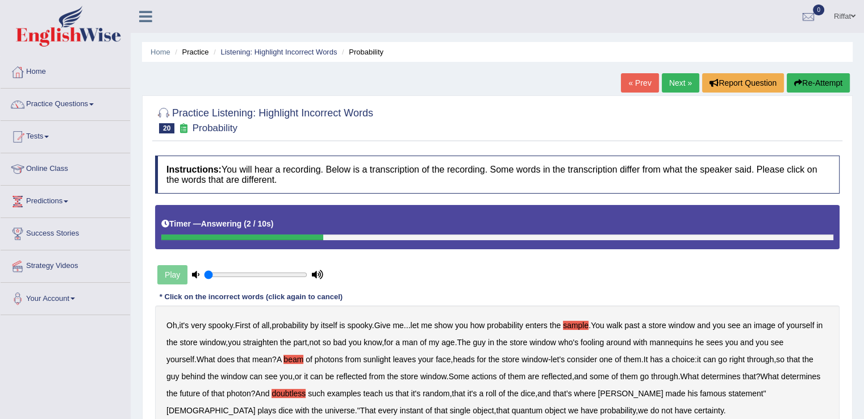
click at [796, 82] on icon "button" at bounding box center [798, 83] width 8 height 8
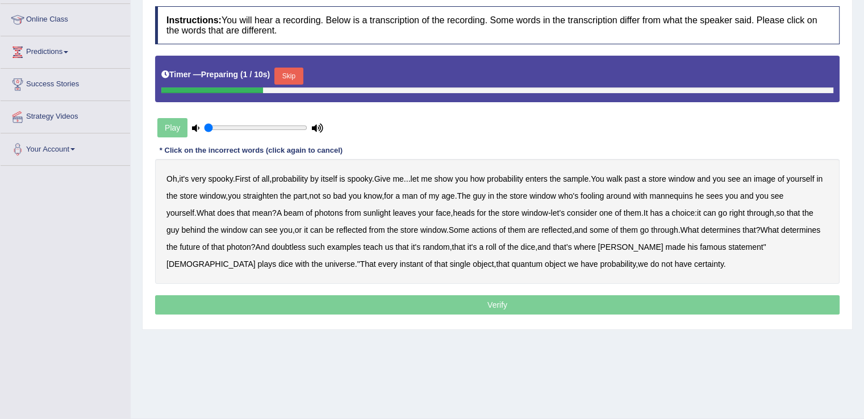
scroll to position [150, 0]
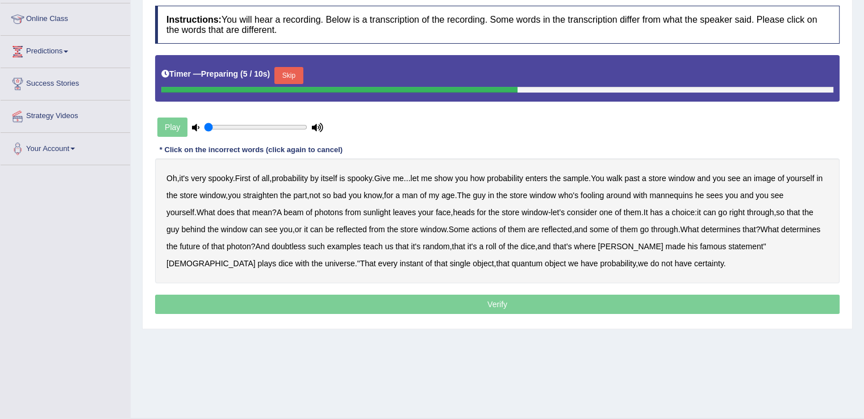
click at [250, 210] on b "that" at bounding box center [243, 212] width 13 height 9
click at [250, 212] on b "that" at bounding box center [243, 212] width 13 height 9
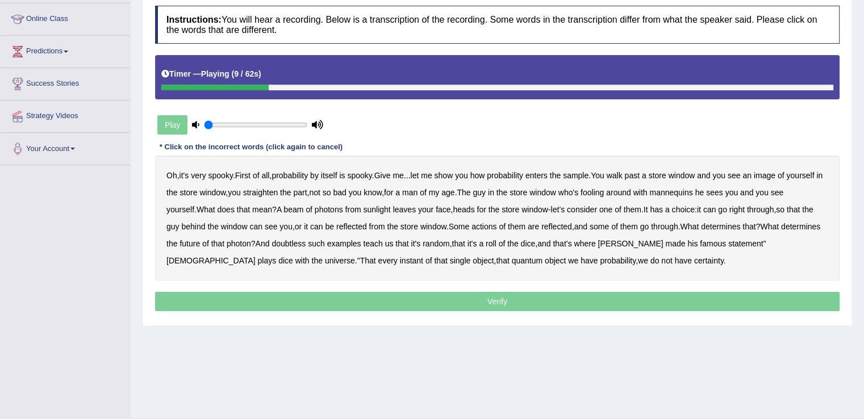
click at [589, 173] on b "sample" at bounding box center [576, 175] width 26 height 9
click at [303, 210] on b "beam" at bounding box center [294, 209] width 20 height 9
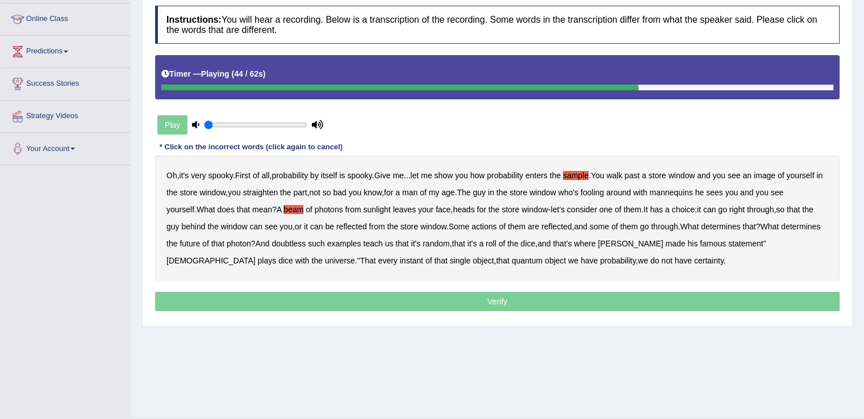
click at [497, 226] on b "actions" at bounding box center [484, 226] width 25 height 9
click at [306, 239] on b "doubtless" at bounding box center [289, 243] width 34 height 9
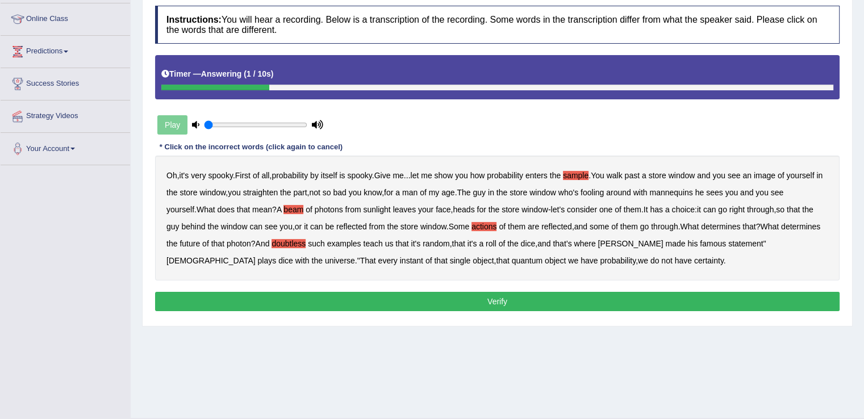
click at [350, 296] on button "Verify" at bounding box center [497, 301] width 685 height 19
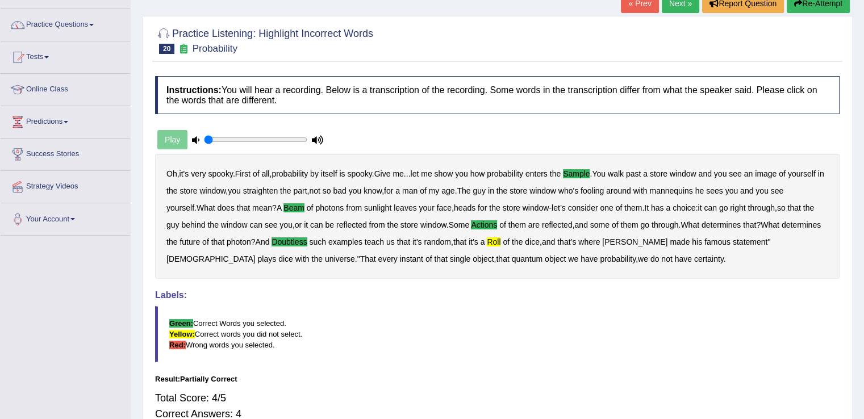
scroll to position [0, 0]
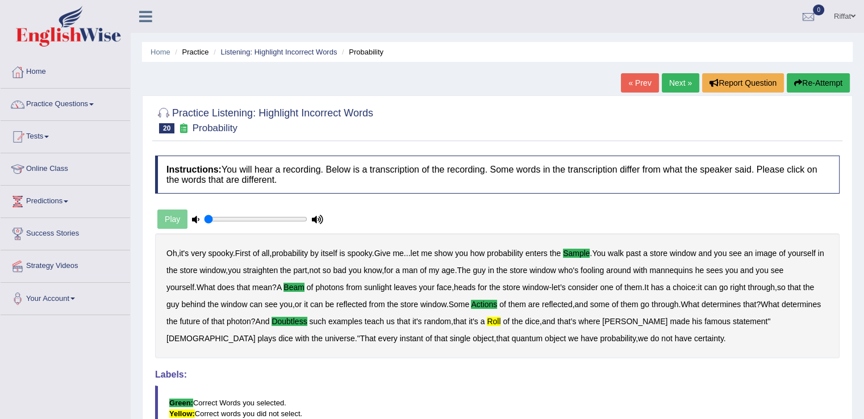
click at [680, 82] on link "Next »" at bounding box center [681, 82] width 38 height 19
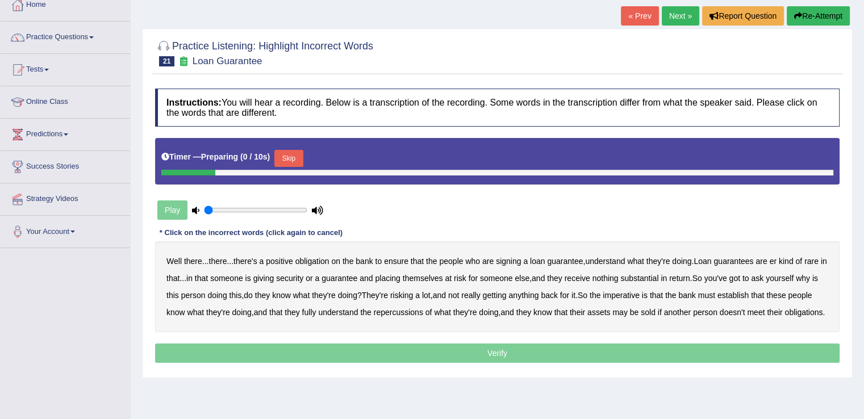
scroll to position [68, 0]
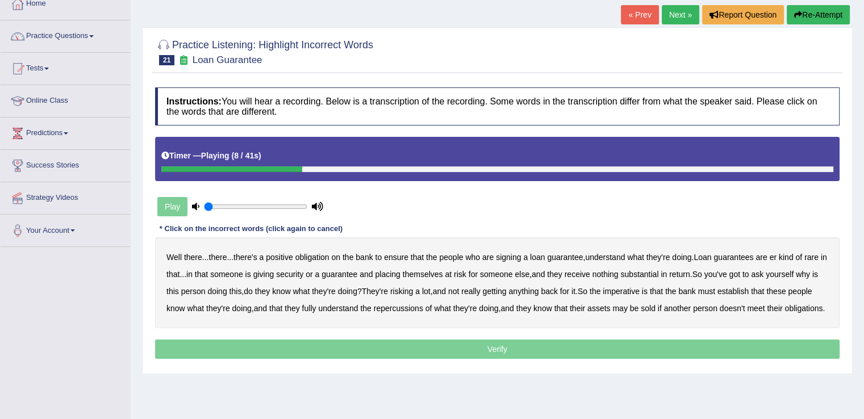
click at [604, 257] on b "understand" at bounding box center [605, 257] width 40 height 9
click at [562, 270] on b "they" at bounding box center [554, 274] width 15 height 9
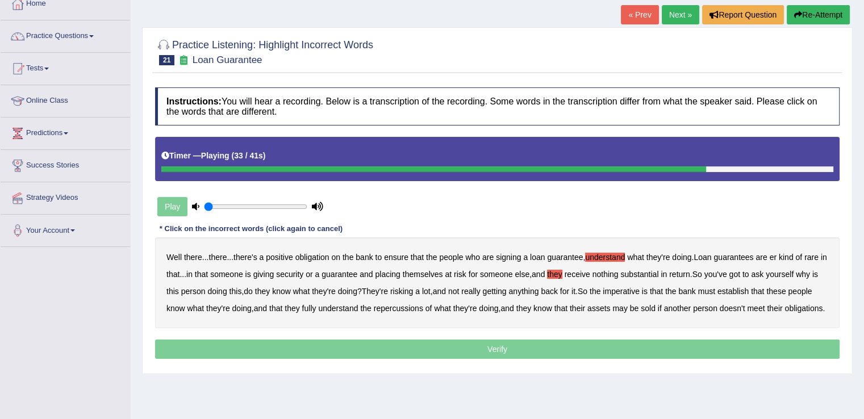
click at [749, 292] on b "establish" at bounding box center [733, 291] width 31 height 9
click at [423, 308] on b "repercussions" at bounding box center [398, 308] width 49 height 9
click at [610, 305] on b "assets" at bounding box center [599, 308] width 23 height 9
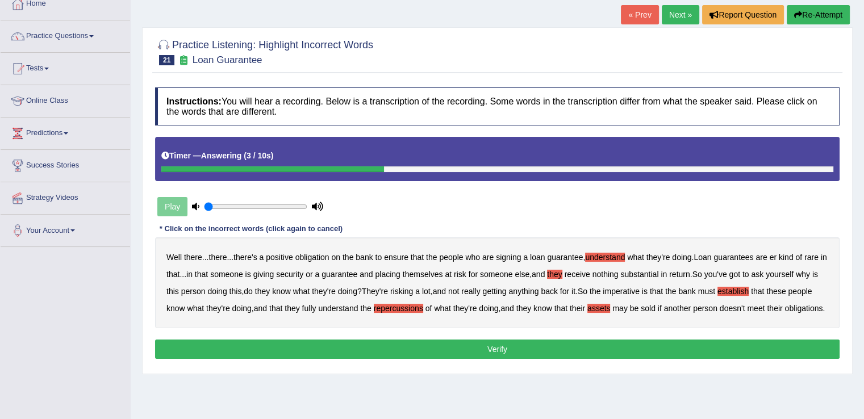
click at [561, 359] on button "Verify" at bounding box center [497, 349] width 685 height 19
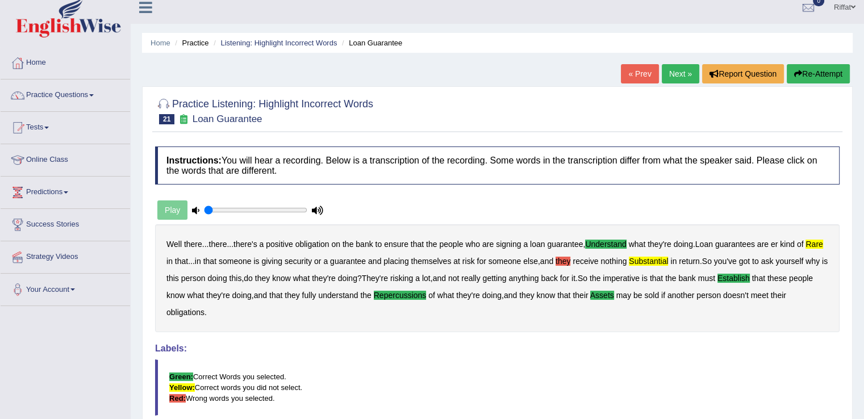
scroll to position [0, 0]
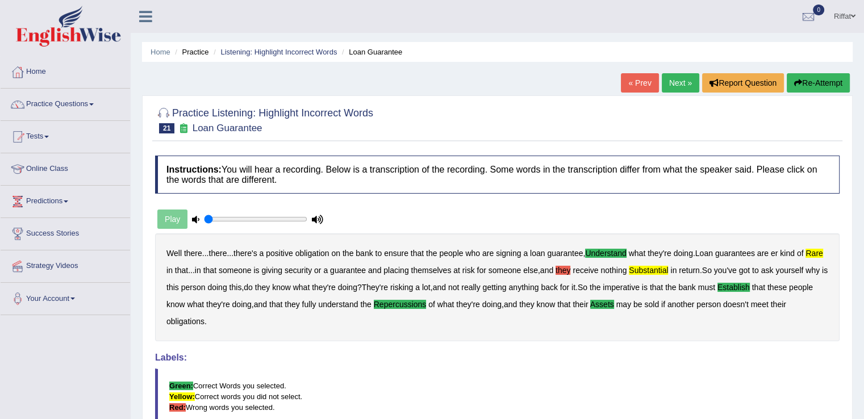
click at [676, 84] on link "Next »" at bounding box center [681, 82] width 38 height 19
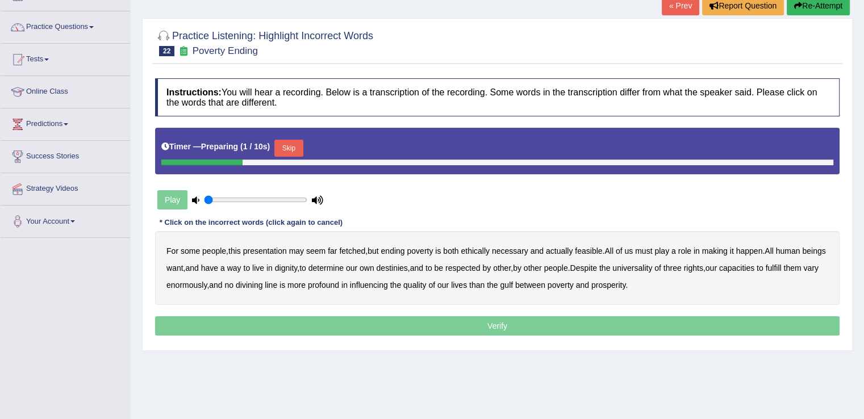
scroll to position [80, 0]
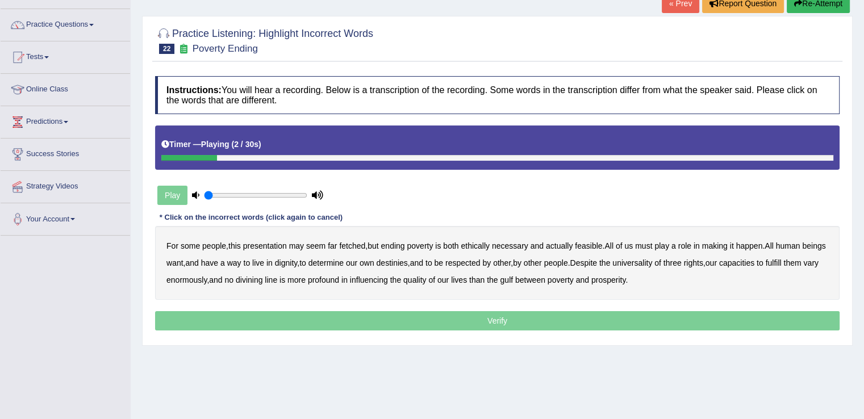
click at [253, 245] on b "presentation" at bounding box center [265, 246] width 44 height 9
click at [475, 242] on b "ethically" at bounding box center [475, 246] width 29 height 9
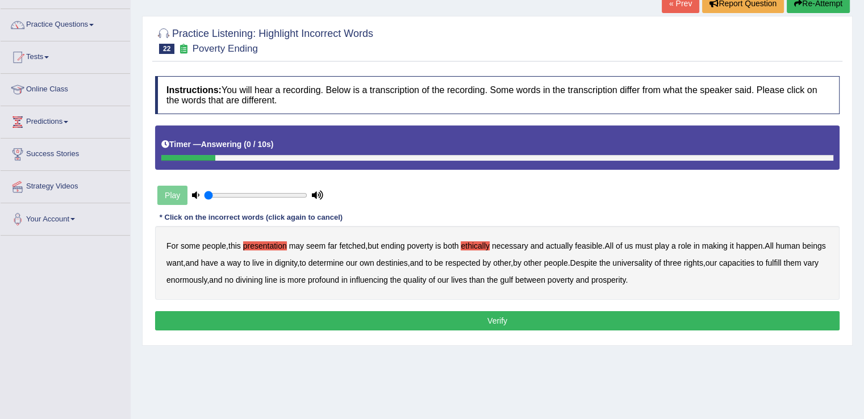
scroll to position [0, 0]
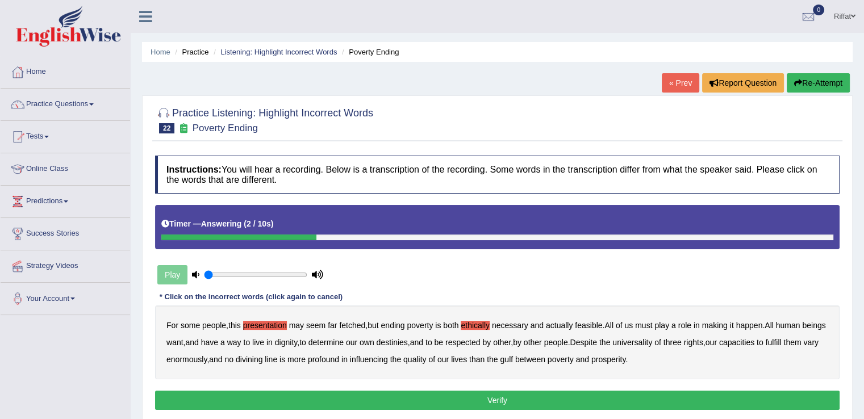
click at [814, 84] on button "Re-Attempt" at bounding box center [818, 82] width 63 height 19
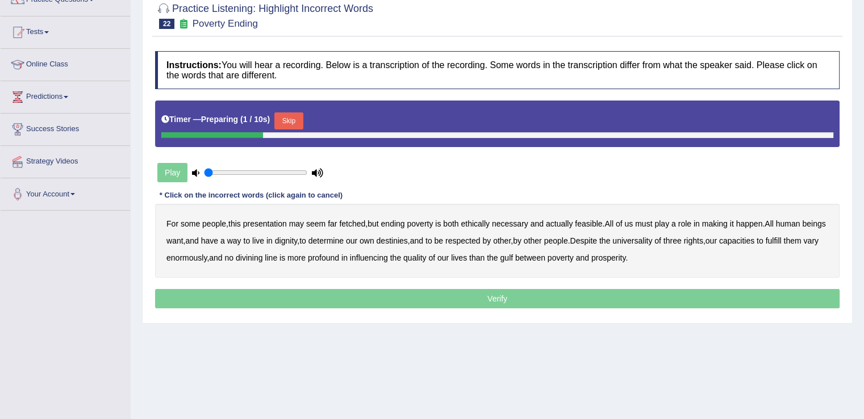
scroll to position [106, 0]
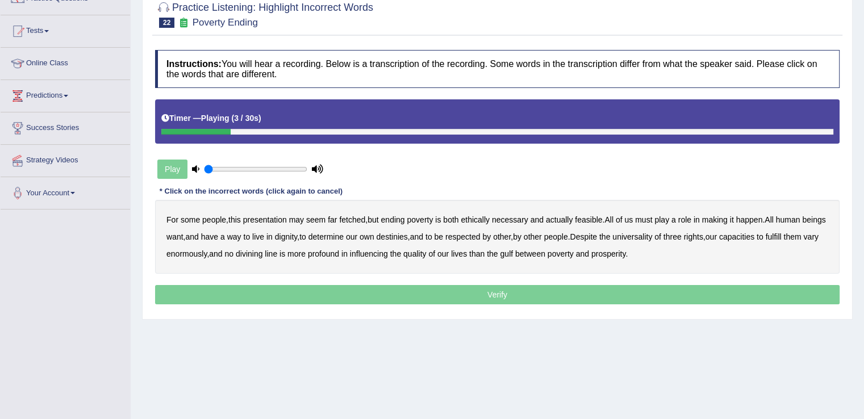
click at [271, 219] on b "presentation" at bounding box center [265, 219] width 44 height 9
click at [477, 219] on b "ethically" at bounding box center [475, 219] width 29 height 9
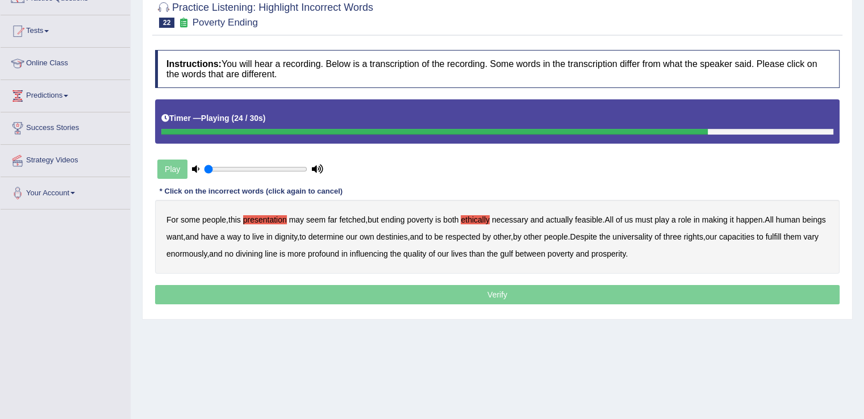
click at [755, 236] on b "capacities" at bounding box center [736, 236] width 35 height 9
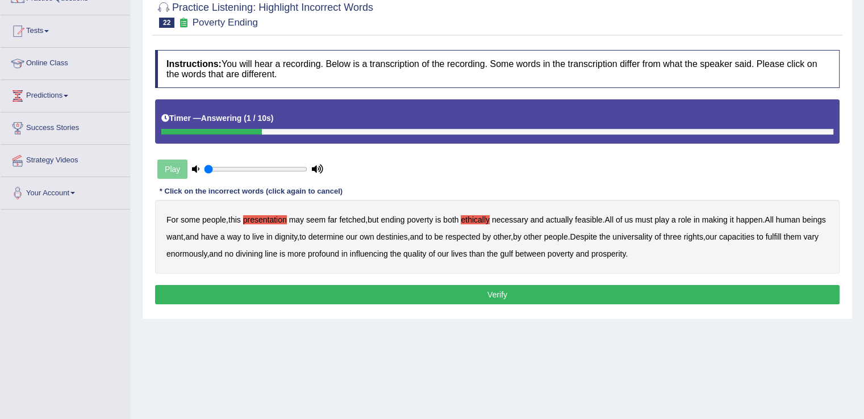
click at [650, 292] on button "Verify" at bounding box center [497, 294] width 685 height 19
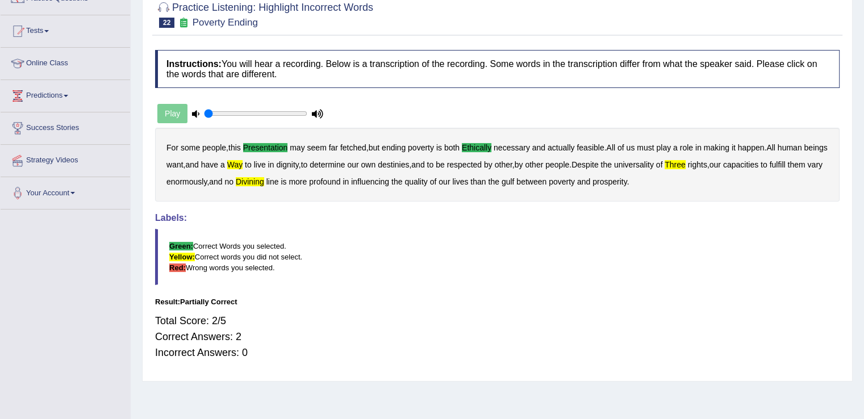
scroll to position [0, 0]
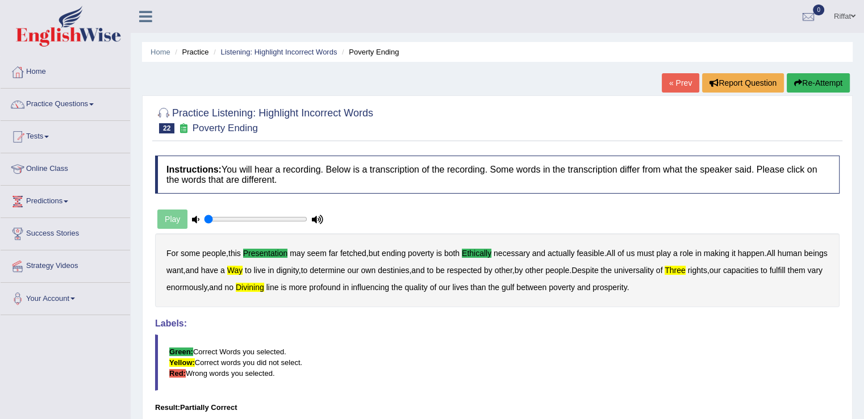
click at [824, 78] on button "Re-Attempt" at bounding box center [818, 82] width 63 height 19
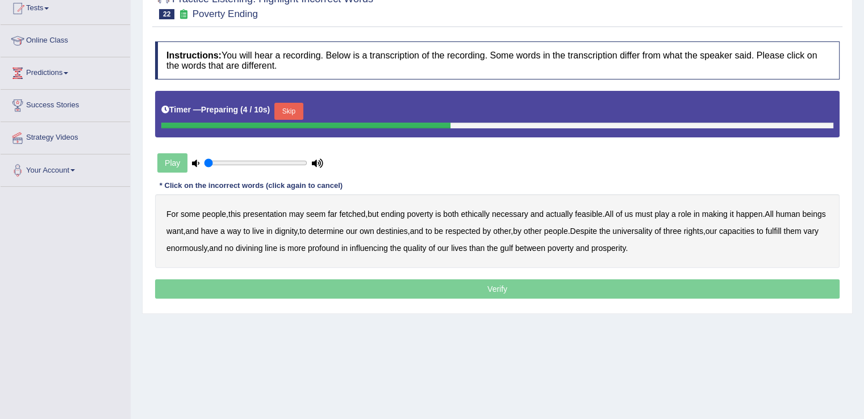
scroll to position [130, 0]
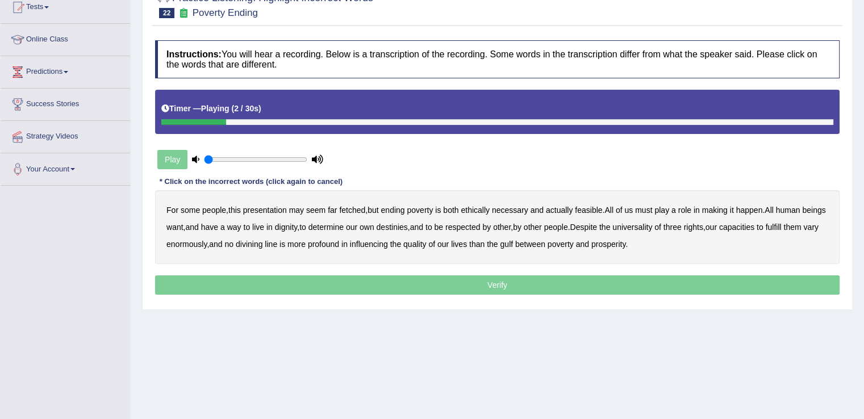
click at [268, 207] on b "presentation" at bounding box center [265, 210] width 44 height 9
click at [477, 210] on b "ethically" at bounding box center [475, 210] width 29 height 9
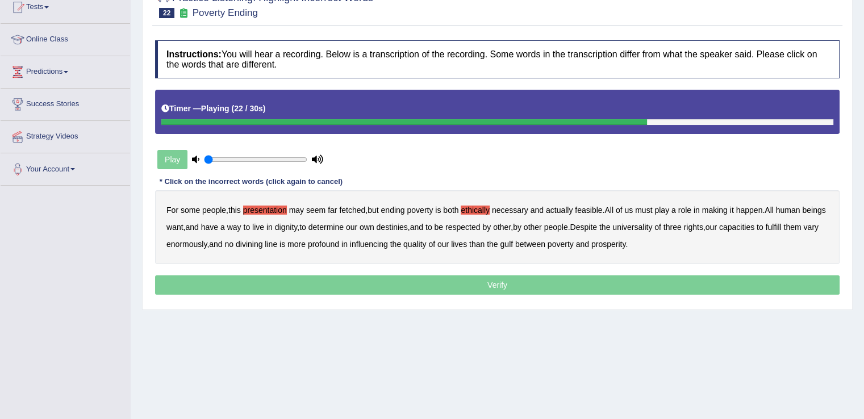
click at [682, 224] on b "three" at bounding box center [673, 227] width 18 height 9
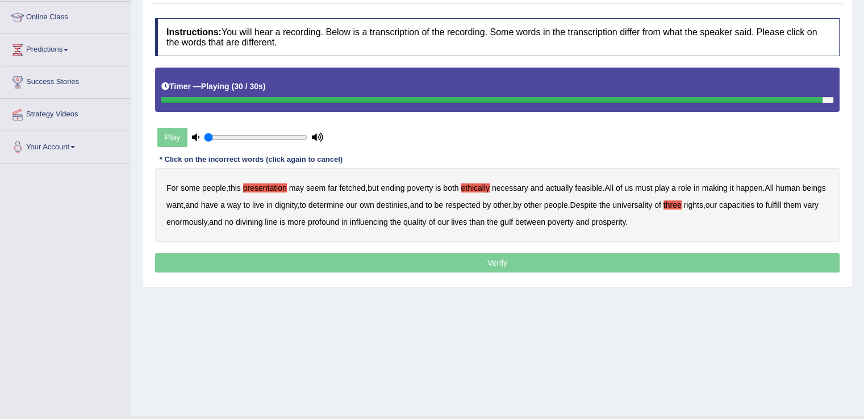
scroll to position [152, 0]
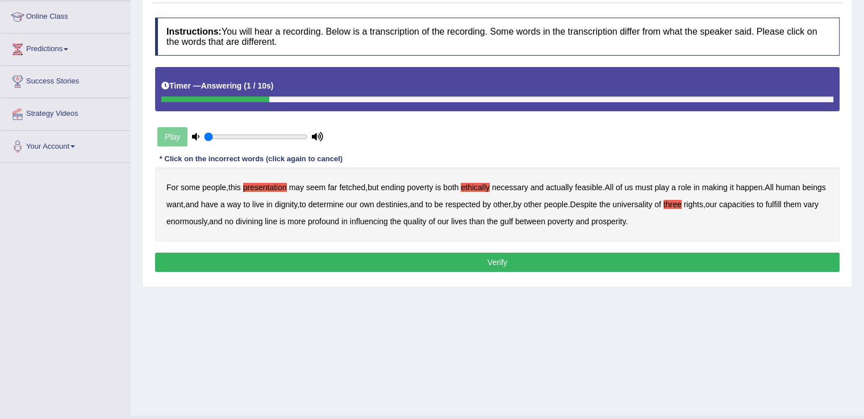
click at [570, 265] on button "Verify" at bounding box center [497, 262] width 685 height 19
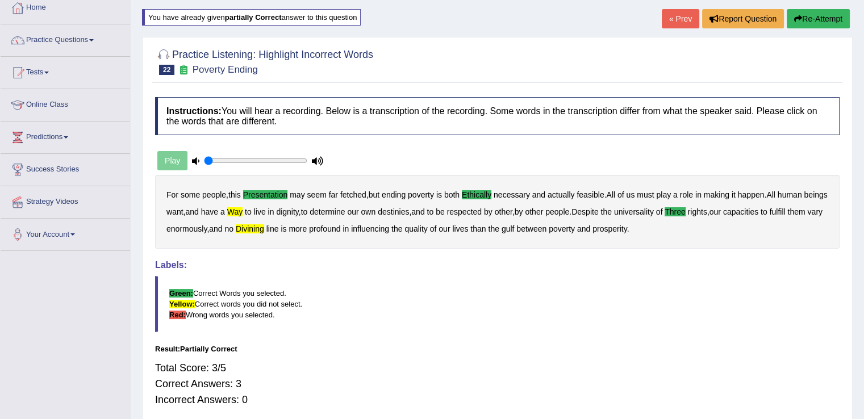
scroll to position [0, 0]
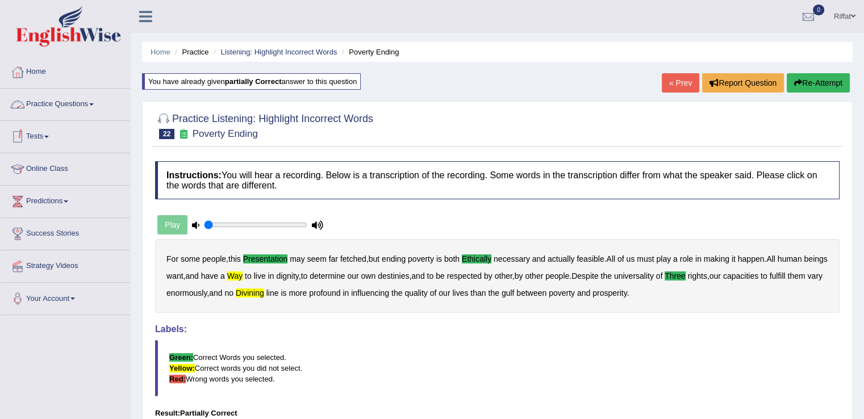
click at [97, 106] on link "Practice Questions" at bounding box center [66, 103] width 130 height 28
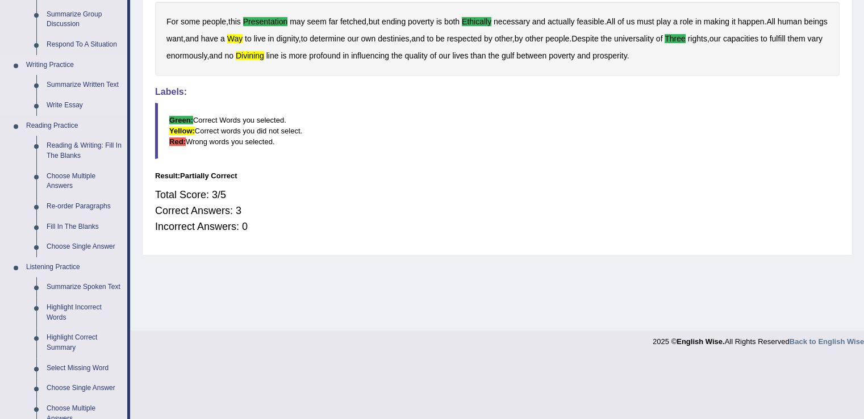
scroll to position [239, 0]
click at [84, 309] on link "Highlight Incorrect Words" at bounding box center [84, 312] width 86 height 30
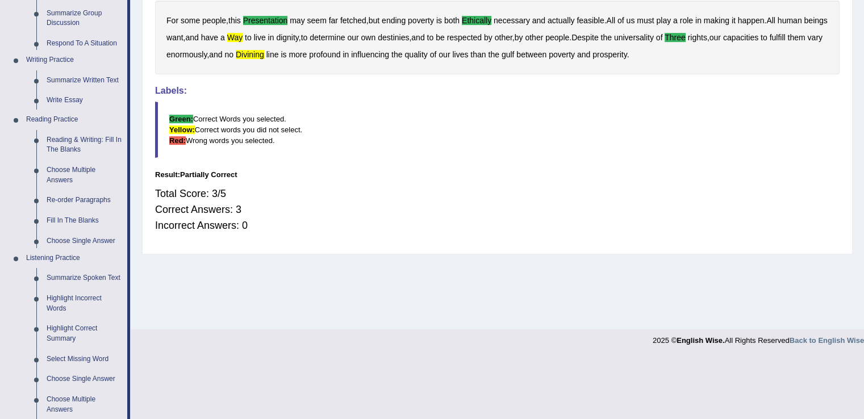
click at [84, 309] on ul "Home Practice Questions Speaking Practice Read Aloud Repeat Sentence Describe I…" at bounding box center [66, 242] width 130 height 849
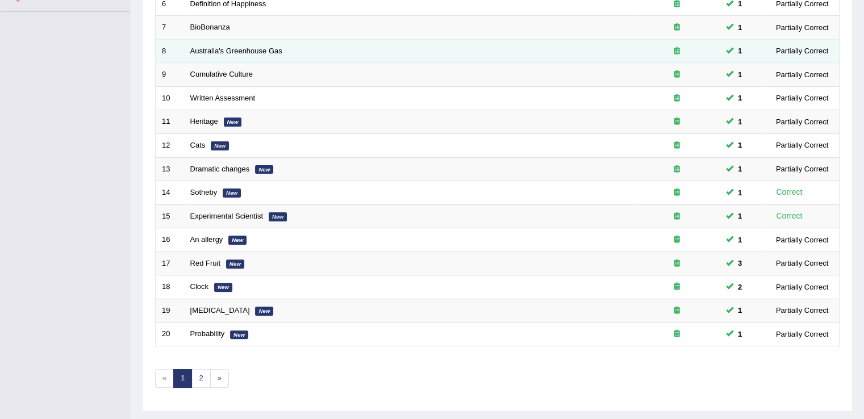
scroll to position [330, 0]
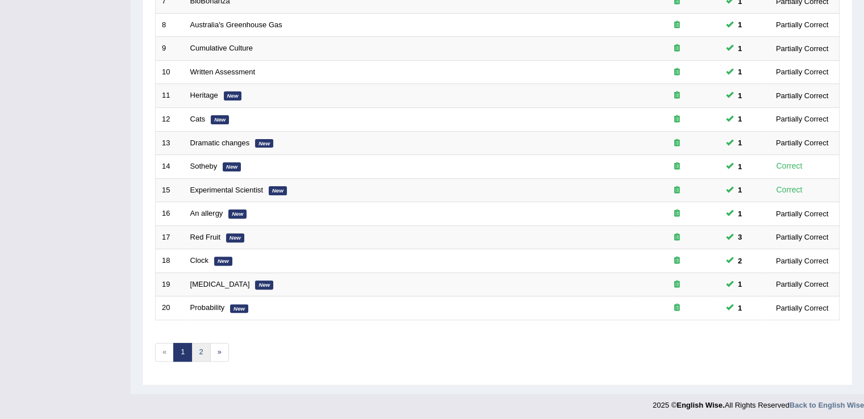
click at [201, 346] on link "2" at bounding box center [201, 352] width 19 height 19
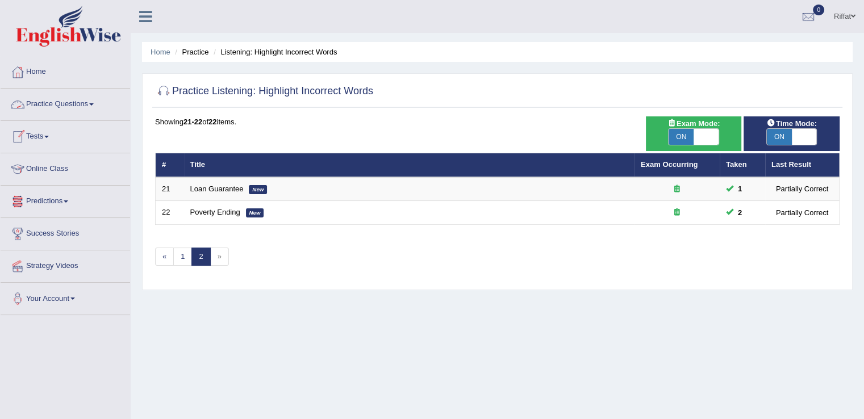
click at [105, 105] on link "Practice Questions" at bounding box center [66, 103] width 130 height 28
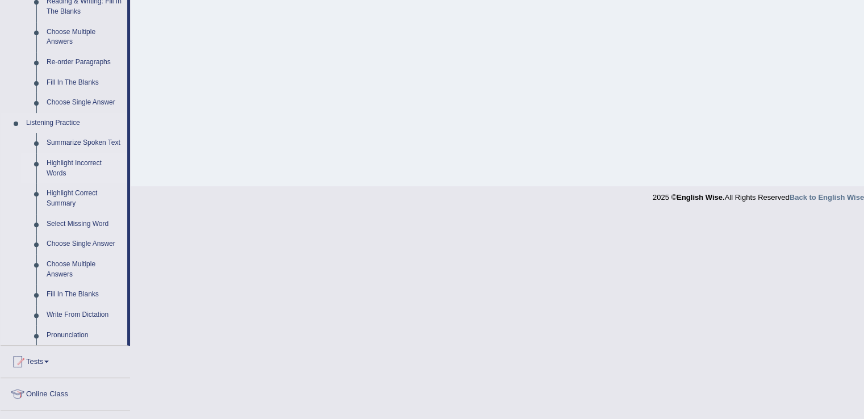
scroll to position [376, 0]
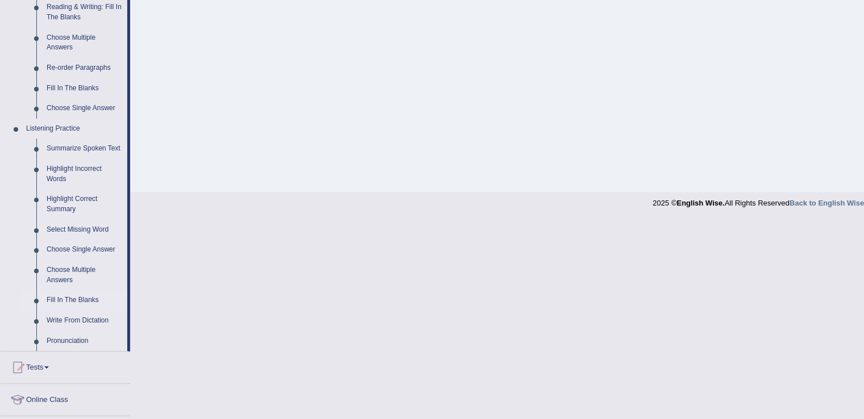
click at [89, 302] on link "Fill In The Blanks" at bounding box center [84, 300] width 86 height 20
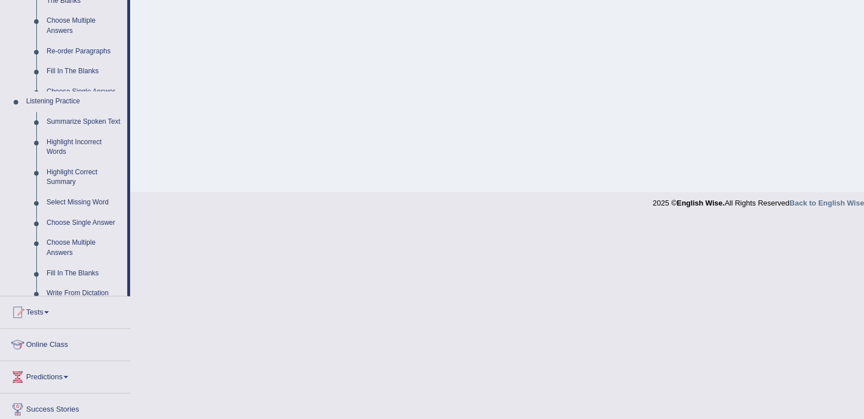
click at [89, 302] on ul "Home Practice Questions Speaking Practice Read Aloud Repeat Sentence Describe I…" at bounding box center [66, 85] width 130 height 811
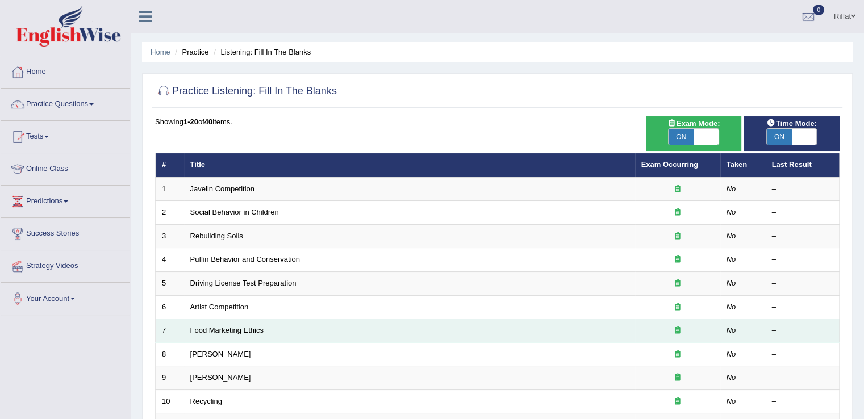
scroll to position [86, 0]
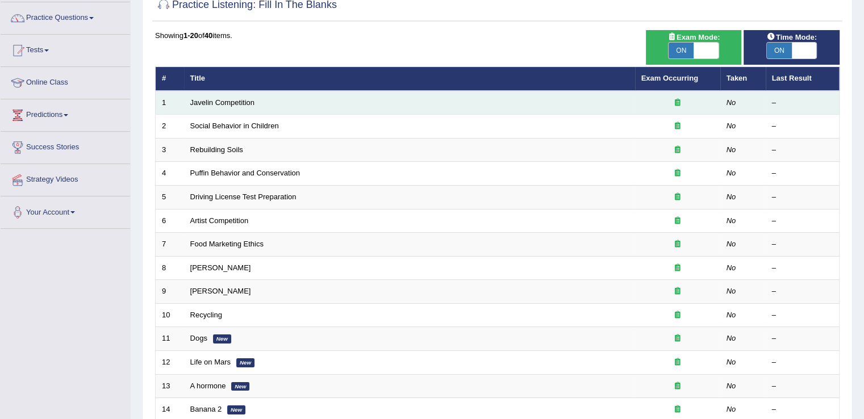
click at [255, 102] on td "Javelin Competition" at bounding box center [409, 103] width 451 height 24
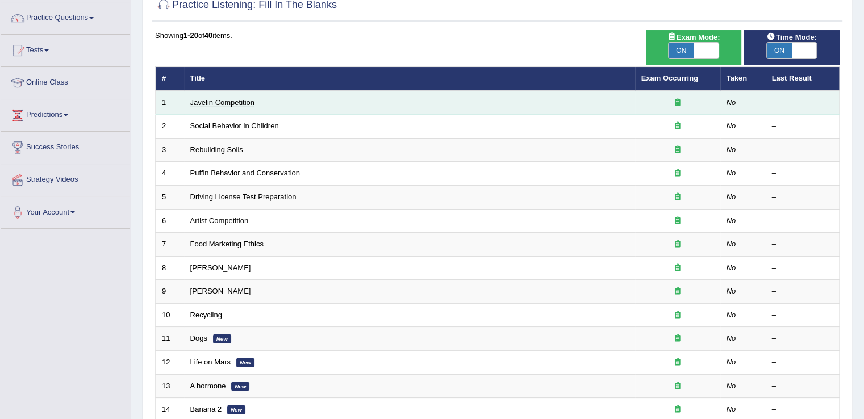
click at [235, 103] on link "Javelin Competition" at bounding box center [222, 102] width 64 height 9
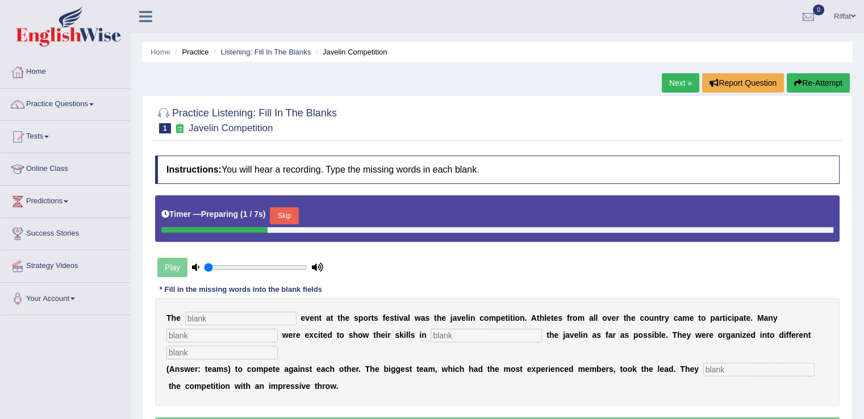
scroll to position [45, 0]
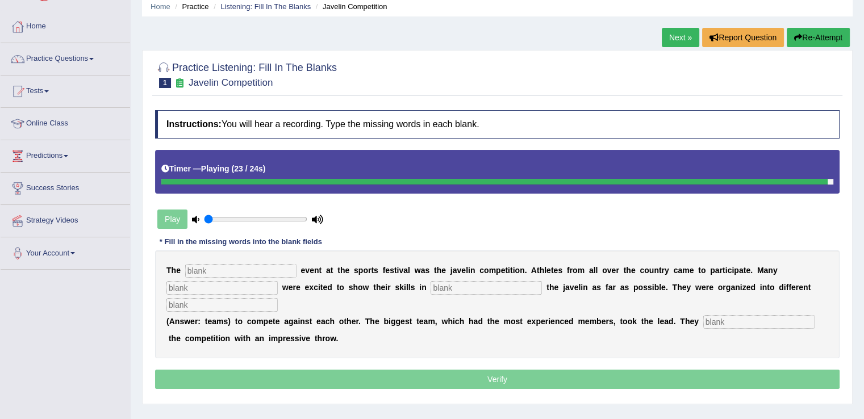
click at [812, 38] on button "Re-Attempt" at bounding box center [818, 37] width 63 height 19
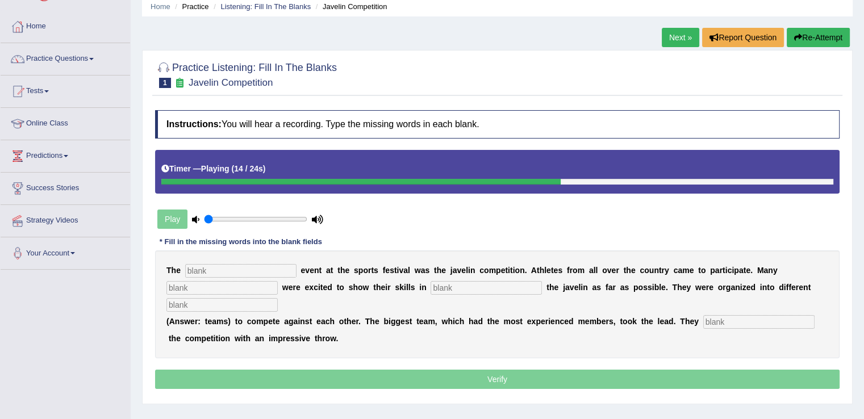
drag, startPoint x: 0, startPoint y: 0, endPoint x: 789, endPoint y: 109, distance: 796.2
click at [789, 109] on div "Instructions: You will hear a recording. Type the missing words in each blank. …" at bounding box center [497, 251] width 690 height 293
click at [816, 41] on button "Re-Attempt" at bounding box center [818, 37] width 63 height 19
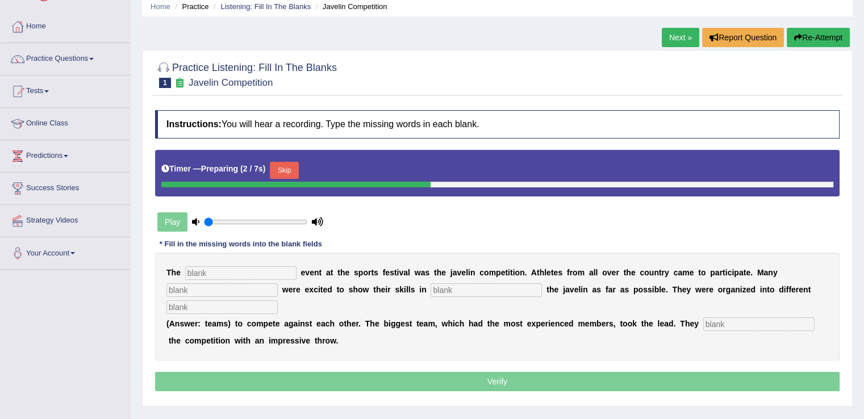
click at [176, 215] on div "Play" at bounding box center [240, 222] width 170 height 28
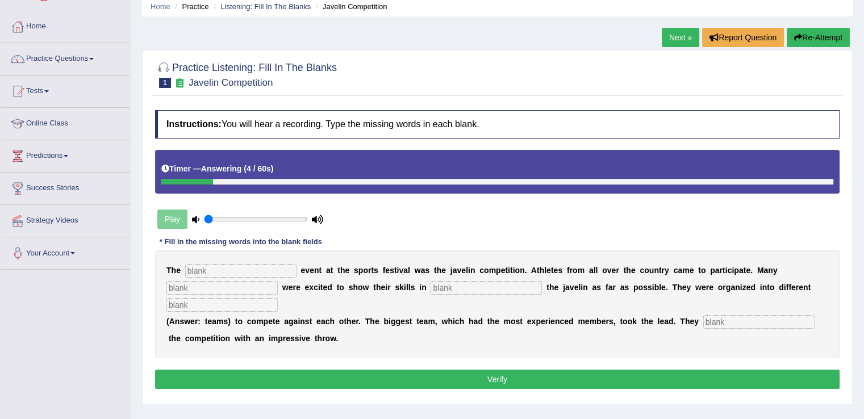
click at [230, 269] on input "text" at bounding box center [240, 271] width 111 height 14
type input "biggest"
click at [248, 287] on input "text" at bounding box center [222, 288] width 111 height 14
type input "people"
click at [457, 286] on input "text" at bounding box center [486, 288] width 111 height 14
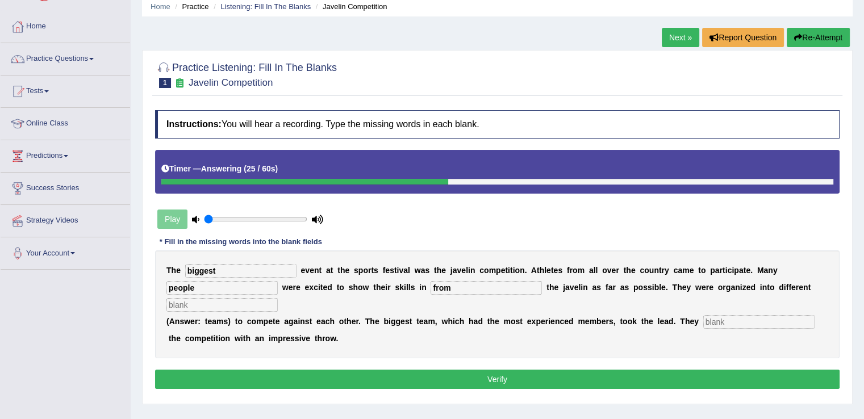
type input "from"
click at [232, 301] on input "text" at bounding box center [222, 305] width 111 height 14
type input "teams"
click at [713, 318] on input "text" at bounding box center [759, 322] width 111 height 14
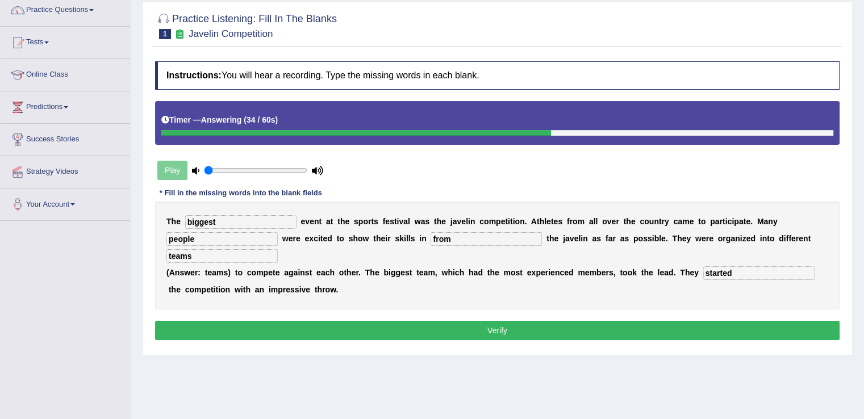
scroll to position [95, 0]
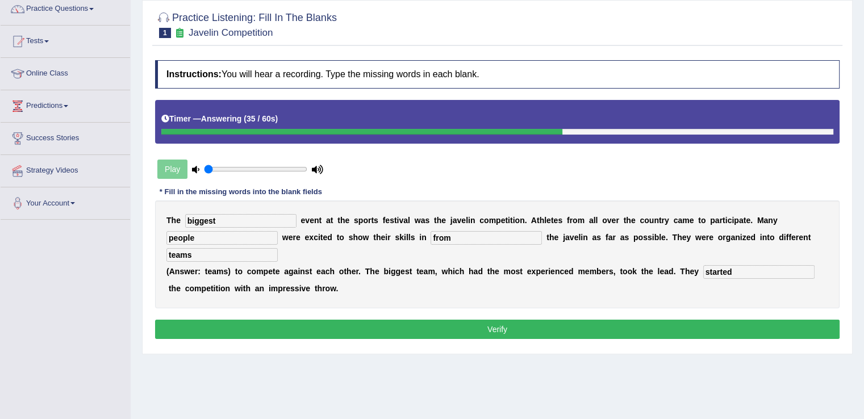
type input "started"
click at [635, 331] on button "Verify" at bounding box center [497, 329] width 685 height 19
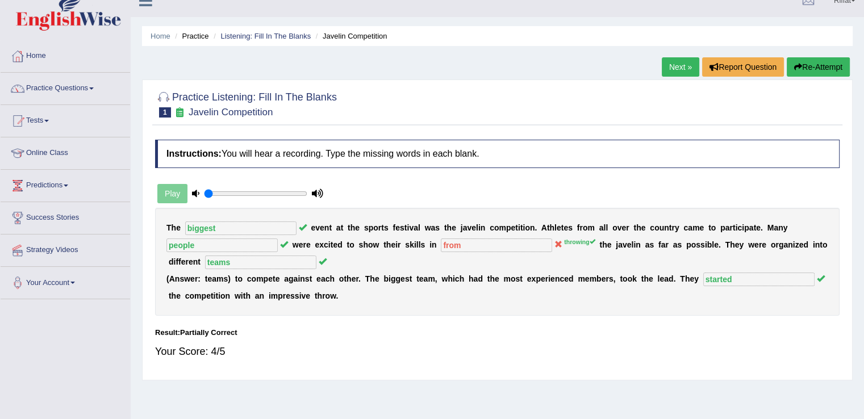
scroll to position [13, 0]
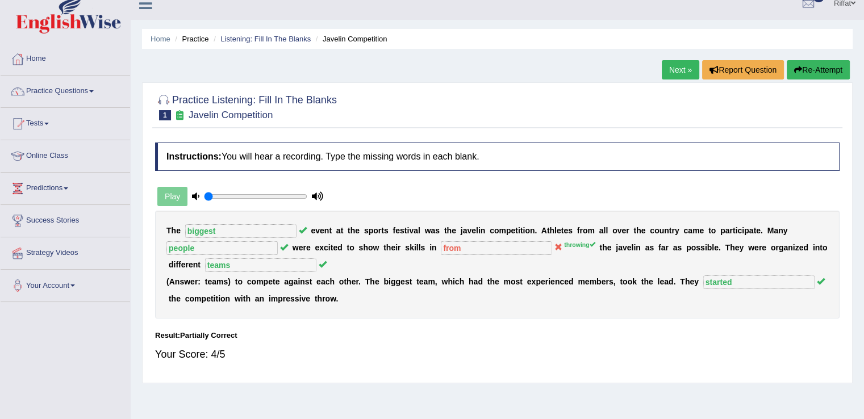
click at [669, 73] on link "Next »" at bounding box center [681, 69] width 38 height 19
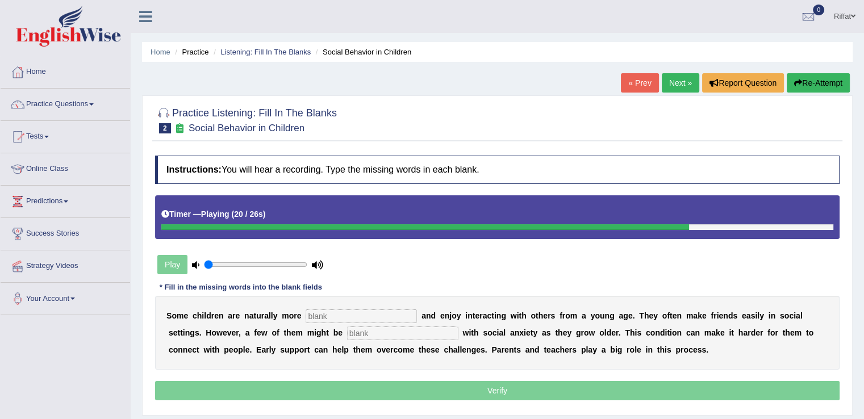
click at [388, 315] on input "text" at bounding box center [361, 317] width 111 height 14
type input "sociable"
click at [383, 330] on input "text" at bounding box center [402, 334] width 111 height 14
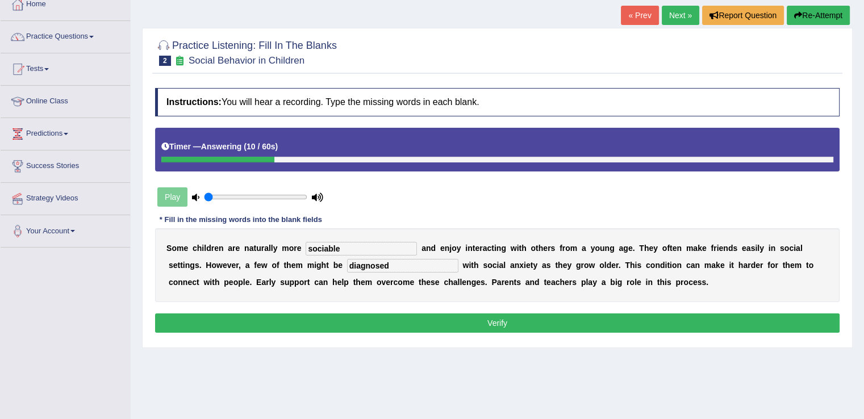
scroll to position [68, 0]
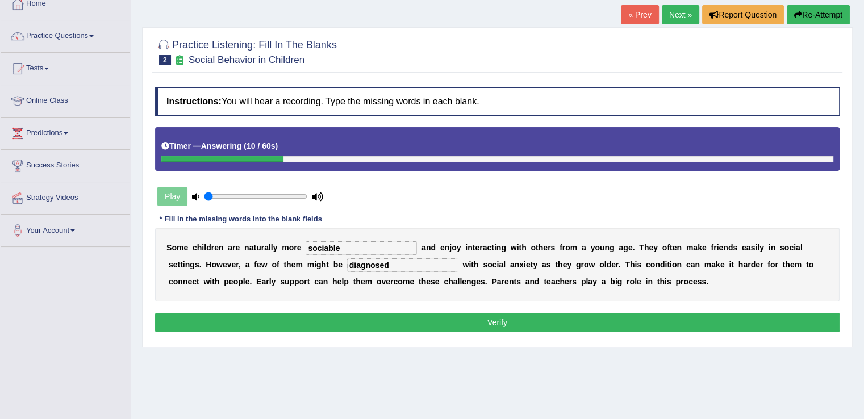
type input "diagnosed"
click at [496, 324] on button "Verify" at bounding box center [497, 322] width 685 height 19
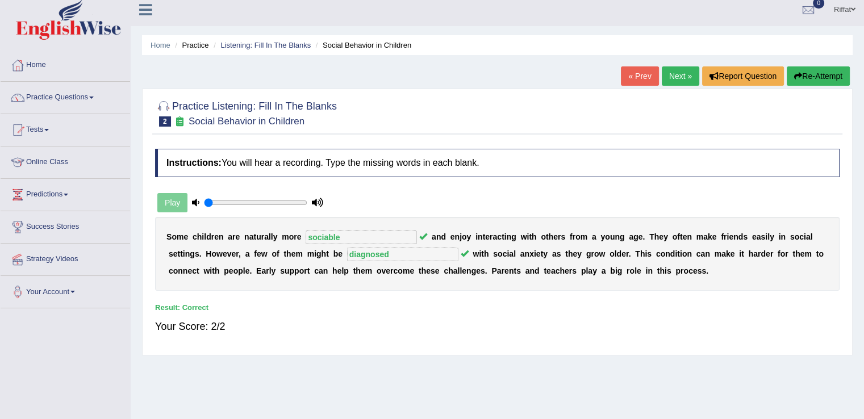
scroll to position [0, 0]
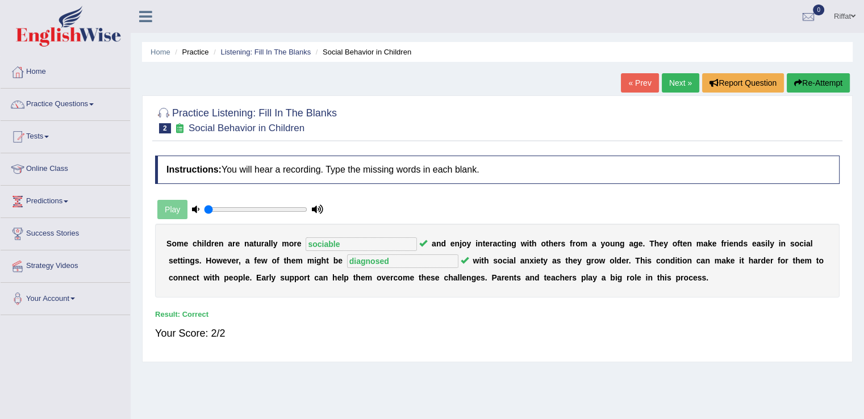
click at [678, 84] on link "Next »" at bounding box center [681, 82] width 38 height 19
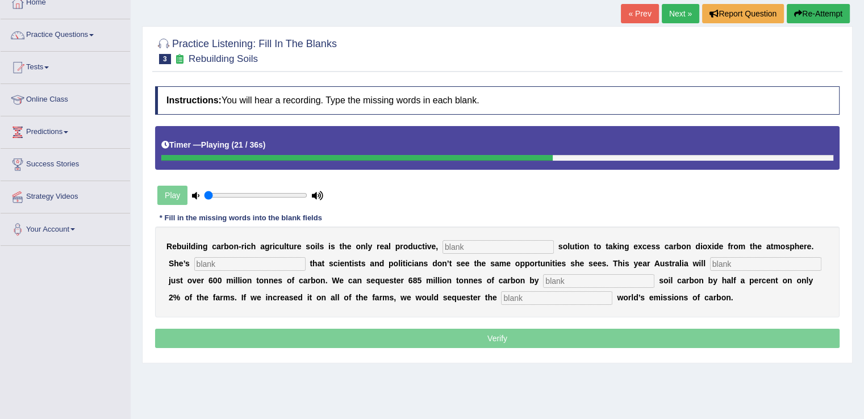
scroll to position [59, 0]
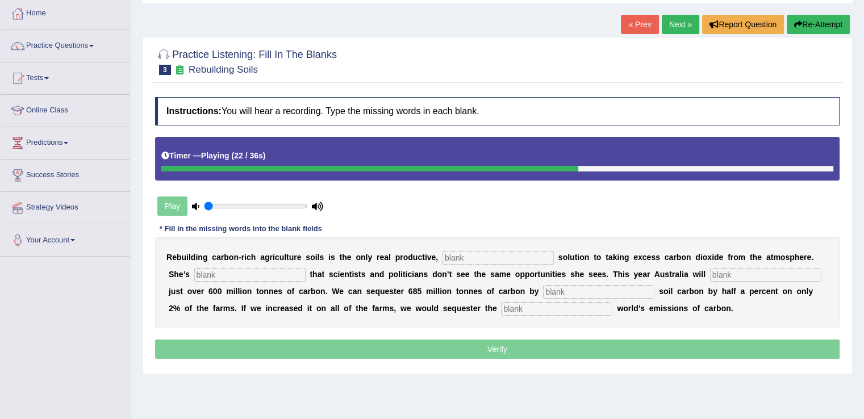
click at [814, 23] on button "Re-Attempt" at bounding box center [818, 24] width 63 height 19
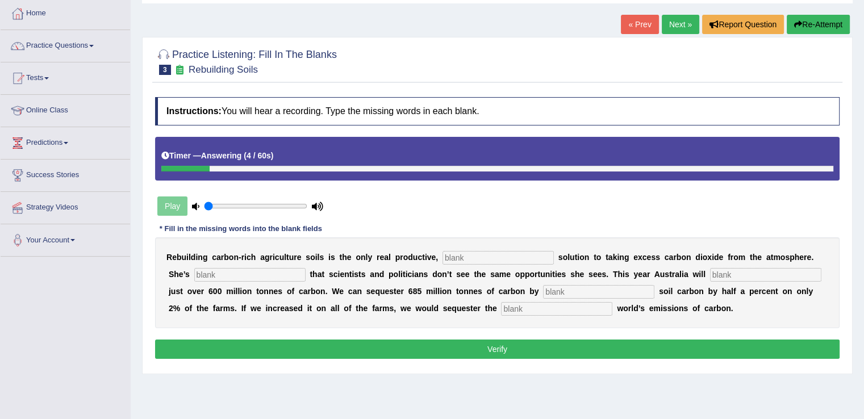
click at [482, 254] on input "text" at bounding box center [498, 258] width 111 height 14
type input "permanent"
click at [289, 274] on input "text" at bounding box center [249, 275] width 111 height 14
type input "frustated"
click at [718, 272] on input "text" at bounding box center [765, 275] width 111 height 14
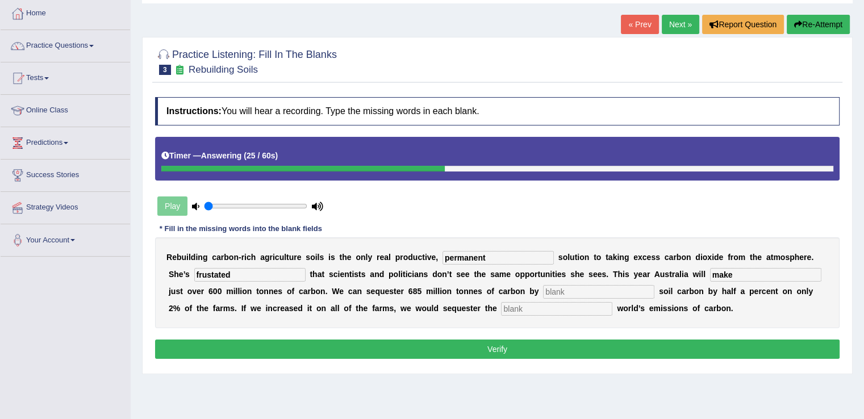
type input "make"
click at [623, 292] on input "text" at bounding box center [598, 292] width 111 height 14
type input "increasing"
click at [577, 306] on input "text" at bounding box center [556, 309] width 111 height 14
type input "whole"
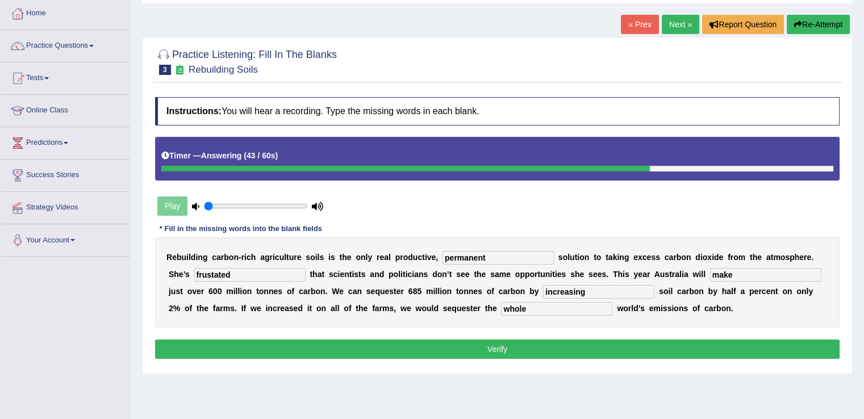
click at [514, 343] on button "Verify" at bounding box center [497, 349] width 685 height 19
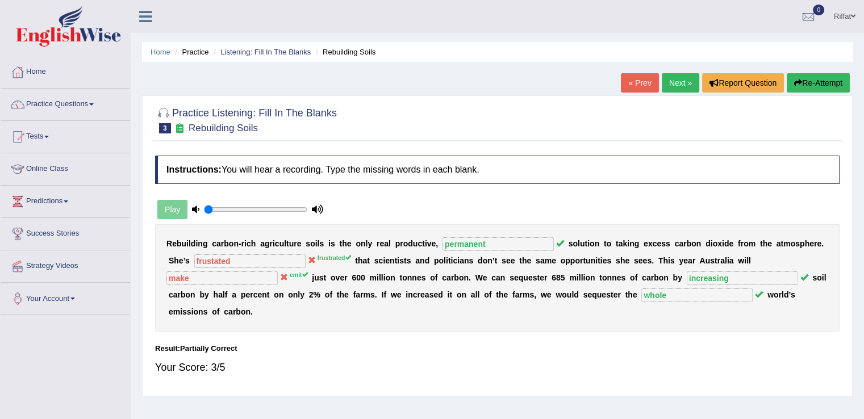
click at [677, 84] on link "Next »" at bounding box center [681, 82] width 38 height 19
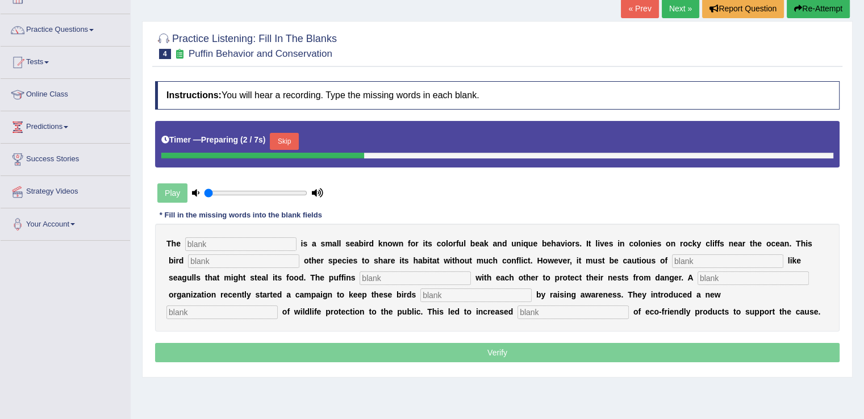
scroll to position [75, 0]
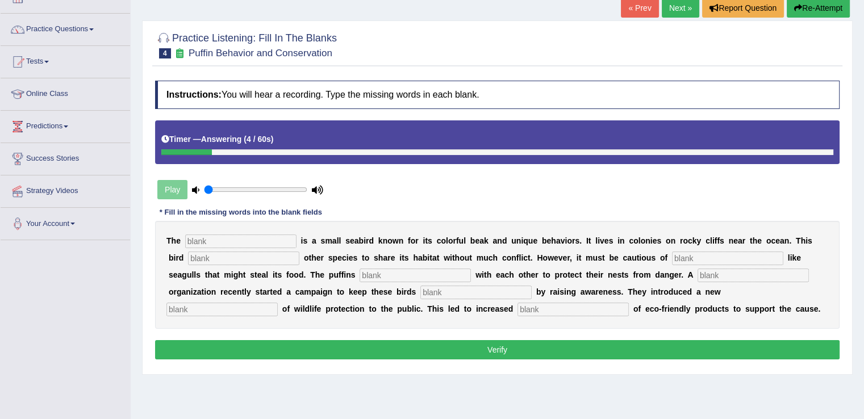
click at [809, 5] on button "Re-Attempt" at bounding box center [818, 7] width 63 height 19
click at [257, 240] on input "text" at bounding box center [240, 242] width 111 height 14
type input "puffin"
click at [241, 255] on input "text" at bounding box center [243, 259] width 111 height 14
type input "allows"
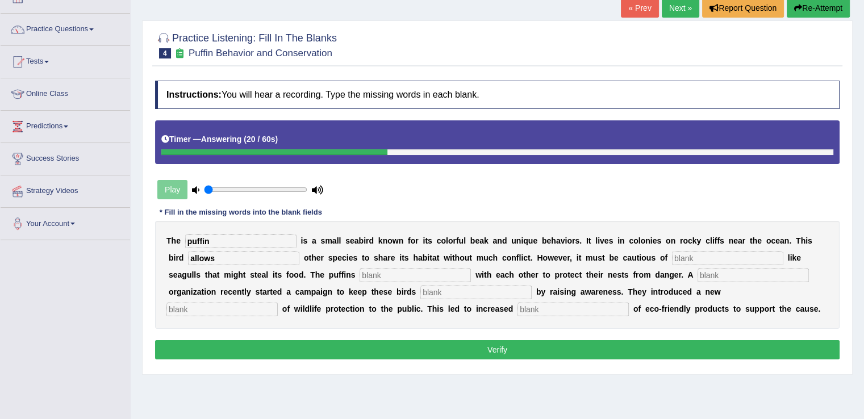
click at [684, 253] on input "text" at bounding box center [727, 259] width 111 height 14
type input "predators"
click at [398, 272] on input "text" at bounding box center [415, 276] width 111 height 14
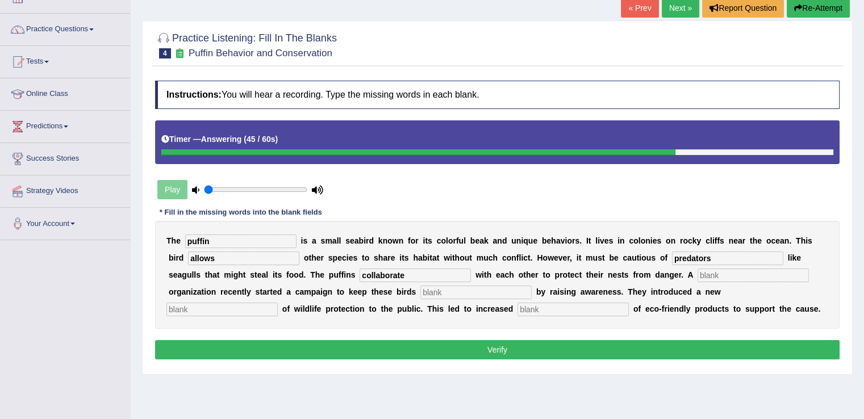
type input "collaborate"
click at [498, 291] on input "text" at bounding box center [476, 293] width 111 height 14
type input "safe"
click at [255, 310] on input "text" at bounding box center [222, 310] width 111 height 14
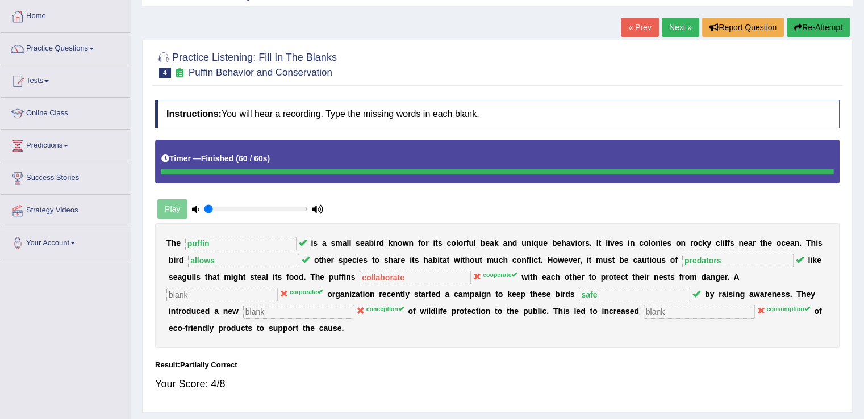
scroll to position [50, 0]
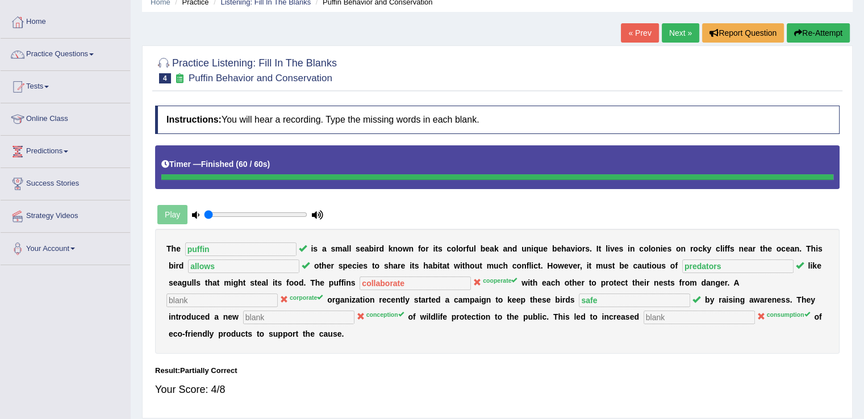
click at [673, 32] on link "Next »" at bounding box center [681, 32] width 38 height 19
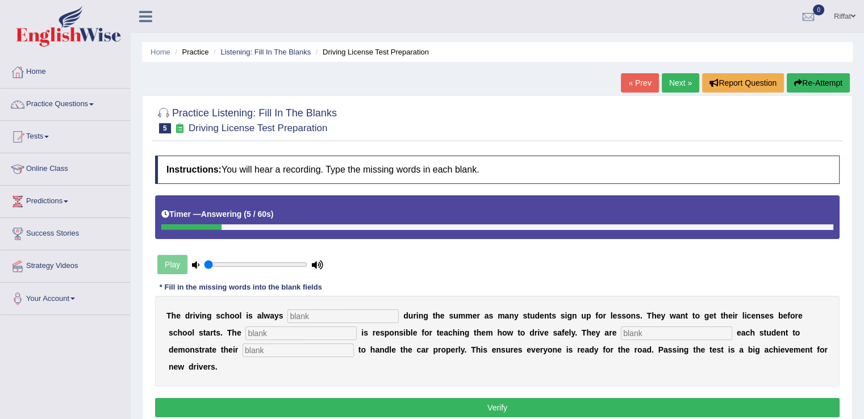
click at [360, 314] on input "text" at bounding box center [343, 317] width 111 height 14
type input "busy"
click at [320, 331] on input "text" at bounding box center [301, 334] width 111 height 14
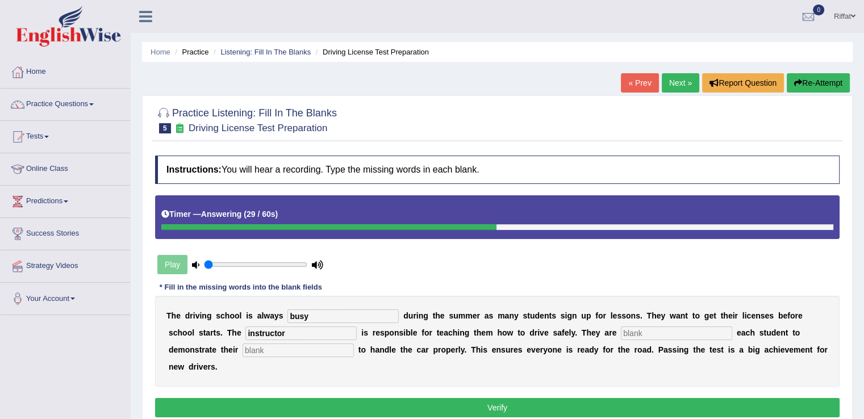
type input "instructor"
click at [277, 352] on input "text" at bounding box center [298, 351] width 111 height 14
type input "ability"
click at [630, 327] on input "text" at bounding box center [676, 334] width 111 height 14
type input "requiring"
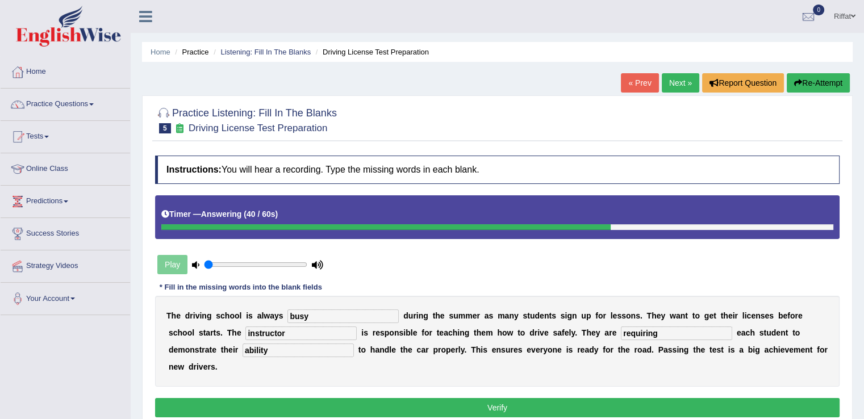
click at [575, 410] on button "Verify" at bounding box center [497, 407] width 685 height 19
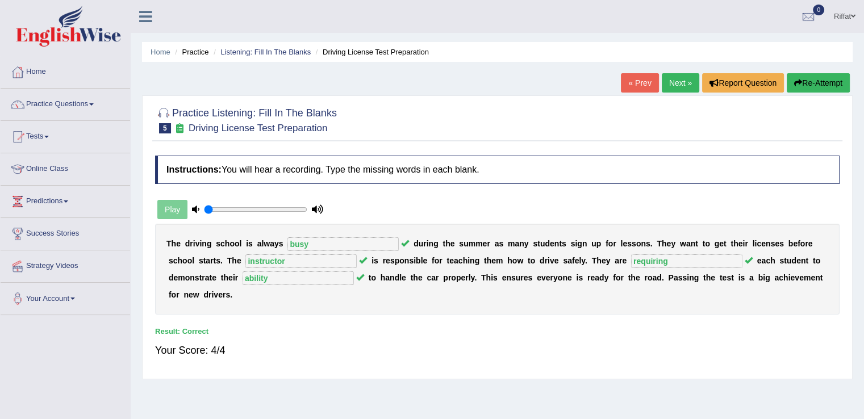
click at [673, 80] on link "Next »" at bounding box center [681, 82] width 38 height 19
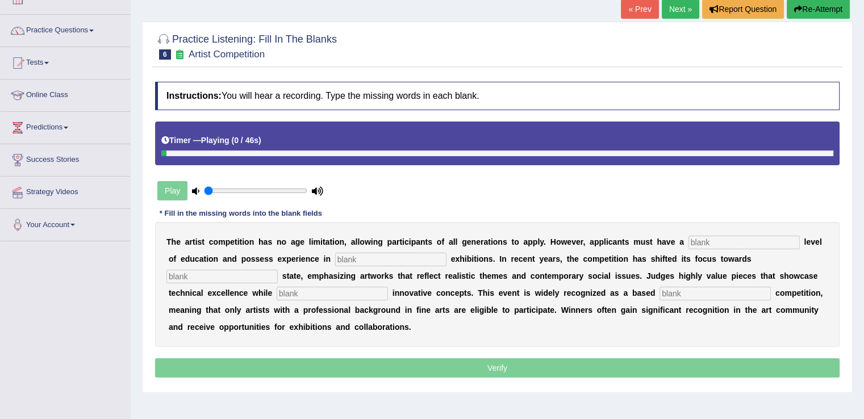
scroll to position [75, 0]
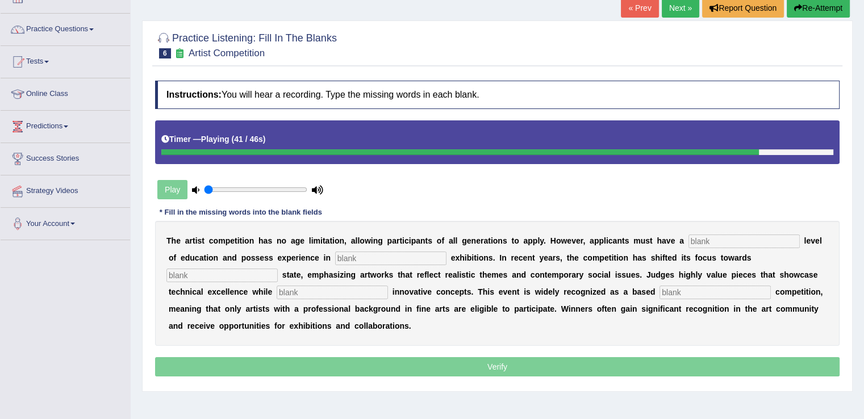
click at [719, 237] on input "text" at bounding box center [744, 242] width 111 height 14
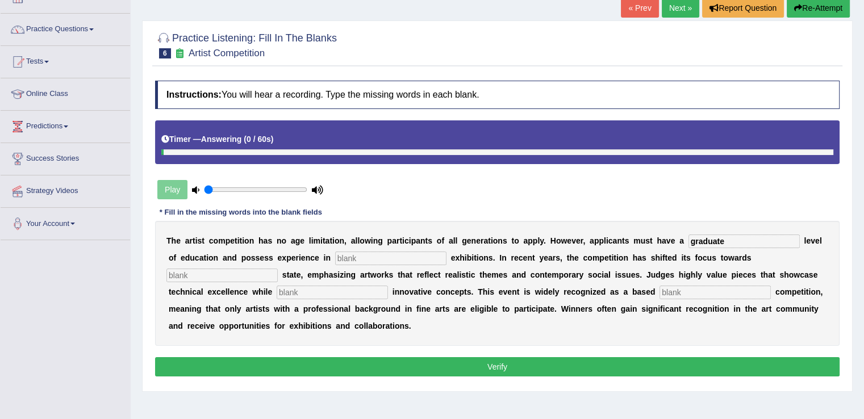
type input "graduate"
click at [371, 256] on input "text" at bounding box center [390, 259] width 111 height 14
type input "sculpture"
drag, startPoint x: 291, startPoint y: 299, endPoint x: 261, endPoint y: 298, distance: 30.1
click at [261, 298] on div "T h e a r t i s t c o m p e t i t i o n h a s n o a g e l i m i t a t i o n , a…" at bounding box center [497, 283] width 685 height 125
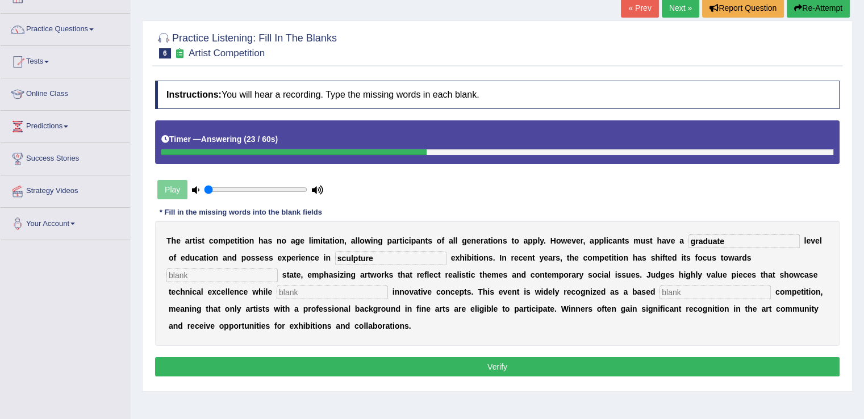
click at [300, 292] on input "text" at bounding box center [332, 293] width 111 height 14
type input "incooperation"
click at [673, 291] on input "text" at bounding box center [715, 293] width 111 height 14
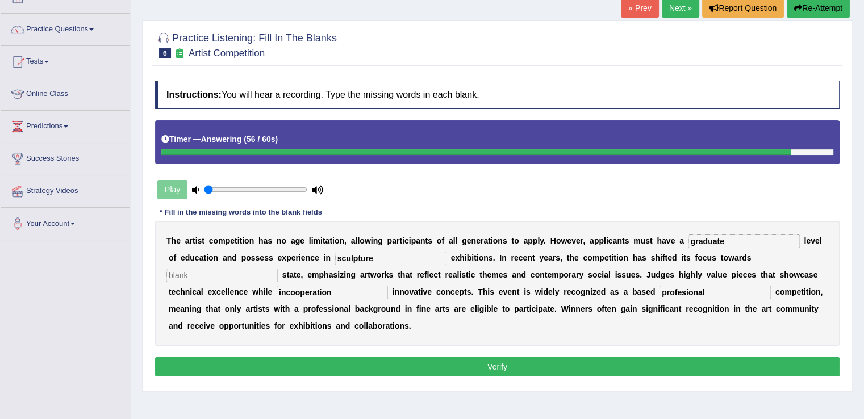
type input "profesional"
click at [564, 367] on button "Verify" at bounding box center [497, 366] width 685 height 19
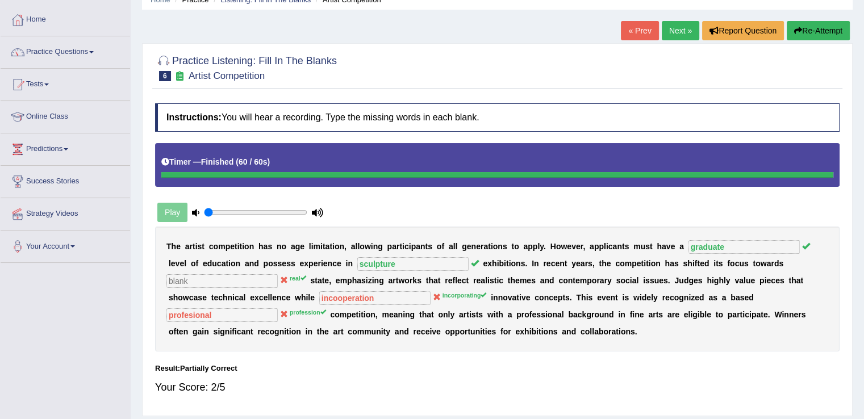
scroll to position [51, 0]
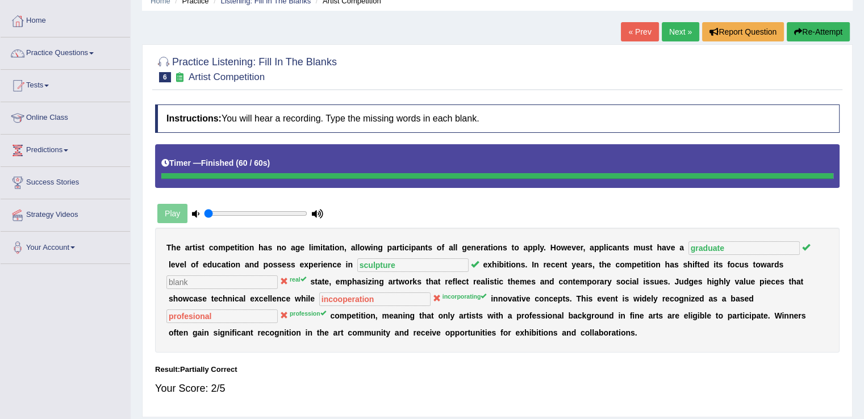
click at [677, 26] on link "Next »" at bounding box center [681, 31] width 38 height 19
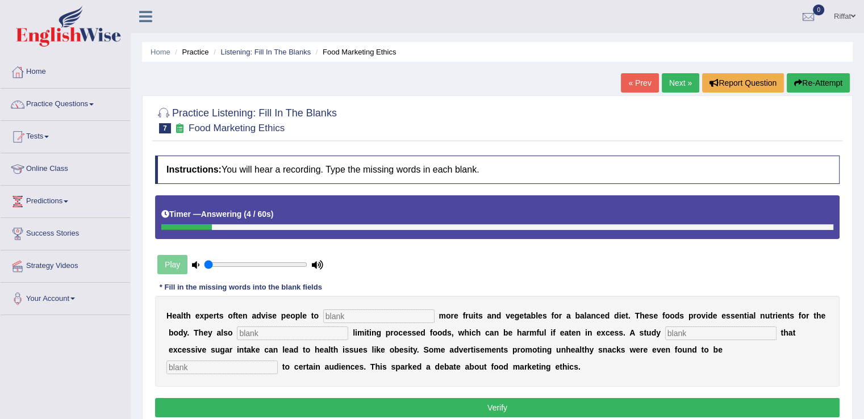
click at [369, 314] on input "text" at bounding box center [378, 317] width 111 height 14
type input "consume"
click at [315, 328] on input "text" at bounding box center [292, 334] width 111 height 14
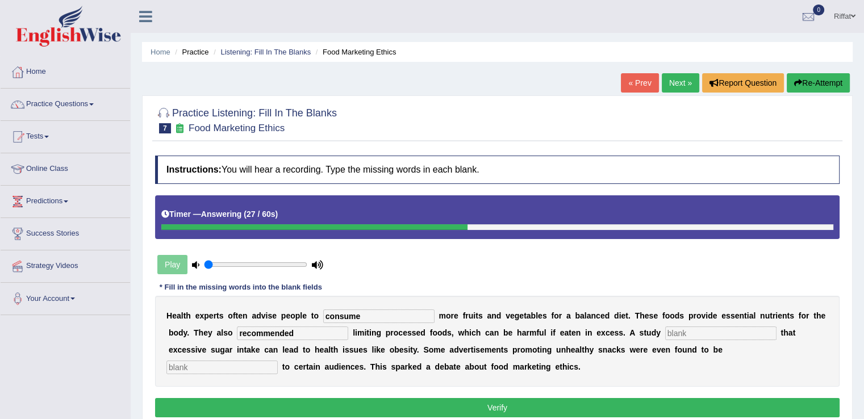
type input "recommended"
click at [671, 329] on input "text" at bounding box center [720, 334] width 111 height 14
type input "diagnose"
click at [266, 365] on input "text" at bounding box center [222, 368] width 111 height 14
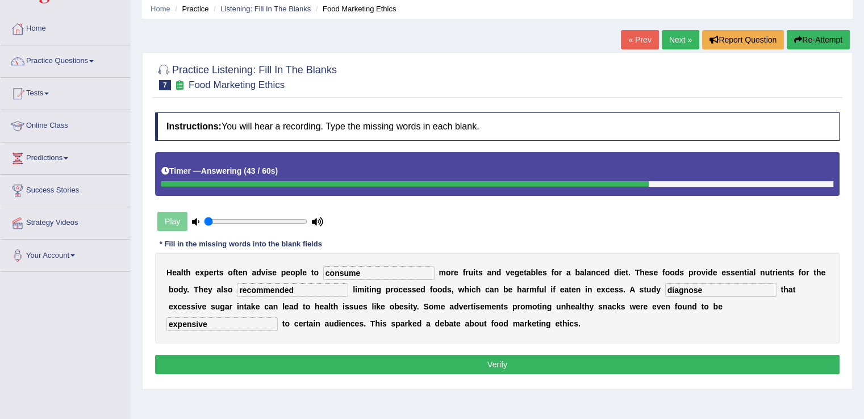
scroll to position [45, 0]
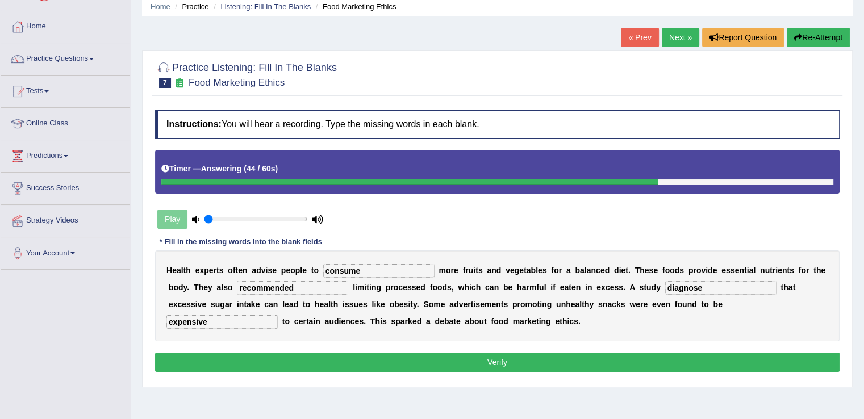
type input "expensive"
click at [321, 365] on button "Verify" at bounding box center [497, 362] width 685 height 19
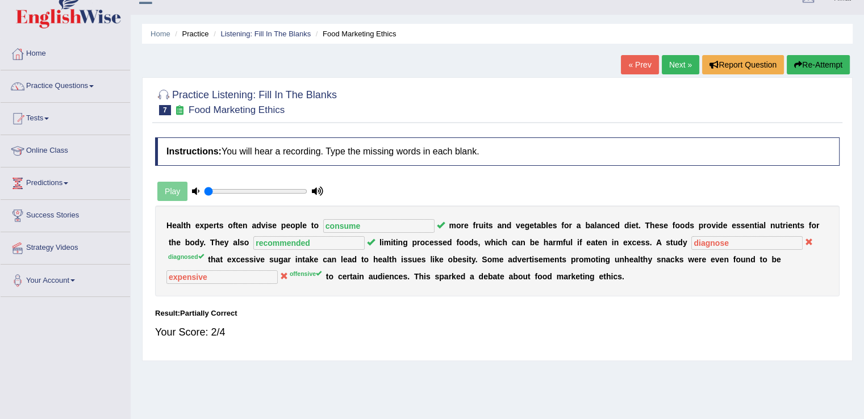
scroll to position [11, 0]
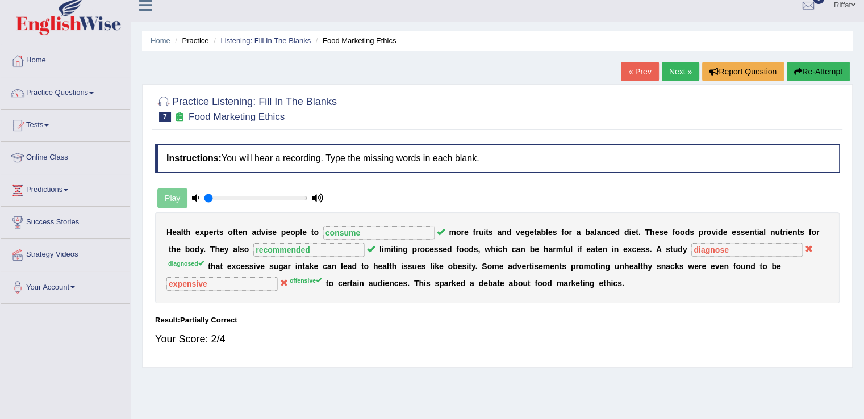
click at [671, 74] on link "Next »" at bounding box center [681, 71] width 38 height 19
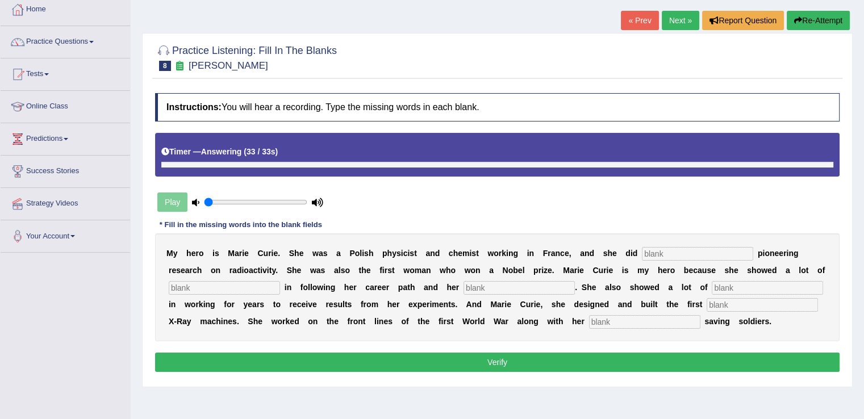
scroll to position [57, 0]
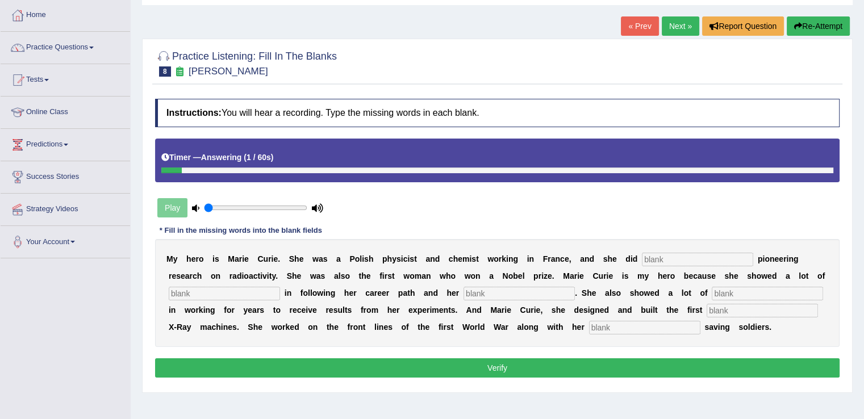
click at [816, 28] on button "Re-Attempt" at bounding box center [818, 25] width 63 height 19
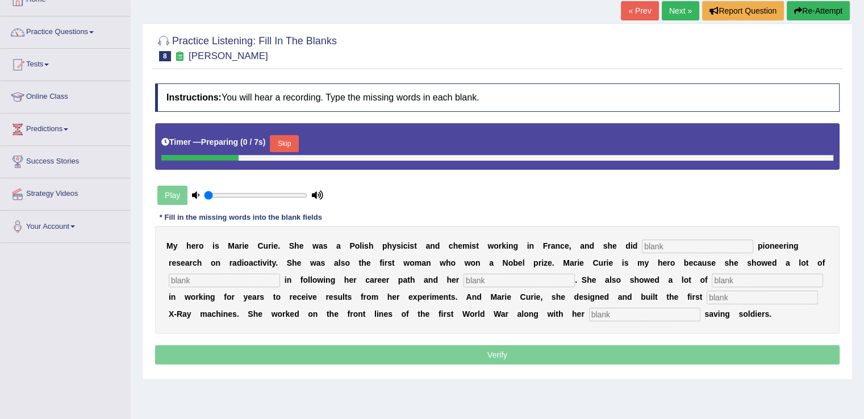
scroll to position [77, 0]
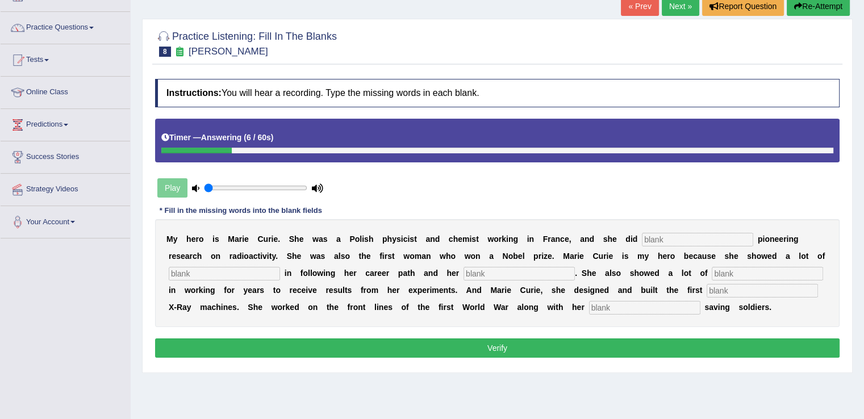
click at [689, 237] on input "text" at bounding box center [697, 240] width 111 height 14
type input "conducted"
click at [254, 274] on input "text" at bounding box center [224, 274] width 111 height 14
type input "determination"
click at [479, 274] on input "text" at bounding box center [519, 274] width 111 height 14
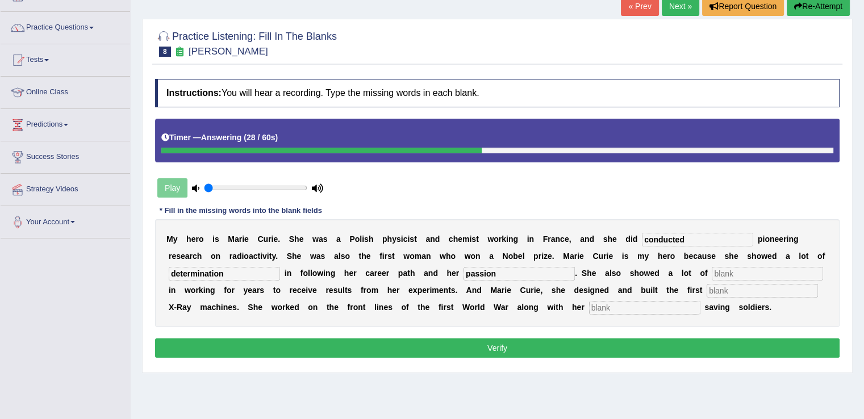
type input "passion"
click at [730, 272] on input "text" at bounding box center [767, 274] width 111 height 14
type input "social"
click at [740, 289] on input "text" at bounding box center [762, 291] width 111 height 14
type input "mobile"
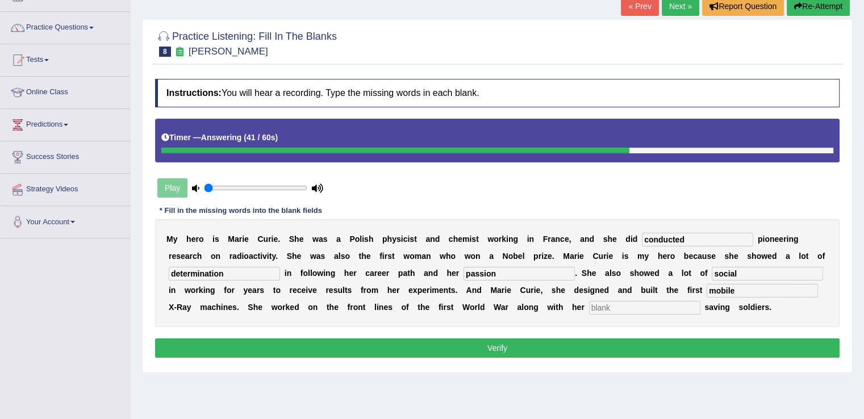
click at [643, 307] on input "text" at bounding box center [644, 308] width 111 height 14
type input "daughter"
click at [568, 348] on button "Verify" at bounding box center [497, 348] width 685 height 19
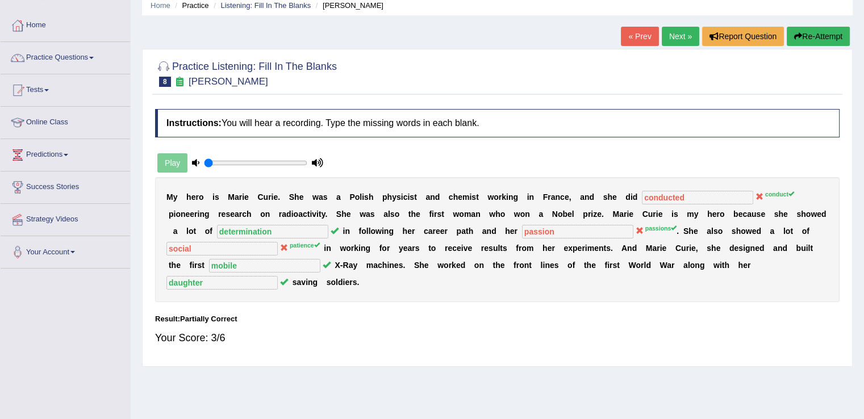
scroll to position [44, 0]
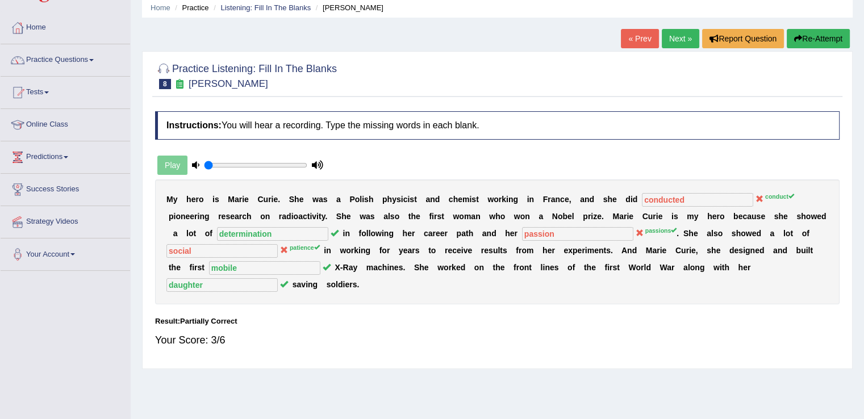
click at [677, 39] on link "Next »" at bounding box center [681, 38] width 38 height 19
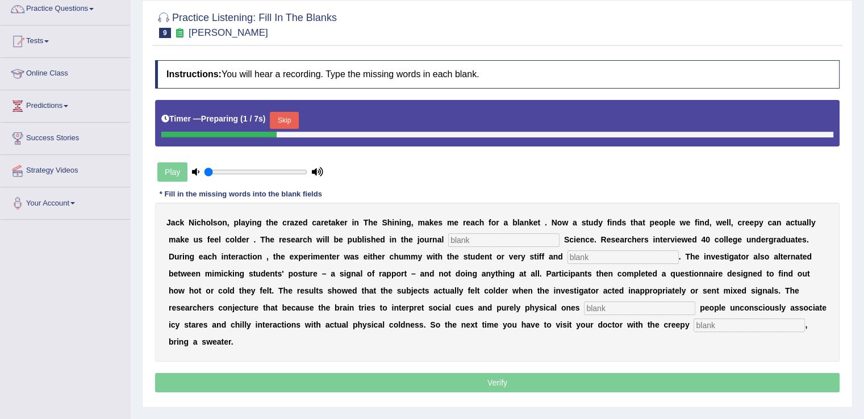
scroll to position [102, 0]
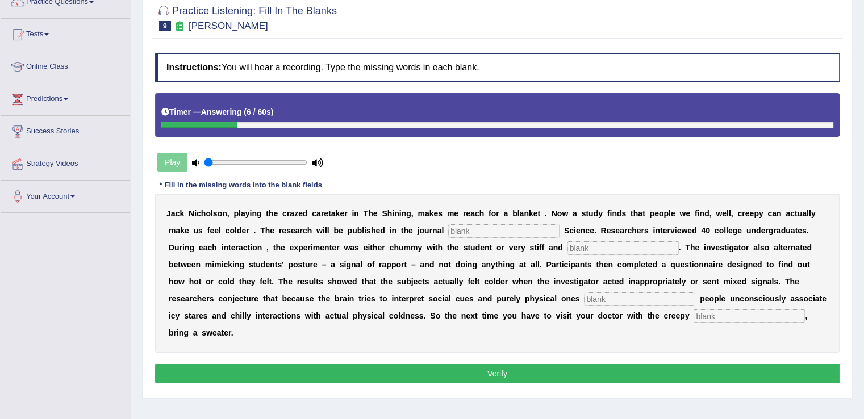
click at [480, 227] on input "text" at bounding box center [503, 231] width 111 height 14
click at [457, 229] on input "pschological" at bounding box center [503, 231] width 111 height 14
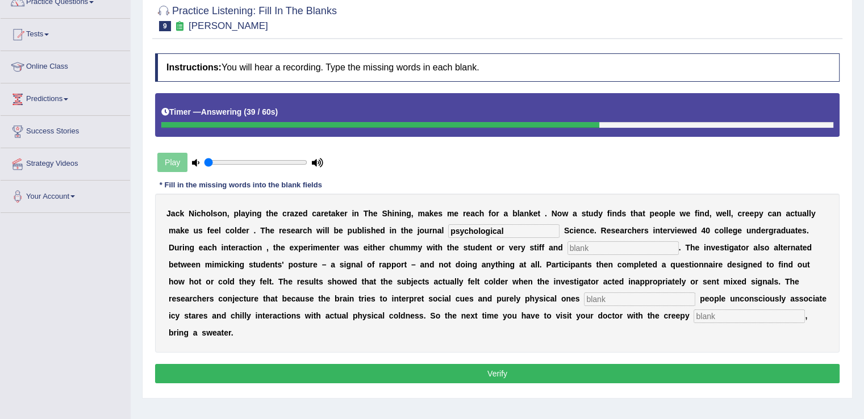
type input "psychological"
click at [577, 244] on input "text" at bounding box center [623, 249] width 111 height 14
type input "professional"
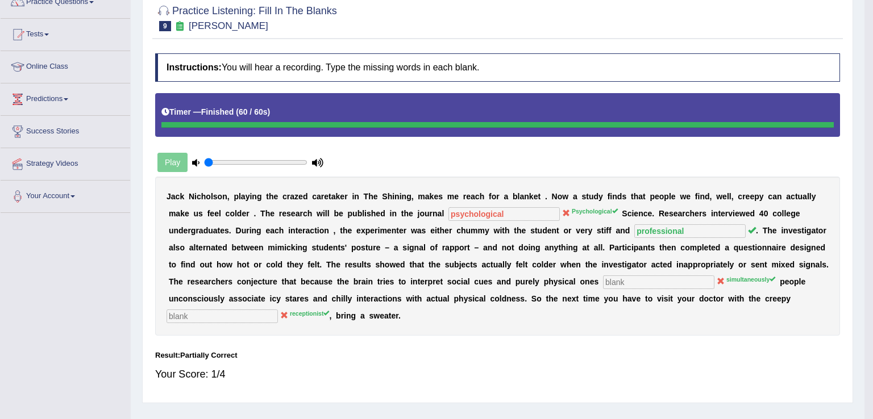
click at [595, 294] on body "Toggle navigation Home Practice Questions Speaking Practice Read Aloud Repeat S…" at bounding box center [436, 107] width 873 height 419
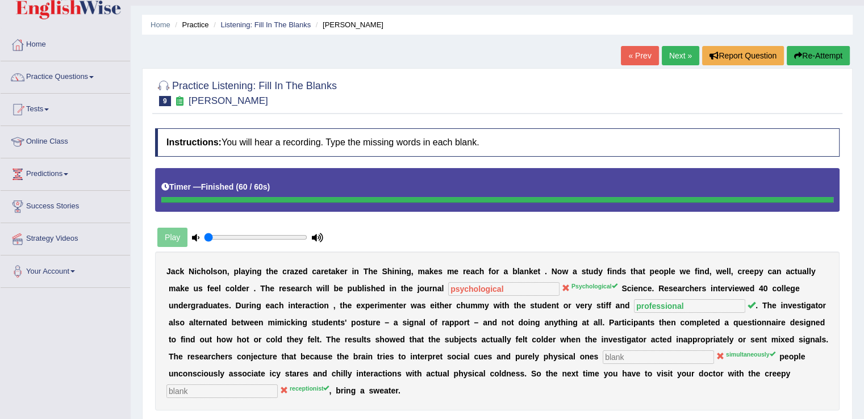
scroll to position [29, 0]
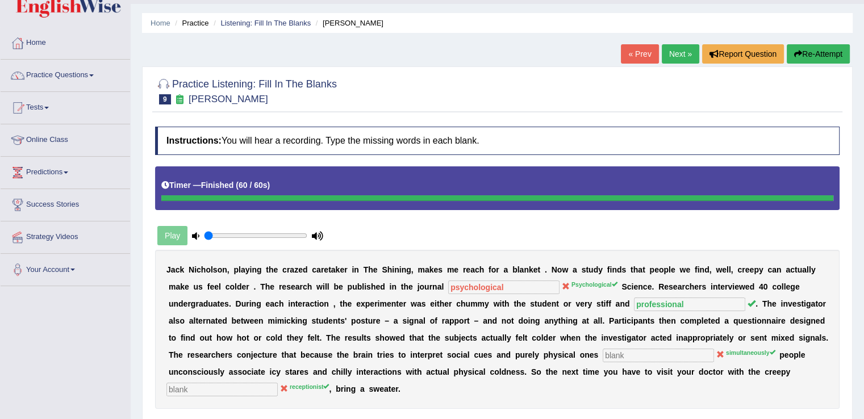
click at [677, 53] on link "Next »" at bounding box center [681, 53] width 38 height 19
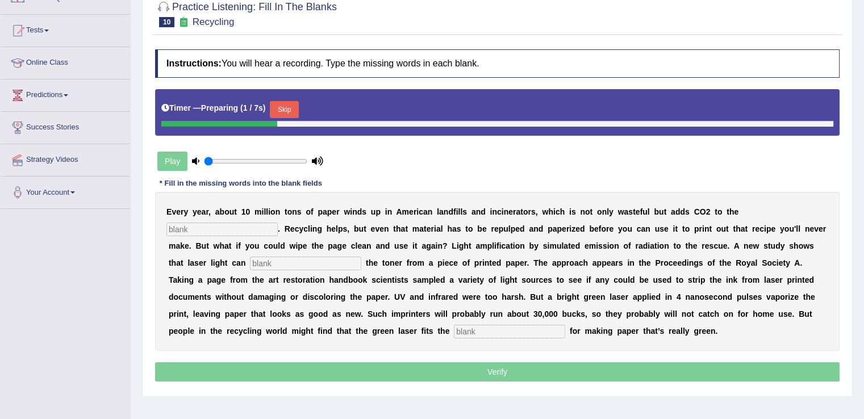
scroll to position [107, 0]
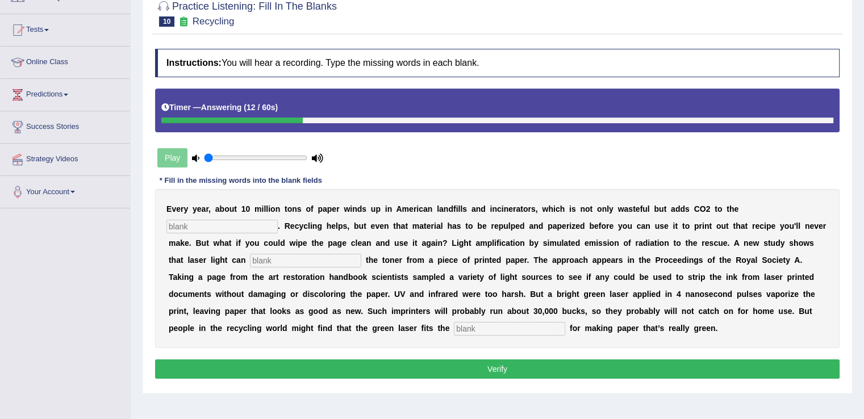
click at [227, 223] on input "text" at bounding box center [222, 227] width 111 height 14
type input "Atmosphare"
click at [267, 259] on input "text" at bounding box center [305, 261] width 111 height 14
type input "erase"
click at [476, 326] on input "text" at bounding box center [509, 329] width 111 height 14
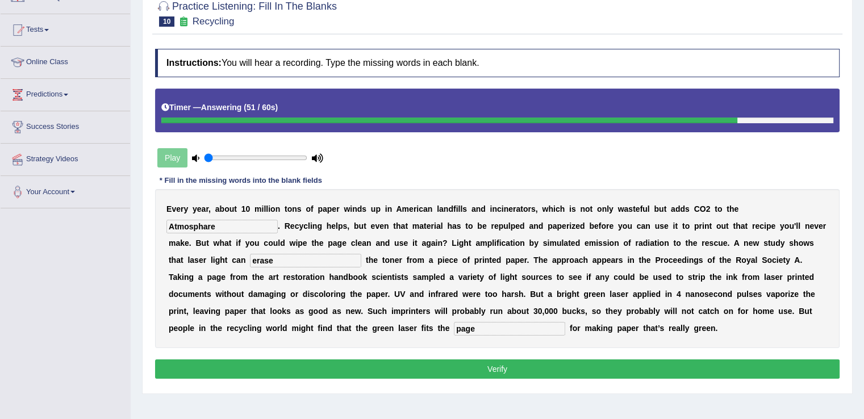
type input "page"
click at [495, 367] on button "Verify" at bounding box center [497, 369] width 685 height 19
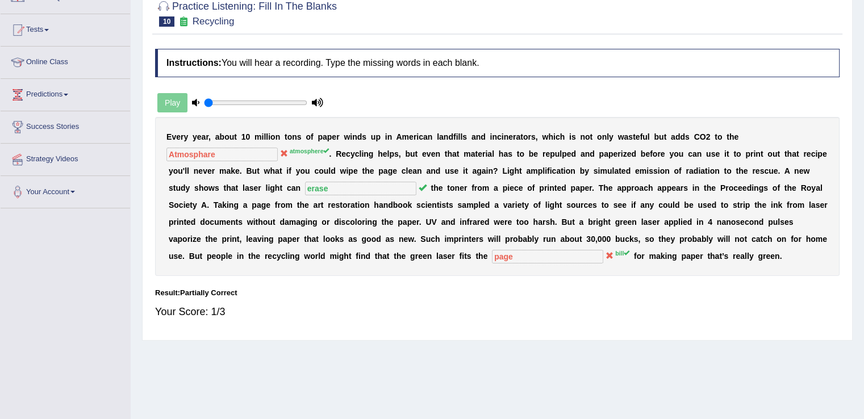
click at [495, 367] on div "Home Practice Listening: Fill In The Blanks Recycling « Prev Next » Report Ques…" at bounding box center [498, 177] width 734 height 568
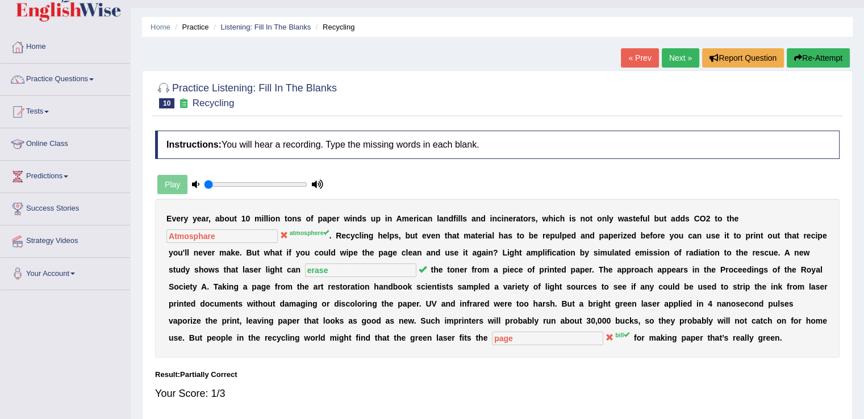
scroll to position [0, 0]
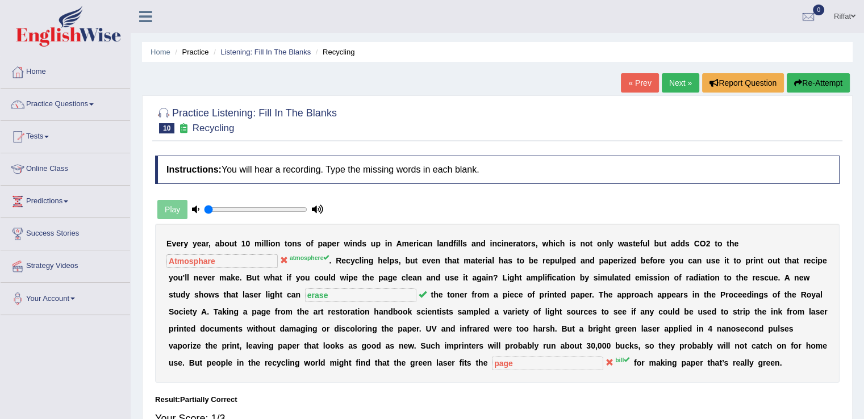
click at [677, 81] on link "Next »" at bounding box center [681, 82] width 38 height 19
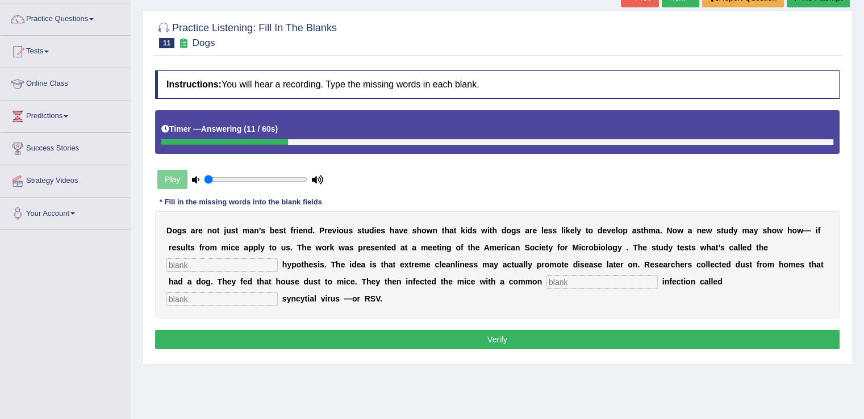
click at [232, 263] on input "text" at bounding box center [222, 266] width 111 height 14
type input "hygiene"
click at [561, 282] on input "text" at bounding box center [602, 283] width 111 height 14
type input "child"
click at [225, 298] on input "text" at bounding box center [222, 300] width 111 height 14
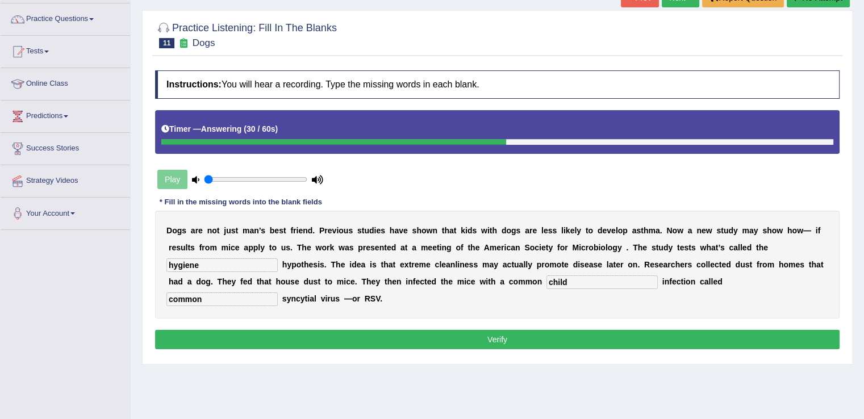
type input "common"
click at [496, 338] on button "Verify" at bounding box center [497, 339] width 685 height 19
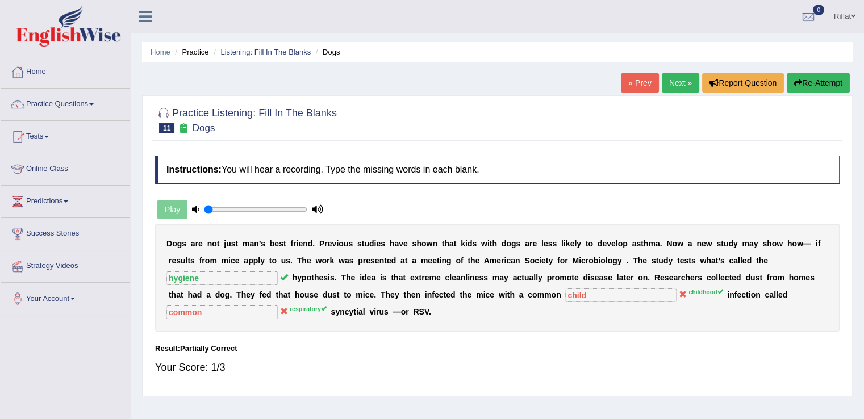
click at [669, 80] on link "Next »" at bounding box center [681, 82] width 38 height 19
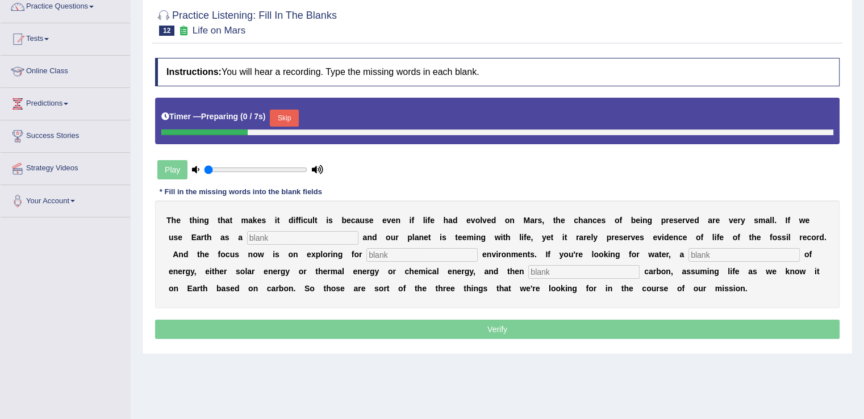
scroll to position [101, 0]
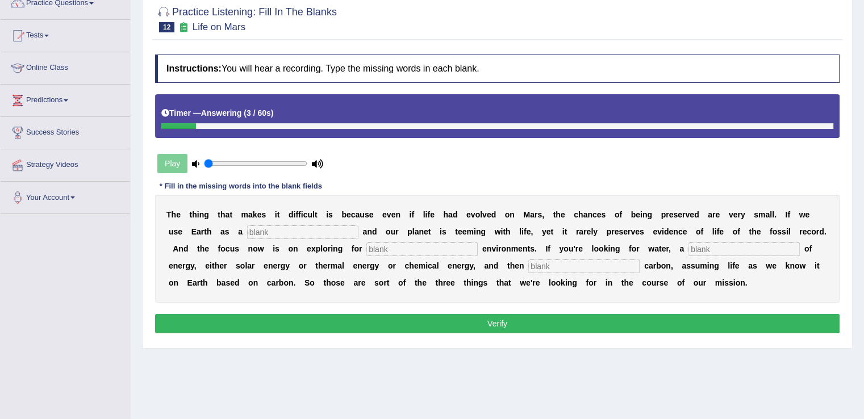
click at [334, 231] on input "text" at bounding box center [302, 233] width 111 height 14
type input "planet"
click at [406, 247] on input "text" at bounding box center [422, 250] width 111 height 14
click at [700, 248] on input "text" at bounding box center [744, 250] width 111 height 14
type input "source"
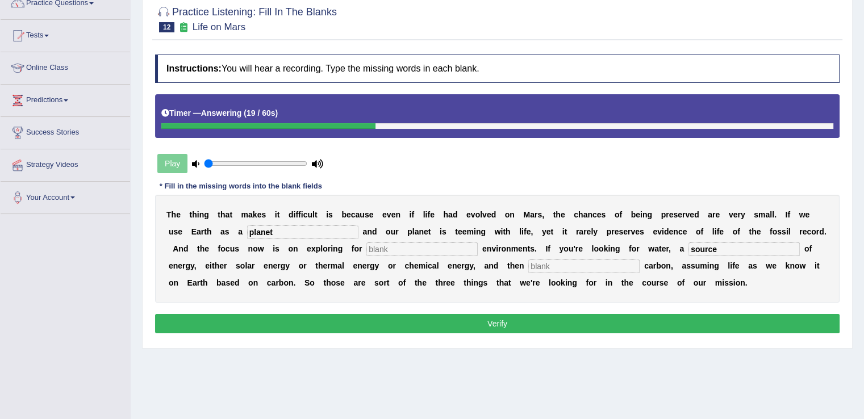
click at [584, 263] on input "text" at bounding box center [584, 267] width 111 height 14
type input "organic"
click at [532, 324] on button "Verify" at bounding box center [497, 323] width 685 height 19
click at [505, 328] on button "Verify" at bounding box center [497, 323] width 685 height 19
click at [498, 323] on button "Verify" at bounding box center [497, 323] width 685 height 19
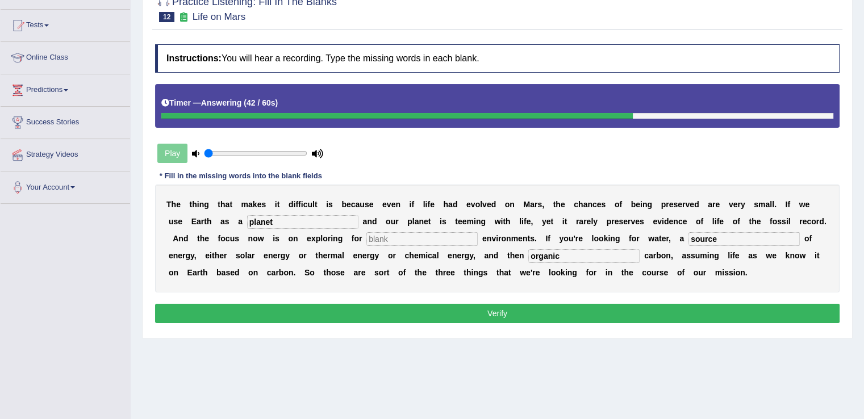
scroll to position [113, 0]
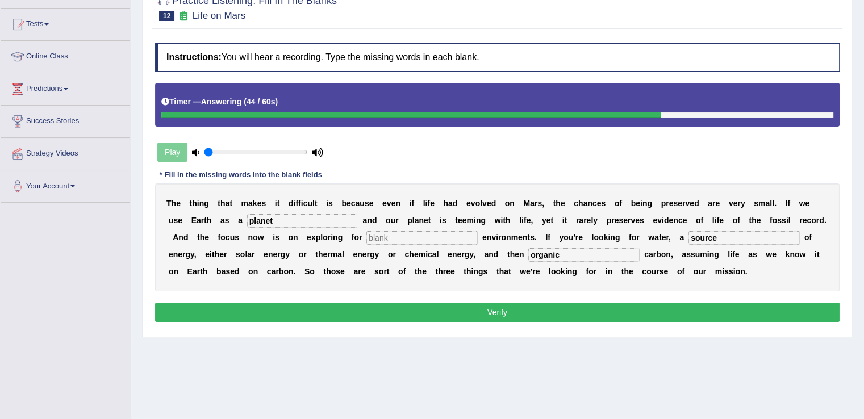
click at [499, 313] on button "Verify" at bounding box center [497, 312] width 685 height 19
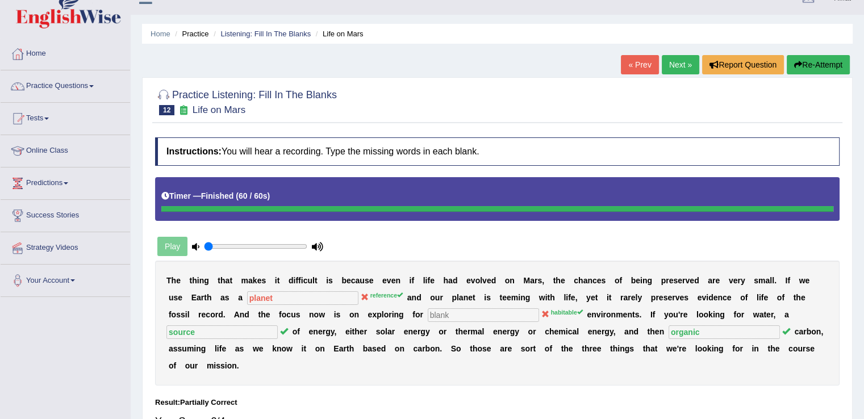
scroll to position [0, 0]
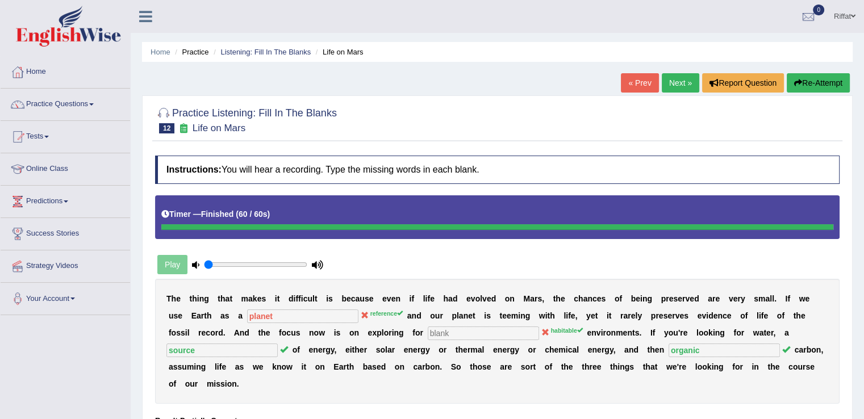
click at [669, 86] on link "Next »" at bounding box center [681, 82] width 38 height 19
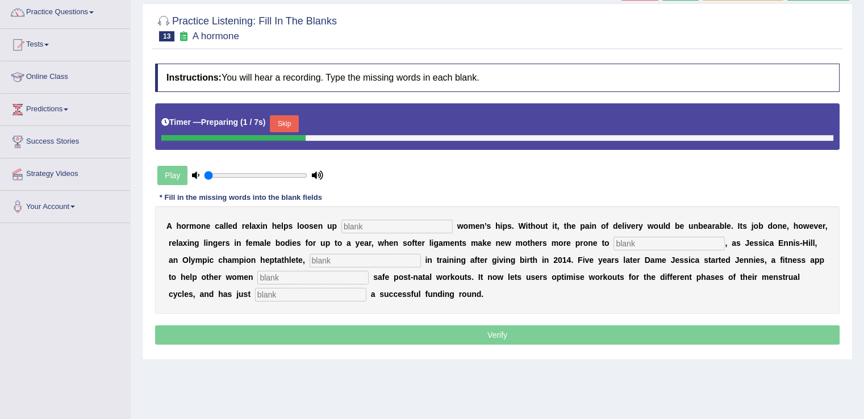
scroll to position [93, 0]
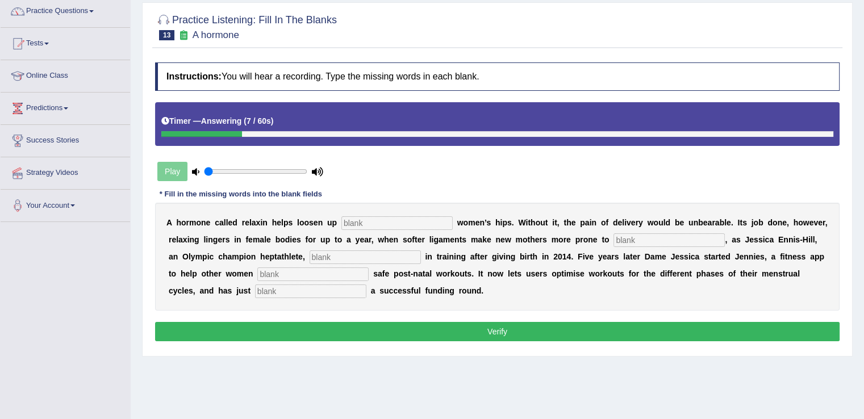
click at [434, 218] on input "text" at bounding box center [397, 224] width 111 height 14
type input "pregnant"
click at [647, 239] on input "text" at bounding box center [669, 241] width 111 height 14
type input "injury"
click at [381, 254] on input "text" at bounding box center [365, 258] width 111 height 14
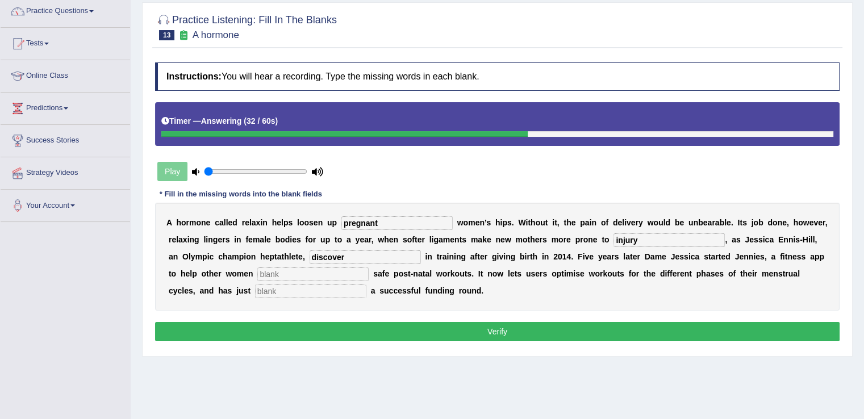
type input "discover"
click at [309, 271] on input "text" at bounding box center [312, 275] width 111 height 14
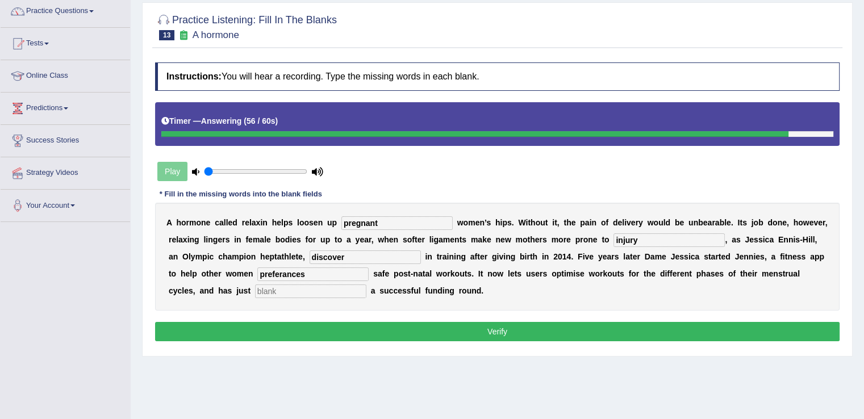
type input "preferances"
click at [281, 292] on input "text" at bounding box center [310, 292] width 111 height 14
type input "concluded"
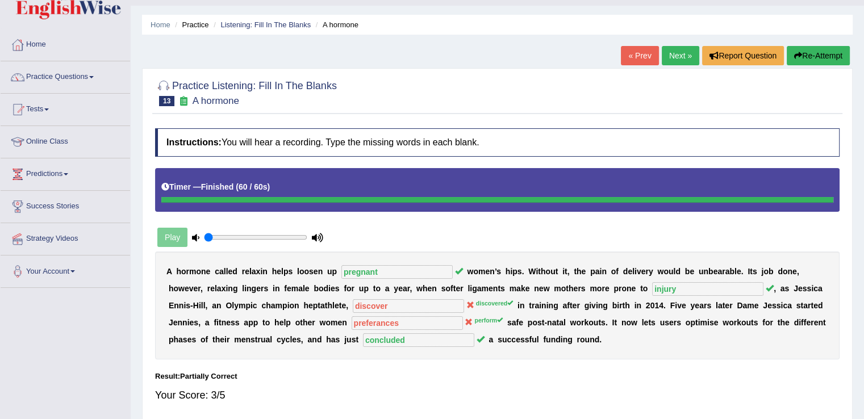
scroll to position [0, 0]
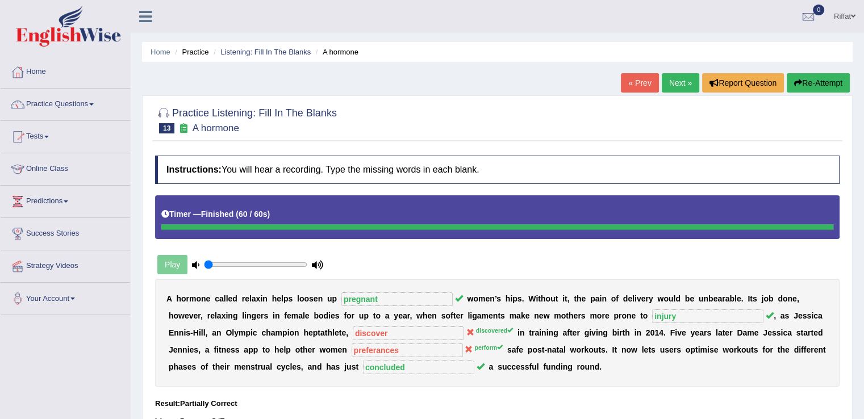
click at [672, 82] on link "Next »" at bounding box center [681, 82] width 38 height 19
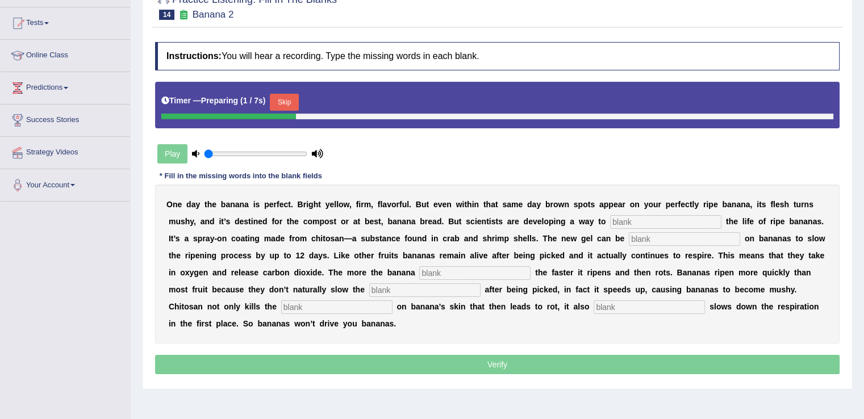
scroll to position [116, 0]
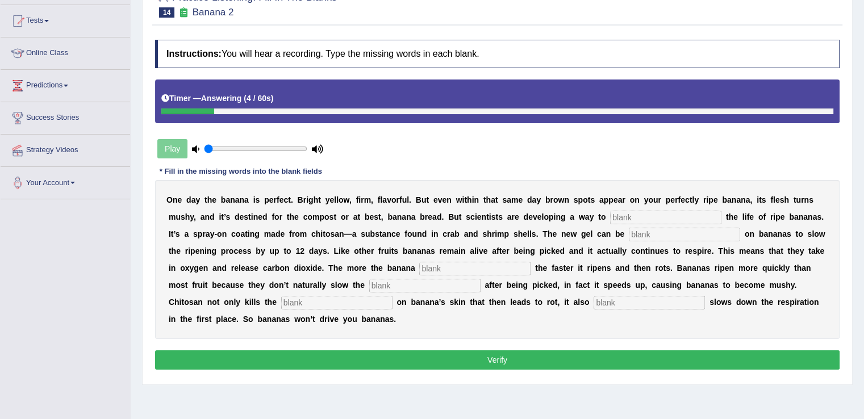
click at [654, 212] on input "text" at bounding box center [665, 218] width 111 height 14
type input "extend"
click at [655, 231] on input "text" at bounding box center [684, 235] width 111 height 14
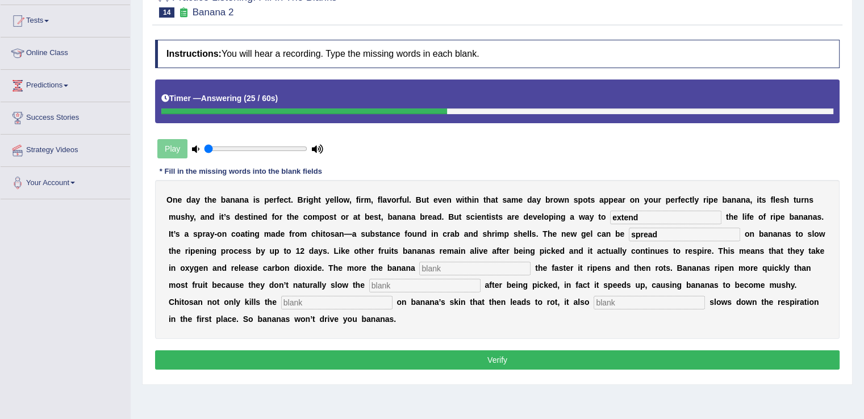
type input "spread"
click at [479, 264] on input "text" at bounding box center [474, 269] width 111 height 14
type input "bread"
click at [427, 274] on div "O n e d a y t h e b a n a n a i s p e r f e c t . B r i g h t y e l l o w , f i…" at bounding box center [497, 259] width 685 height 159
click at [410, 283] on input "text" at bounding box center [424, 286] width 111 height 14
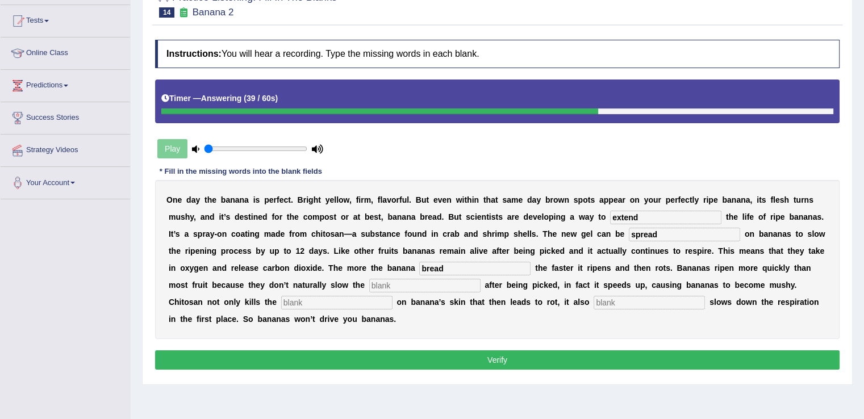
click at [410, 283] on input "text" at bounding box center [424, 286] width 111 height 14
type input "respiration"
click at [377, 301] on input "text" at bounding box center [336, 303] width 111 height 14
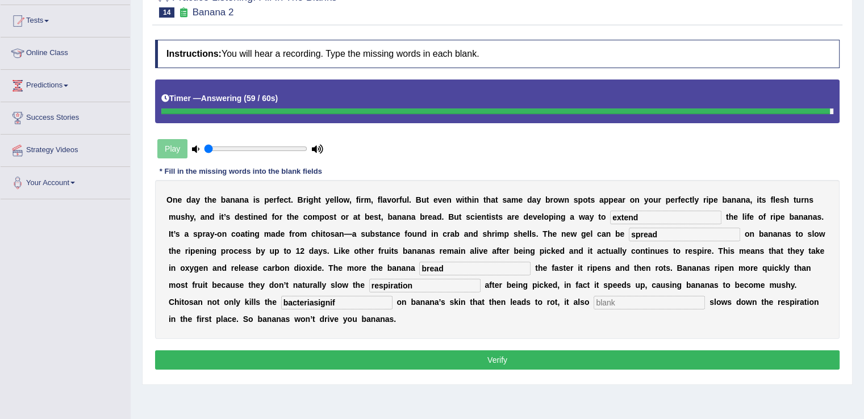
type input "bacteriasignif"
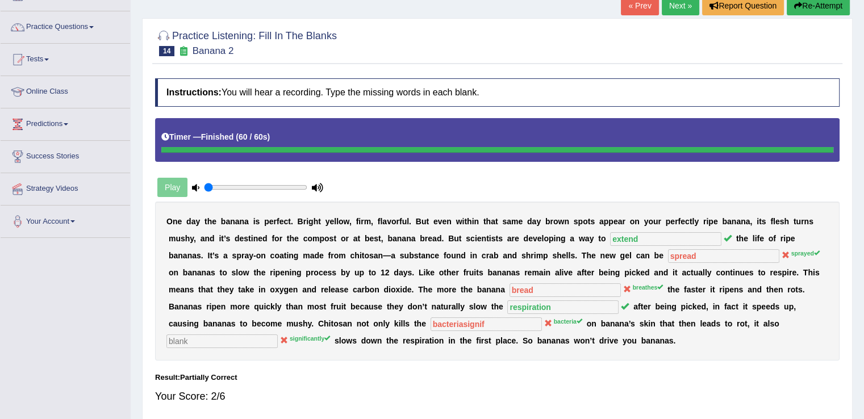
scroll to position [81, 0]
